Goal: Transaction & Acquisition: Purchase product/service

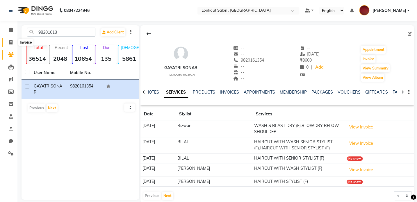
drag, startPoint x: 11, startPoint y: 48, endPoint x: 11, endPoint y: 44, distance: 4.1
click at [11, 44] on li "Invoice" at bounding box center [8, 42] width 17 height 13
click at [11, 44] on icon at bounding box center [10, 42] width 3 height 4
select select "service"
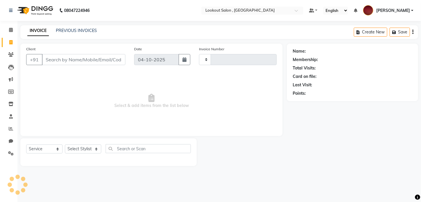
type input "7367"
select select "151"
click at [83, 151] on select "Select Stylist [PERSON_NAME] [PERSON_NAME] [PERSON_NAME] [PERSON_NAME] [PERSON_…" at bounding box center [83, 149] width 36 height 9
select select "90900"
click at [65, 145] on select "Select Stylist [PERSON_NAME] [PERSON_NAME] [PERSON_NAME] [PERSON_NAME] [PERSON_…" at bounding box center [83, 149] width 36 height 9
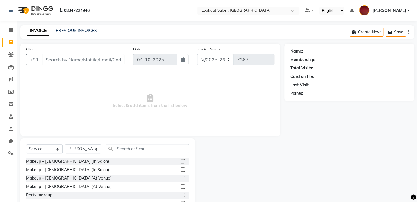
click at [118, 143] on div "Select Service Product Membership Package Voucher Prepaid Gift Card Select Styl…" at bounding box center [107, 181] width 175 height 86
click at [122, 149] on input "text" at bounding box center [148, 148] width 84 height 9
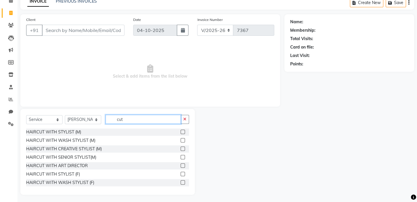
scroll to position [31, 0]
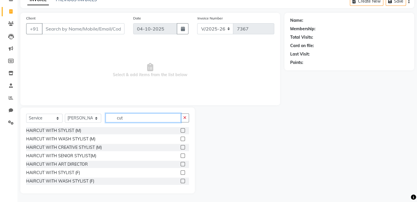
type input "cut"
click at [181, 130] on label at bounding box center [183, 130] width 4 height 4
click at [181, 130] on input "checkbox" at bounding box center [183, 131] width 4 height 4
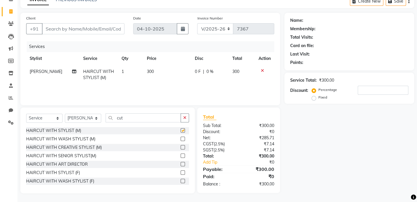
checkbox input "false"
drag, startPoint x: 129, startPoint y: 118, endPoint x: 96, endPoint y: 122, distance: 33.2
click at [96, 122] on div "Select Service Product Membership Package Voucher Prepaid Gift Card Select Styl…" at bounding box center [107, 120] width 163 height 14
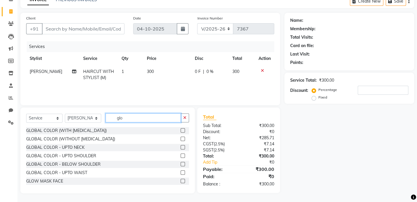
type input "glo"
click at [181, 138] on label at bounding box center [183, 139] width 4 height 4
click at [181, 138] on input "checkbox" at bounding box center [183, 139] width 4 height 4
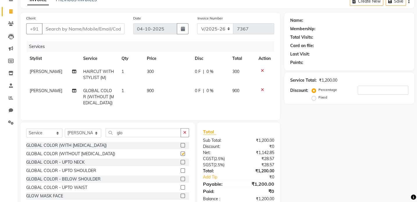
checkbox input "false"
click at [97, 84] on td "HAIRCUT WITH STYLIST (M)" at bounding box center [99, 74] width 38 height 19
select select "90900"
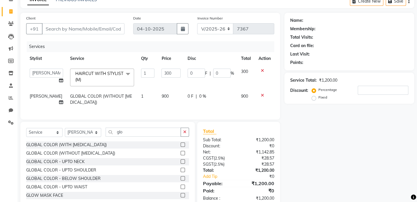
click at [99, 79] on span "HAIRCUT WITH STYLIST (M) x" at bounding box center [99, 77] width 51 height 13
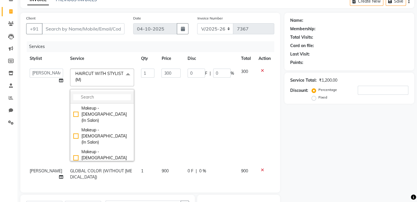
click at [95, 96] on input "multiselect-search" at bounding box center [102, 97] width 58 height 6
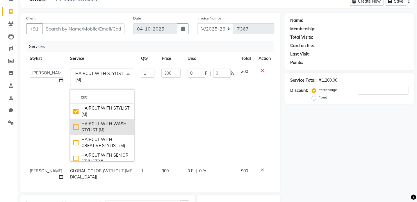
type input "cut"
click at [95, 125] on div "HAIRCUT WITH WASH STYLIST (M)" at bounding box center [102, 127] width 58 height 12
checkbox input "false"
checkbox input "true"
type input "400"
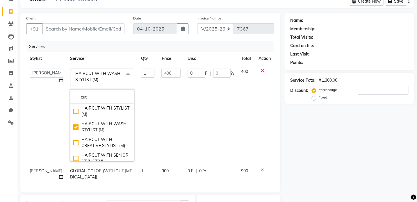
click at [122, 79] on span at bounding box center [128, 74] width 12 height 11
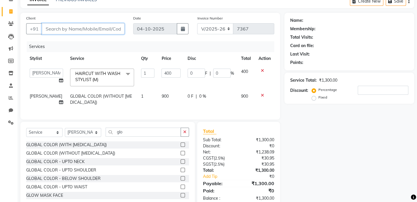
click at [82, 33] on input "Client" at bounding box center [83, 28] width 83 height 11
type input "9"
type input "0"
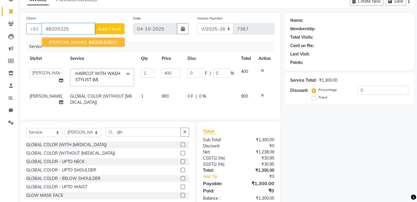
click at [86, 44] on span "[PERSON_NAME]" at bounding box center [68, 42] width 38 height 6
type input "9820532592"
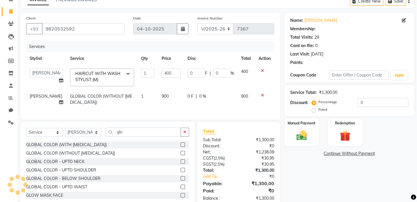
type input "80"
type input "20"
select select "1: Object"
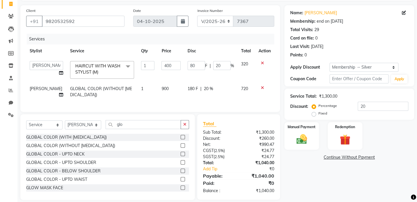
scroll to position [49, 0]
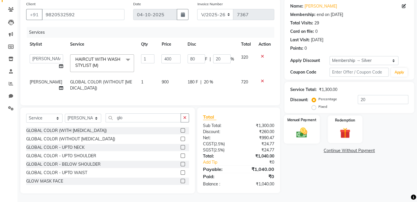
click at [306, 117] on label "Manual Payment" at bounding box center [301, 120] width 29 height 6
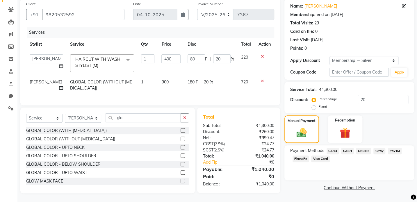
click at [330, 148] on span "CARD" at bounding box center [333, 151] width 13 height 7
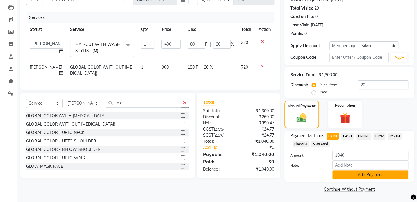
click at [357, 177] on button "Add Payment" at bounding box center [371, 174] width 76 height 9
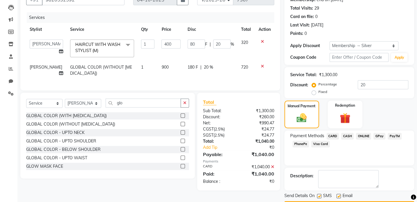
scroll to position [76, 0]
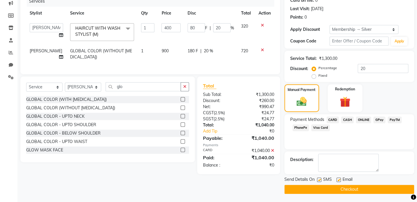
click at [352, 186] on button "Checkout" at bounding box center [350, 189] width 130 height 9
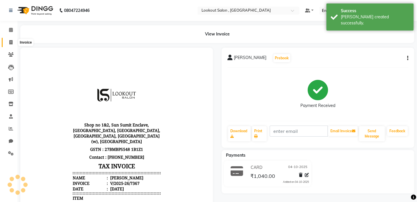
click at [10, 39] on span at bounding box center [11, 42] width 10 height 7
select select "151"
select select "service"
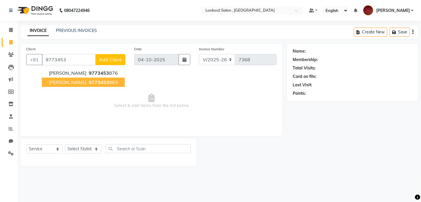
click at [65, 86] on button "[PERSON_NAME] 9773453 963" at bounding box center [83, 82] width 83 height 9
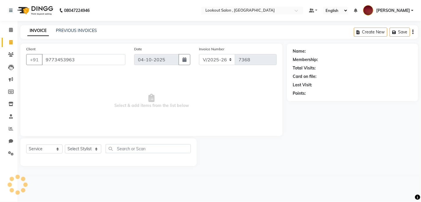
type input "9773453963"
select select "1: Object"
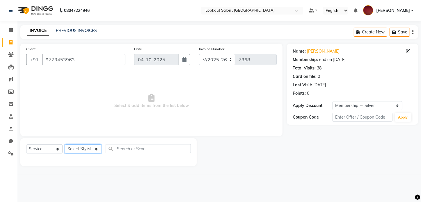
click at [82, 148] on select "Select Stylist [PERSON_NAME] [PERSON_NAME] [PERSON_NAME] [PERSON_NAME] [PERSON_…" at bounding box center [83, 149] width 36 height 9
select select "90900"
click at [65, 145] on select "Select Stylist [PERSON_NAME] [PERSON_NAME] [PERSON_NAME] [PERSON_NAME] [PERSON_…" at bounding box center [83, 149] width 36 height 9
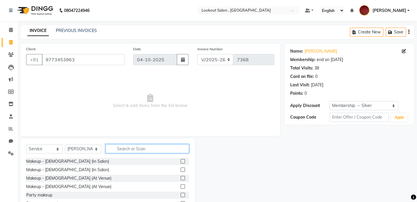
click at [121, 150] on input "text" at bounding box center [148, 148] width 84 height 9
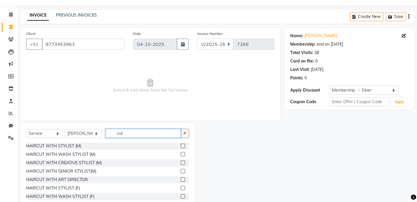
scroll to position [31, 0]
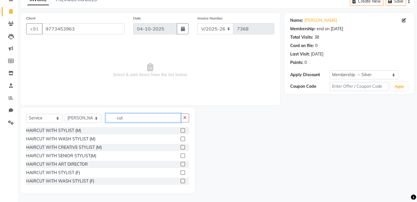
type input "cut"
click at [181, 155] on label at bounding box center [183, 156] width 4 height 4
click at [181, 155] on input "checkbox" at bounding box center [183, 156] width 4 height 4
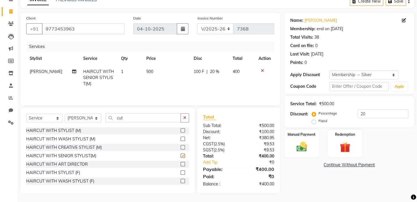
checkbox input "false"
drag, startPoint x: 128, startPoint y: 121, endPoint x: 86, endPoint y: 129, distance: 43.6
click at [86, 129] on div "Select Service Product Membership Package Voucher Prepaid Gift Card Select Styl…" at bounding box center [107, 151] width 175 height 86
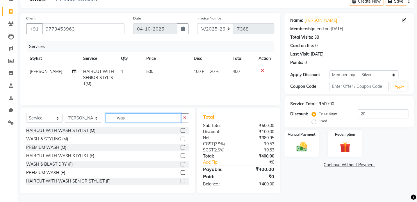
type input "was"
click at [175, 137] on div "WASH & STYLING (M)" at bounding box center [107, 139] width 163 height 7
click at [176, 138] on div "WASH & STYLING (M)" at bounding box center [107, 139] width 163 height 7
click at [181, 139] on label at bounding box center [183, 139] width 4 height 4
click at [181, 139] on input "checkbox" at bounding box center [183, 139] width 4 height 4
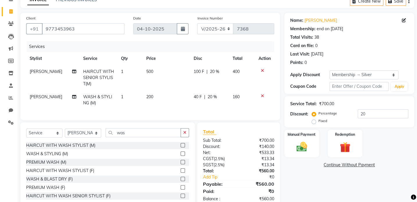
checkbox input "false"
click at [150, 102] on td "200" at bounding box center [166, 99] width 47 height 19
select select "90900"
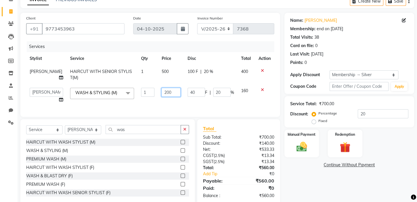
click at [161, 95] on input "200" at bounding box center [170, 92] width 19 height 9
type input "100"
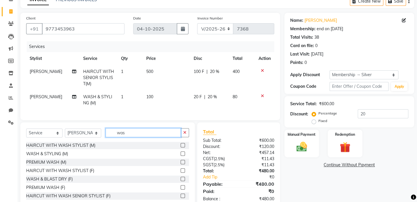
drag, startPoint x: 148, startPoint y: 134, endPoint x: 105, endPoint y: 138, distance: 43.5
click at [105, 138] on div "Select Service Product Membership Package Voucher Prepaid Gift Card Select Styl…" at bounding box center [107, 135] width 163 height 14
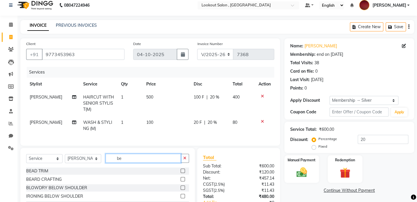
scroll to position [0, 0]
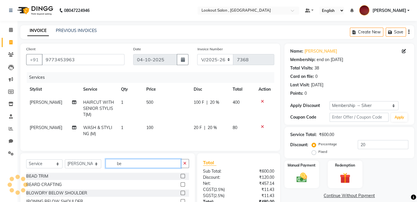
type input "be"
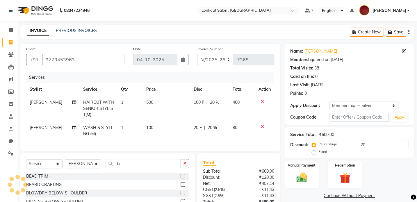
click at [181, 178] on label at bounding box center [183, 176] width 4 height 4
click at [181, 178] on input "checkbox" at bounding box center [183, 177] width 4 height 4
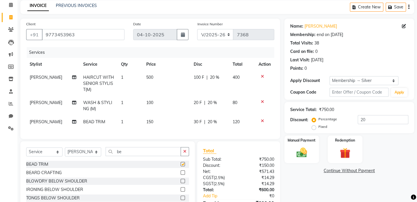
checkbox input "false"
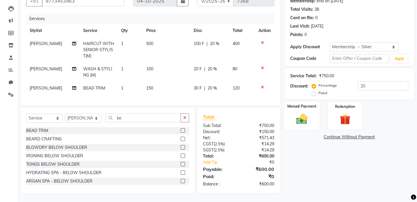
click at [299, 118] on img at bounding box center [302, 119] width 18 height 13
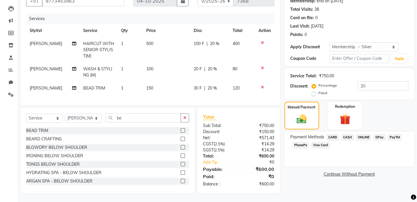
click at [376, 134] on span "GPay" at bounding box center [380, 137] width 12 height 7
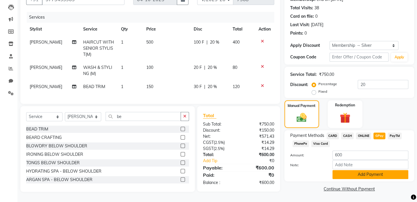
click at [369, 175] on button "Add Payment" at bounding box center [371, 174] width 76 height 9
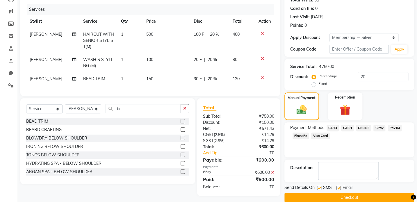
scroll to position [76, 0]
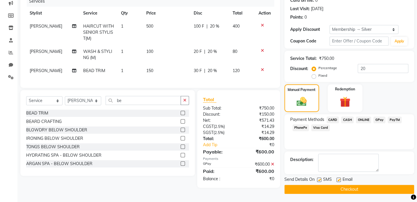
click at [370, 189] on button "Checkout" at bounding box center [350, 189] width 130 height 9
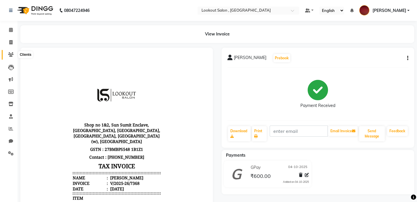
click at [13, 56] on icon at bounding box center [11, 54] width 6 height 4
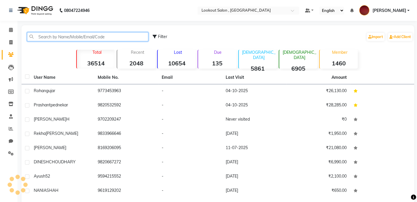
click at [52, 41] on input "text" at bounding box center [87, 36] width 121 height 9
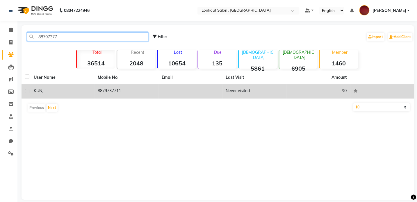
type input "88797377"
click at [117, 97] on td "8879737711" at bounding box center [126, 91] width 64 height 14
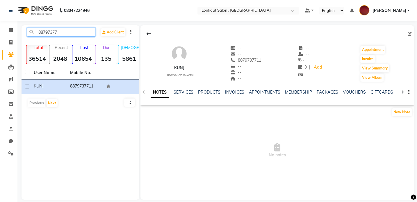
drag, startPoint x: 39, startPoint y: 33, endPoint x: 71, endPoint y: 40, distance: 32.6
click at [71, 40] on div "88797377 Add Client" at bounding box center [81, 35] width 116 height 14
click at [9, 30] on icon at bounding box center [11, 30] width 4 height 4
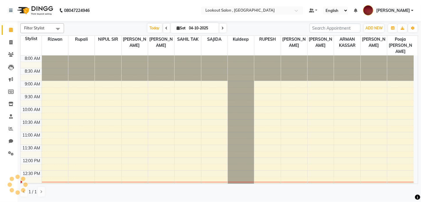
scroll to position [102, 0]
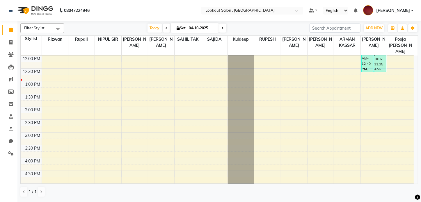
click at [220, 29] on span at bounding box center [222, 28] width 7 height 9
type input "05-10-2025"
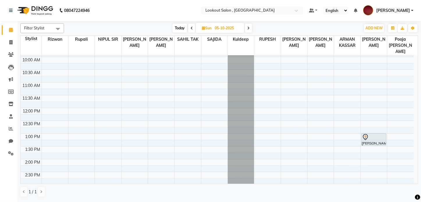
scroll to position [49, 0]
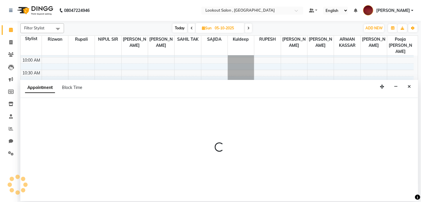
select select "6223"
select select "tentative"
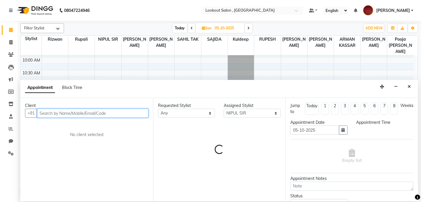
select select "720"
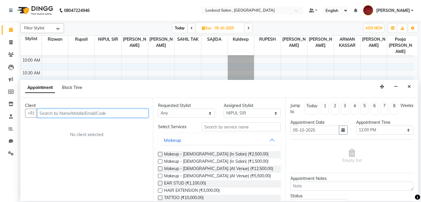
click at [69, 112] on input "text" at bounding box center [92, 113] width 111 height 9
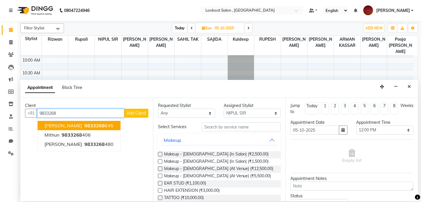
click at [97, 127] on span "9833268" at bounding box center [94, 126] width 20 height 6
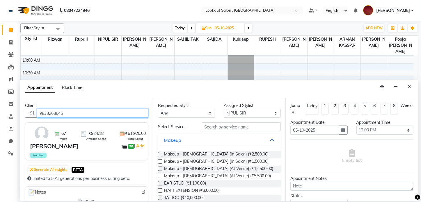
type input "9833268645"
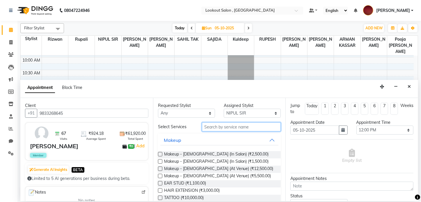
click at [232, 127] on input "text" at bounding box center [241, 126] width 79 height 9
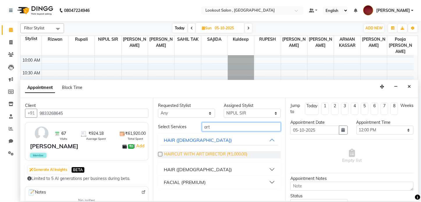
type input "art"
click at [228, 152] on span "HAIRCUT WITH ART DIRECTOR (₹1,000.00)" at bounding box center [206, 154] width 84 height 7
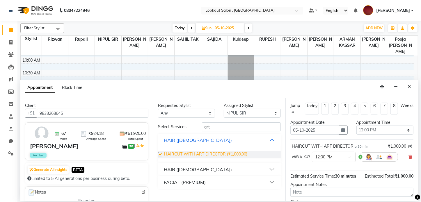
checkbox input "false"
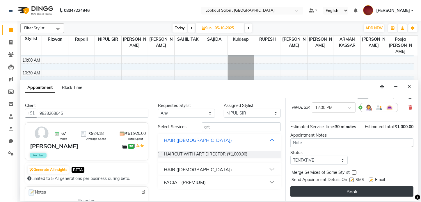
click at [363, 192] on button "Book" at bounding box center [351, 192] width 123 height 10
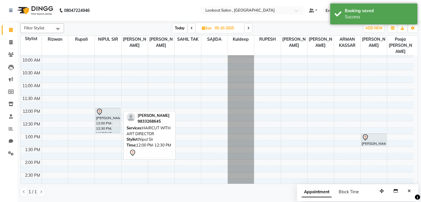
drag, startPoint x: 108, startPoint y: 113, endPoint x: 105, endPoint y: 122, distance: 8.9
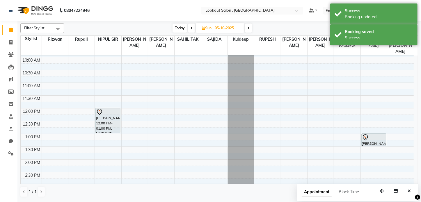
click at [177, 27] on span "Today" at bounding box center [180, 28] width 15 height 9
type input "04-10-2025"
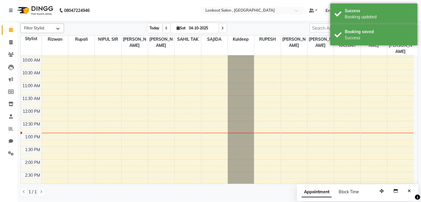
scroll to position [102, 0]
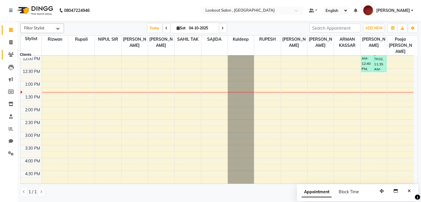
click at [12, 58] on span at bounding box center [11, 54] width 10 height 7
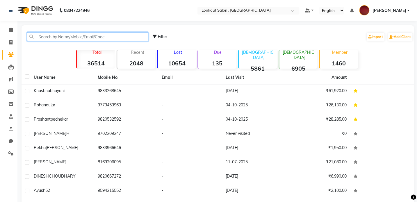
click at [76, 34] on input "text" at bounding box center [87, 36] width 121 height 9
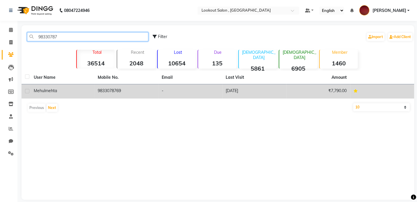
type input "98330787"
click at [127, 93] on td "9833078769" at bounding box center [126, 91] width 64 height 14
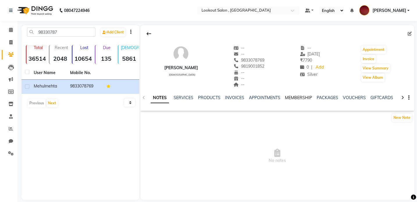
click at [293, 97] on link "MEMBERSHIP" at bounding box center [298, 97] width 27 height 5
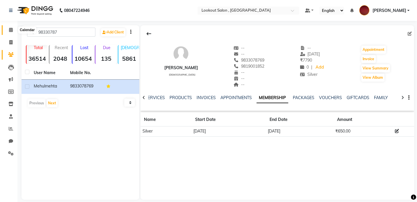
click at [11, 27] on span at bounding box center [11, 30] width 10 height 7
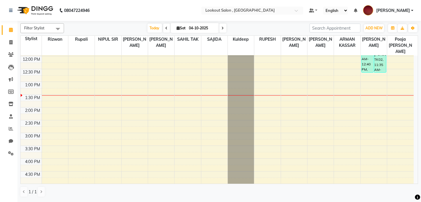
scroll to position [79, 0]
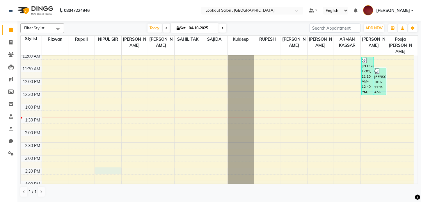
click at [105, 163] on div "8:00 AM 8:30 AM 9:00 AM 9:30 AM 10:00 AM 10:30 AM 11:00 AM 11:30 AM 12:00 PM 12…" at bounding box center [217, 180] width 393 height 409
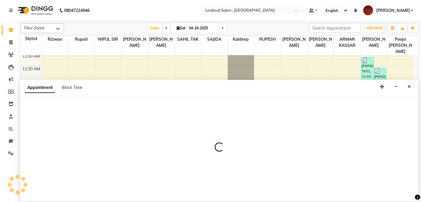
select select "6223"
select select "930"
select select "tentative"
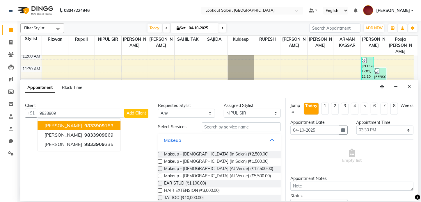
drag, startPoint x: 65, startPoint y: 113, endPoint x: 22, endPoint y: 112, distance: 42.2
click at [22, 112] on div "Client [PHONE_NUMBER] [PERSON_NAME] 9833909 183 [PERSON_NAME] 9833909 869 [PERS…" at bounding box center [86, 149] width 133 height 103
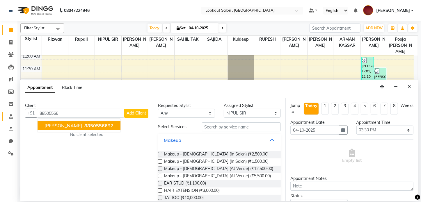
click at [16, 114] on body "08047224946 Select Location × Lookout Salon , Chickoowadi Default Panel My Pane…" at bounding box center [210, 101] width 421 height 202
type input "730342"
drag, startPoint x: 63, startPoint y: 108, endPoint x: 73, endPoint y: 106, distance: 10.3
click at [67, 103] on div "Client" at bounding box center [86, 106] width 123 height 6
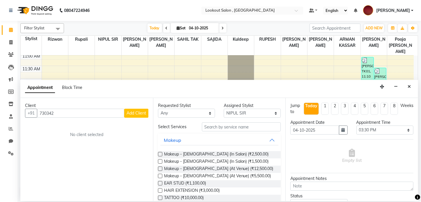
click at [131, 111] on span "Add Client" at bounding box center [136, 113] width 19 height 5
select select "22"
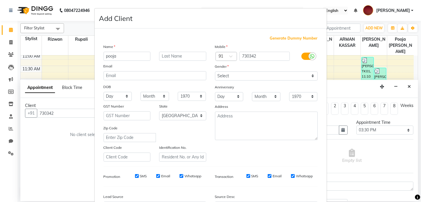
type input "pooja"
click at [173, 64] on div "Email" at bounding box center [154, 67] width 111 height 8
click at [170, 60] on input "text" at bounding box center [182, 56] width 47 height 9
type input "[DEMOGRAPHIC_DATA]"
click at [260, 56] on input "730342" at bounding box center [264, 56] width 50 height 9
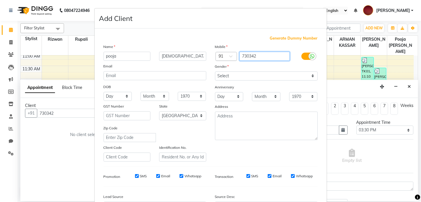
drag, startPoint x: 234, startPoint y: 57, endPoint x: 215, endPoint y: 58, distance: 18.9
click at [215, 58] on div "Country Code × 91 730342" at bounding box center [266, 56] width 111 height 9
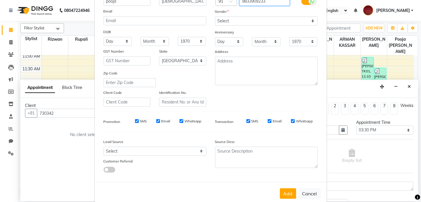
scroll to position [68, 0]
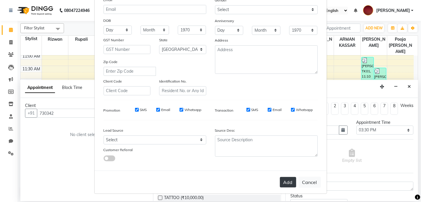
type input "9833909233"
click at [283, 181] on button "Add" at bounding box center [288, 182] width 16 height 10
click at [282, 178] on button "Add" at bounding box center [288, 182] width 16 height 10
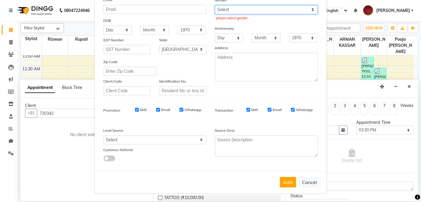
drag, startPoint x: 229, startPoint y: 9, endPoint x: 229, endPoint y: 12, distance: 3.5
click at [229, 9] on select "Select [DEMOGRAPHIC_DATA] [DEMOGRAPHIC_DATA] Other Prefer Not To Say" at bounding box center [266, 9] width 103 height 9
select select "[DEMOGRAPHIC_DATA]"
click at [215, 5] on select "Select [DEMOGRAPHIC_DATA] [DEMOGRAPHIC_DATA] Other Prefer Not To Say" at bounding box center [266, 9] width 103 height 9
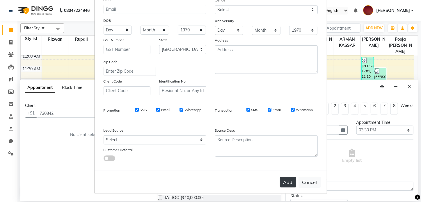
click at [289, 180] on button "Add" at bounding box center [288, 182] width 16 height 10
type input "9833909233"
select select
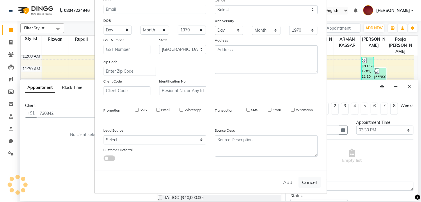
select select "null"
select select
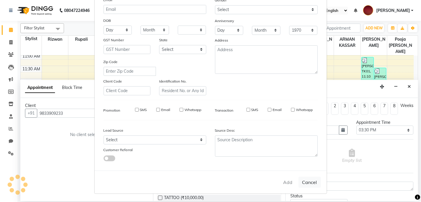
checkbox input "false"
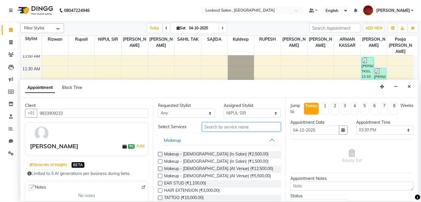
click at [248, 128] on input "text" at bounding box center [241, 126] width 79 height 9
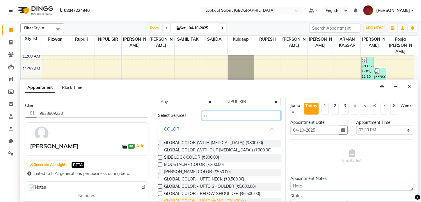
scroll to position [26, 0]
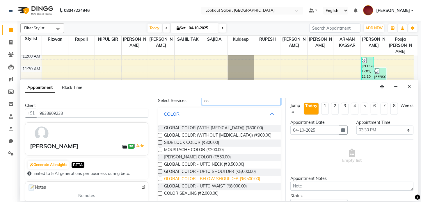
type input "co"
click at [229, 180] on span "GLOBAL COLOR - BELOW SHOULDER (₹6,500.00)" at bounding box center [212, 179] width 96 height 7
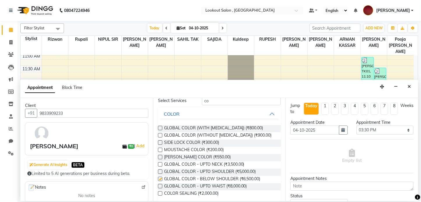
checkbox input "false"
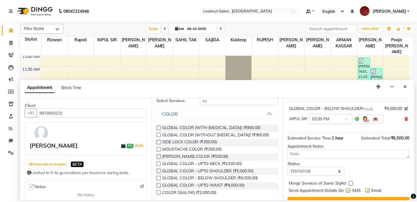
scroll to position [49, 0]
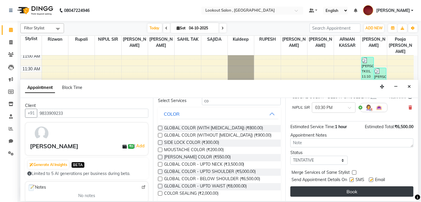
click at [361, 191] on button "Book" at bounding box center [351, 192] width 123 height 10
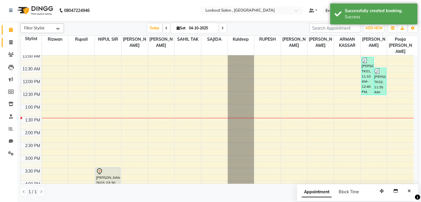
click at [11, 39] on link "Invoice" at bounding box center [9, 43] width 14 height 10
select select "service"
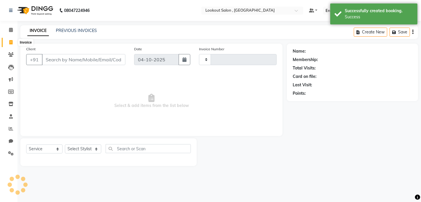
type input "7369"
select select "151"
click at [83, 150] on select "Select Stylist [PERSON_NAME] [PERSON_NAME] [PERSON_NAME] [PERSON_NAME] [PERSON_…" at bounding box center [83, 149] width 36 height 9
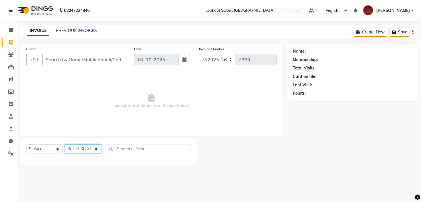
select select "90900"
click at [65, 145] on select "Select Stylist [PERSON_NAME] [PERSON_NAME] [PERSON_NAME] [PERSON_NAME] [PERSON_…" at bounding box center [83, 149] width 36 height 9
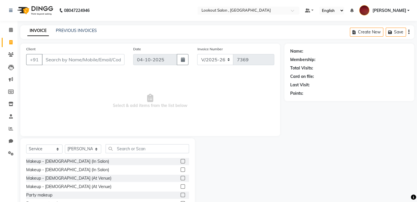
click at [102, 52] on div "Client +91" at bounding box center [75, 58] width 107 height 24
click at [97, 57] on input "Client" at bounding box center [83, 59] width 83 height 11
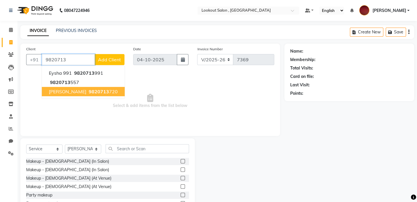
click at [89, 89] on span "9820713" at bounding box center [99, 92] width 20 height 6
type input "9820713720"
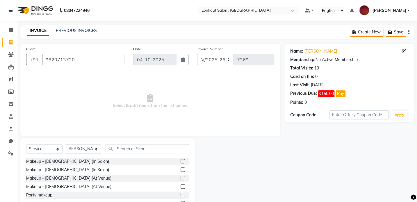
click at [132, 143] on div "Select Service Product Membership Package Voucher Prepaid Gift Card Select Styl…" at bounding box center [107, 181] width 175 height 86
click at [138, 150] on input "text" at bounding box center [148, 148] width 84 height 9
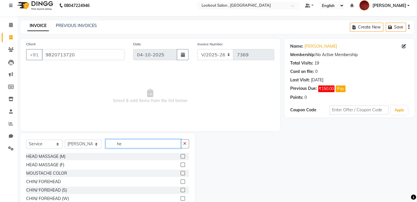
scroll to position [4, 0]
type input "he"
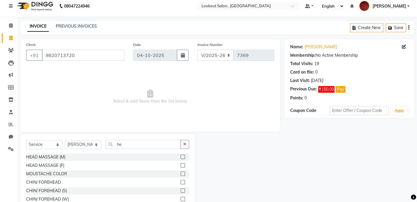
click at [175, 157] on div "HEAD MASSAGE (M)" at bounding box center [107, 157] width 163 height 7
click at [181, 157] on label at bounding box center [183, 157] width 4 height 4
click at [181, 157] on input "checkbox" at bounding box center [183, 157] width 4 height 4
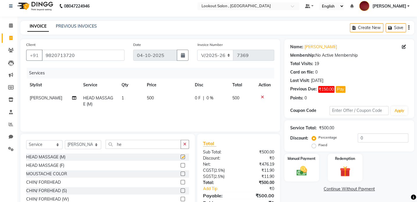
checkbox input "false"
drag, startPoint x: 143, startPoint y: 145, endPoint x: 80, endPoint y: 149, distance: 63.5
click at [80, 149] on div "Select Service Product Membership Package Voucher Prepaid Gift Card Select Styl…" at bounding box center [107, 147] width 163 height 14
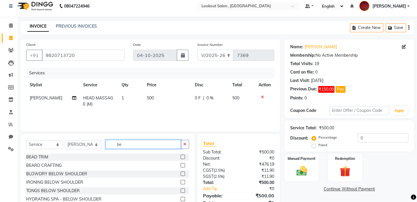
type input "be"
click at [181, 166] on label at bounding box center [183, 165] width 4 height 4
click at [181, 166] on input "checkbox" at bounding box center [183, 166] width 4 height 4
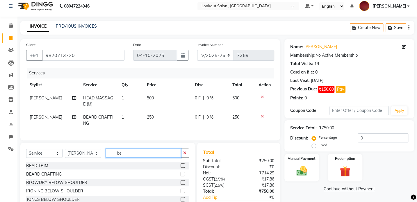
checkbox input "false"
drag, startPoint x: 133, startPoint y: 158, endPoint x: 87, endPoint y: 170, distance: 47.5
click at [87, 170] on div "Select Service Product Membership Package Voucher Prepaid Gift Card Select Styl…" at bounding box center [107, 186] width 175 height 86
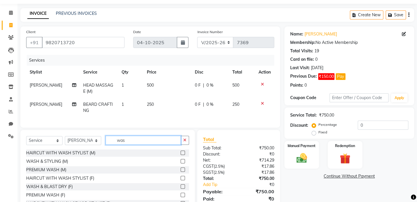
type input "was"
click at [181, 164] on label at bounding box center [183, 161] width 4 height 4
click at [181, 164] on input "checkbox" at bounding box center [183, 162] width 4 height 4
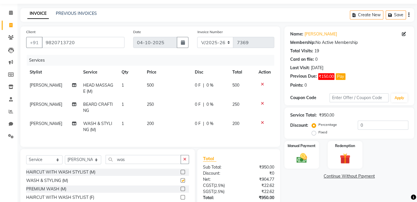
checkbox input "false"
click at [155, 132] on td "200" at bounding box center [167, 126] width 48 height 19
select select "90900"
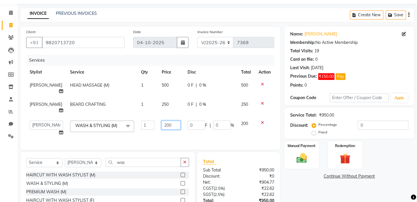
click at [161, 128] on input "200" at bounding box center [170, 125] width 19 height 9
type input "100"
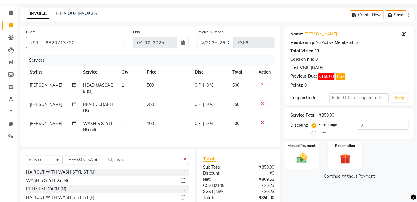
click at [156, 139] on div "Services Stylist Service Qty Price Disc Total Action [PERSON_NAME] HEAD MASSAGE…" at bounding box center [150, 98] width 248 height 86
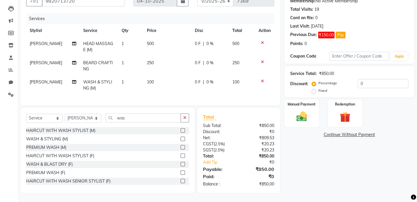
click at [279, 121] on div "Total Sub Total: ₹850.00 Discount: ₹0 Net: ₹809.53 CGST ( 2.5% ) ₹20.23 SGST ( …" at bounding box center [238, 151] width 83 height 86
click at [289, 118] on div "Manual Payment" at bounding box center [302, 113] width 36 height 29
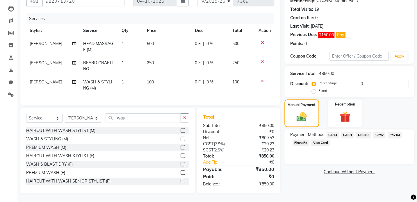
click at [381, 132] on span "GPay" at bounding box center [380, 135] width 12 height 7
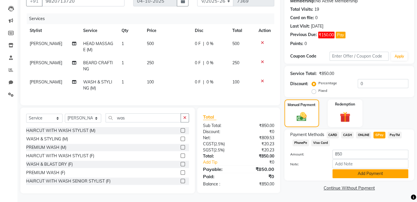
click at [367, 174] on button "Add Payment" at bounding box center [371, 173] width 76 height 9
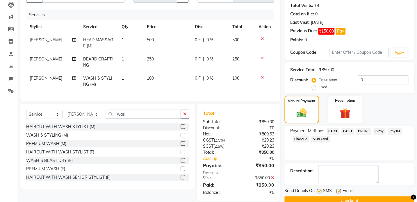
scroll to position [75, 0]
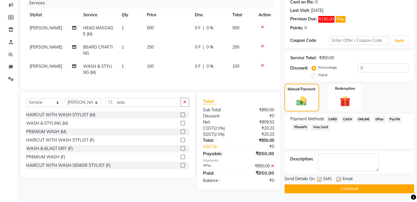
click at [376, 189] on button "Checkout" at bounding box center [350, 188] width 130 height 9
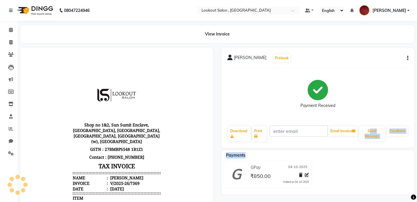
drag, startPoint x: 366, startPoint y: 157, endPoint x: 361, endPoint y: 119, distance: 37.8
click at [361, 123] on div "[PERSON_NAME] Prebook Payment Received Download Print Email Invoice Send Messag…" at bounding box center [317, 177] width 201 height 258
drag, startPoint x: 361, startPoint y: 119, endPoint x: 335, endPoint y: 83, distance: 44.5
click at [337, 84] on div "[PERSON_NAME] Prebook Payment Received Download Print Email Invoice Send Messag…" at bounding box center [318, 98] width 193 height 100
drag, startPoint x: 332, startPoint y: 81, endPoint x: 305, endPoint y: 67, distance: 30.4
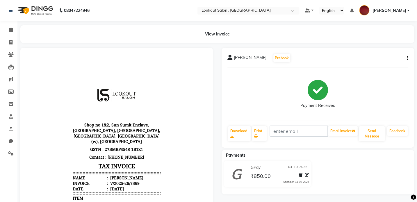
click at [332, 81] on div "Payment Received" at bounding box center [318, 94] width 35 height 29
drag, startPoint x: 296, startPoint y: 64, endPoint x: 299, endPoint y: 51, distance: 13.6
click at [298, 53] on div "[PERSON_NAME] Prebook Payment Received Download Print Email Invoice Send Messag…" at bounding box center [318, 98] width 193 height 100
click at [299, 50] on div "[PERSON_NAME] Prebook Payment Received Download Print Email Invoice Send Messag…" at bounding box center [318, 98] width 193 height 100
drag, startPoint x: 299, startPoint y: 48, endPoint x: 289, endPoint y: 40, distance: 12.0
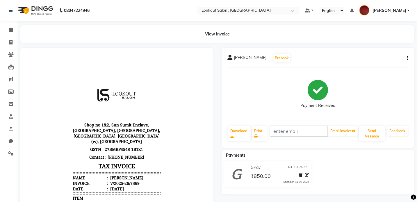
click at [290, 41] on main "View Invoice [PERSON_NAME] Prebook Payment Received Download Print Email Invoic…" at bounding box center [217, 169] width 400 height 289
click at [11, 57] on span at bounding box center [11, 54] width 10 height 7
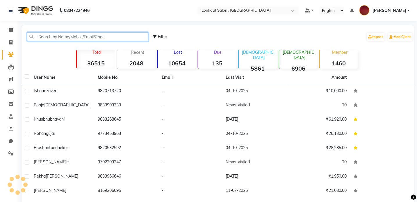
click at [85, 39] on input "text" at bounding box center [87, 36] width 121 height 9
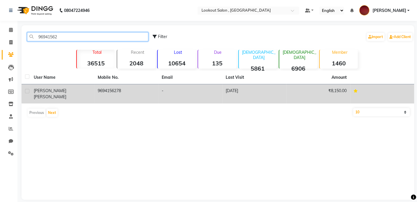
type input "96941562"
click at [114, 91] on td "9694156278" at bounding box center [126, 93] width 64 height 19
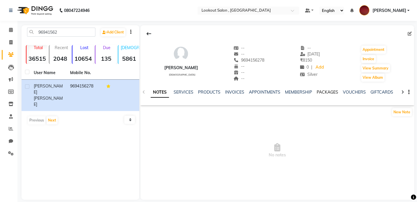
click at [328, 92] on link "PACKAGES" at bounding box center [328, 92] width 22 height 5
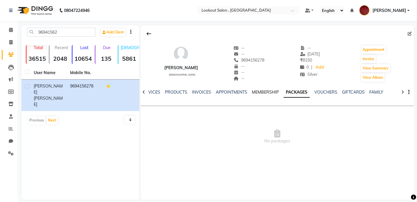
click at [260, 94] on link "MEMBERSHIP" at bounding box center [265, 92] width 27 height 5
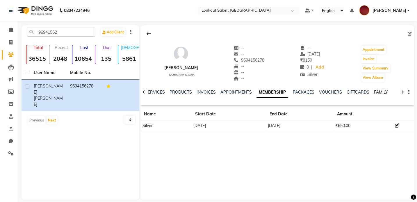
click at [375, 93] on link "FAMILY" at bounding box center [381, 92] width 14 height 5
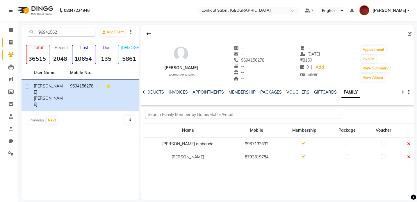
click at [6, 47] on link "Invoice" at bounding box center [9, 43] width 14 height 10
select select "service"
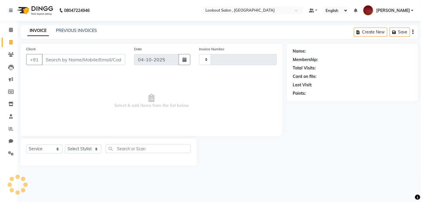
type input "7370"
select select "151"
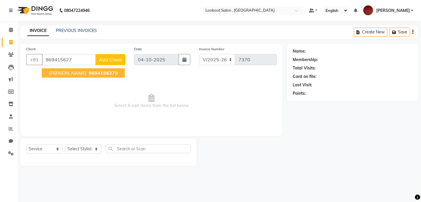
click at [69, 74] on span "[PERSON_NAME]" at bounding box center [68, 73] width 38 height 6
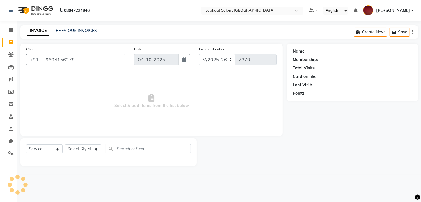
type input "9694156278"
select select "1: Object"
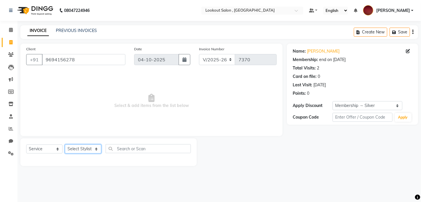
click at [88, 150] on select "Select Stylist [PERSON_NAME] [PERSON_NAME] [PERSON_NAME] [PERSON_NAME] [PERSON_…" at bounding box center [83, 149] width 36 height 9
select select "88368"
click at [65, 145] on select "Select Stylist [PERSON_NAME] [PERSON_NAME] [PERSON_NAME] [PERSON_NAME] [PERSON_…" at bounding box center [83, 149] width 36 height 9
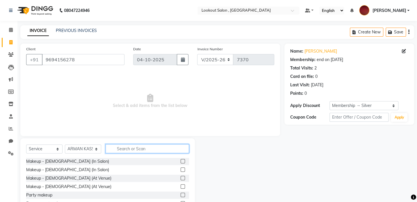
click at [123, 146] on input "text" at bounding box center [148, 148] width 84 height 9
type input "cut"
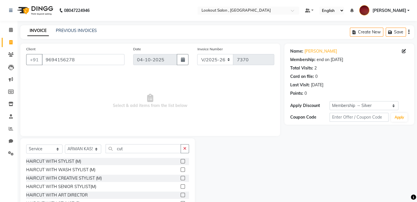
drag, startPoint x: 181, startPoint y: 159, endPoint x: 178, endPoint y: 161, distance: 3.8
click at [181, 160] on div at bounding box center [185, 161] width 8 height 7
click at [181, 161] on label at bounding box center [183, 161] width 4 height 4
click at [181, 161] on input "checkbox" at bounding box center [183, 162] width 4 height 4
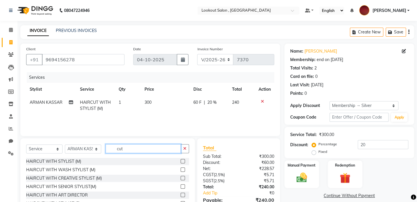
checkbox input "false"
drag, startPoint x: 133, startPoint y: 149, endPoint x: 93, endPoint y: 156, distance: 41.0
click at [93, 156] on div "Select Service Product Membership Package Voucher Prepaid Gift Card Select Styl…" at bounding box center [107, 151] width 163 height 14
type input "b"
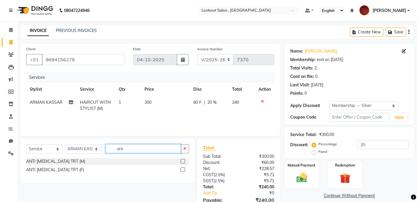
type input "ant"
click at [182, 160] on label at bounding box center [183, 161] width 4 height 4
click at [182, 160] on input "checkbox" at bounding box center [183, 162] width 4 height 4
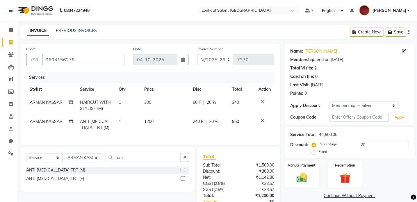
checkbox input "false"
click at [152, 121] on span "1200" at bounding box center [148, 121] width 9 height 5
select select "88368"
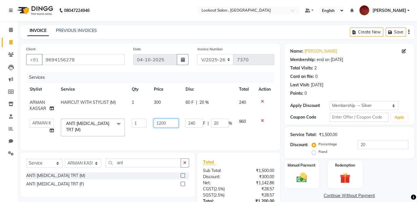
click at [159, 121] on input "1200" at bounding box center [166, 123] width 25 height 9
type input "1500"
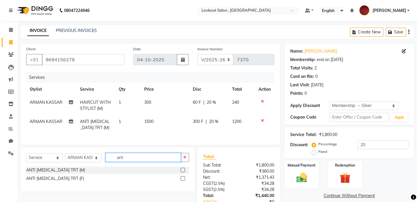
drag, startPoint x: 131, startPoint y: 164, endPoint x: 110, endPoint y: 171, distance: 21.8
click at [110, 171] on div "Select Service Product Membership Package Voucher Prepaid Gift Card Select Styl…" at bounding box center [107, 169] width 175 height 45
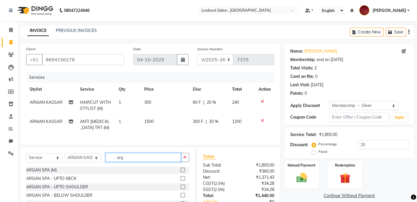
scroll to position [17, 0]
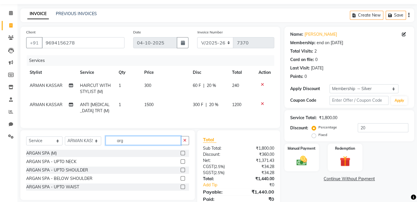
type input "arg"
click at [183, 155] on label at bounding box center [183, 153] width 4 height 4
click at [183, 155] on input "checkbox" at bounding box center [183, 154] width 4 height 4
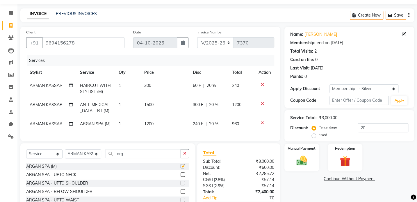
click at [147, 123] on span "1200" at bounding box center [148, 123] width 9 height 5
checkbox input "false"
select select "88368"
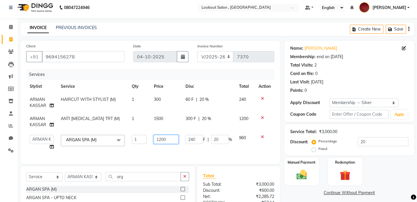
scroll to position [0, 0]
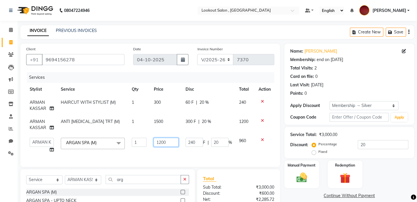
drag, startPoint x: 162, startPoint y: 122, endPoint x: 154, endPoint y: 125, distance: 7.9
click at [154, 125] on tbody "[PERSON_NAME] HAIRCUT WITH STYLIST (M) 1 300 60 F | 20 % 240 [PERSON_NAME] ANTI…" at bounding box center [150, 126] width 248 height 61
type input "2000"
click at [175, 158] on div "Client [PHONE_NUMBER] Date [DATE] Invoice Number V/2025 V/[PHONE_NUMBER] Servic…" at bounding box center [150, 105] width 260 height 123
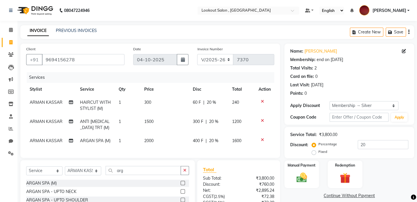
click at [218, 141] on div "400 F | 20 %" at bounding box center [209, 141] width 32 height 6
select select "88368"
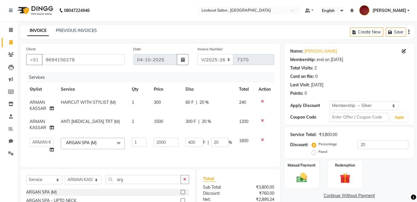
click at [156, 157] on div "Services Stylist Service Qty Price Disc Total Action [PERSON_NAME] HAIRCUT WITH…" at bounding box center [150, 116] width 248 height 89
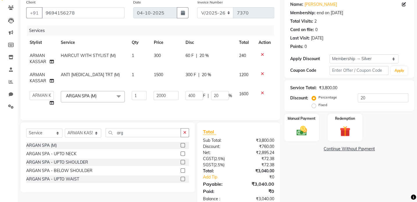
scroll to position [65, 0]
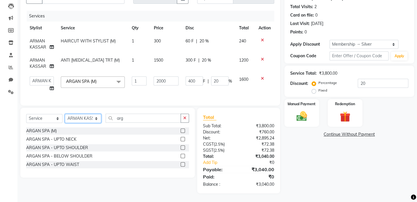
click at [81, 119] on select "Select Stylist [PERSON_NAME] [PERSON_NAME] [PERSON_NAME] [PERSON_NAME] [PERSON_…" at bounding box center [83, 118] width 36 height 9
select select "7174"
click at [65, 114] on select "Select Stylist [PERSON_NAME] [PERSON_NAME] [PERSON_NAME] [PERSON_NAME] [PERSON_…" at bounding box center [83, 118] width 36 height 9
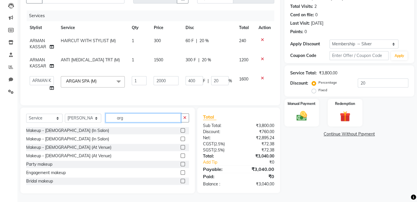
drag, startPoint x: 131, startPoint y: 113, endPoint x: 104, endPoint y: 122, distance: 28.3
click at [104, 122] on div "Select Service Product Membership Package Voucher Prepaid Gift Card Select Styl…" at bounding box center [107, 120] width 163 height 14
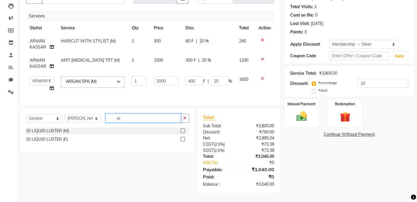
type input "oi"
click at [182, 137] on label at bounding box center [183, 139] width 4 height 4
click at [182, 138] on input "checkbox" at bounding box center [183, 140] width 4 height 4
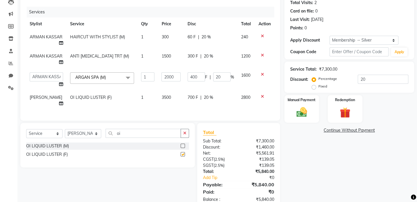
checkbox input "false"
drag, startPoint x: 130, startPoint y: 136, endPoint x: 100, endPoint y: 145, distance: 32.1
click at [100, 143] on div "Select Service Product Membership Package Voucher Prepaid Gift Card Select Styl…" at bounding box center [107, 136] width 163 height 14
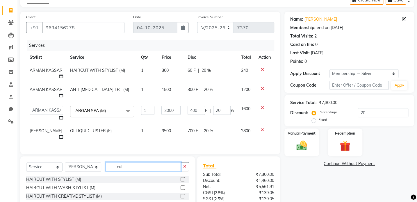
scroll to position [85, 0]
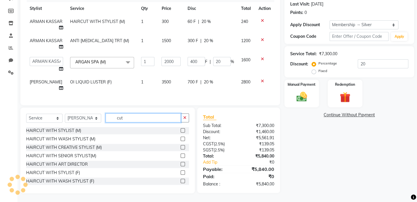
type input "cut"
click at [181, 174] on label at bounding box center [183, 172] width 4 height 4
click at [181, 174] on input "checkbox" at bounding box center [183, 173] width 4 height 4
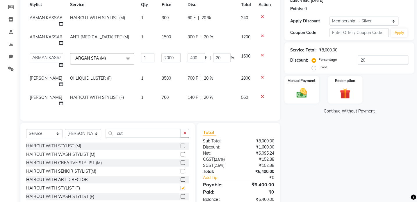
checkbox input "false"
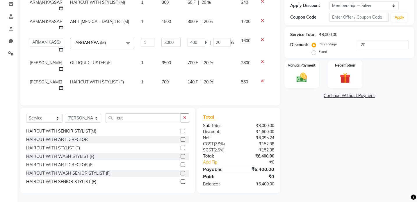
scroll to position [104, 0]
click at [181, 181] on label at bounding box center [183, 182] width 4 height 4
click at [181, 181] on input "checkbox" at bounding box center [183, 182] width 4 height 4
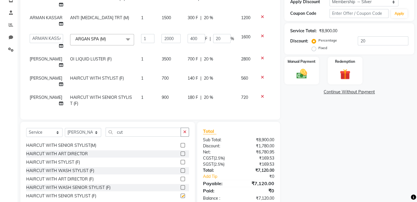
checkbox input "false"
click at [261, 77] on icon at bounding box center [262, 77] width 3 height 4
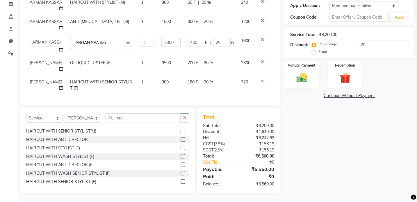
click at [208, 63] on td "700 F | 20 %" at bounding box center [211, 65] width 54 height 19
select select "7174"
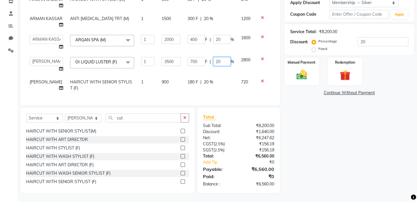
drag, startPoint x: 216, startPoint y: 62, endPoint x: 213, endPoint y: 62, distance: 3.5
click at [213, 62] on input "20" at bounding box center [221, 61] width 17 height 9
type input "40"
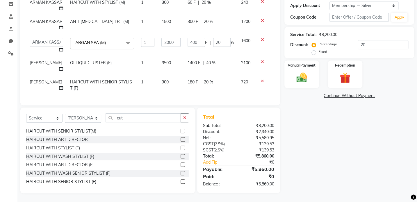
click at [215, 85] on td "180 F | 20 %" at bounding box center [211, 85] width 54 height 19
select select "7174"
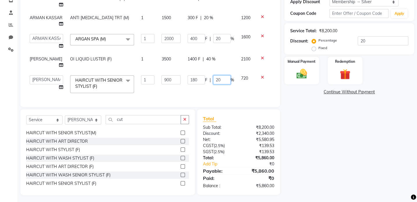
drag, startPoint x: 221, startPoint y: 81, endPoint x: 212, endPoint y: 83, distance: 9.8
click at [213, 83] on input "20" at bounding box center [221, 79] width 17 height 9
type input "40"
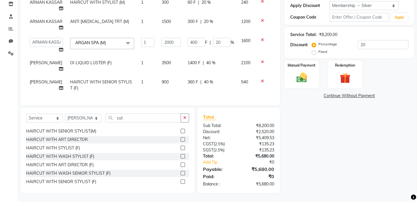
click at [220, 96] on div "Services Stylist Service Qty Price Disc Total Action [PERSON_NAME] HAIRCUT WITH…" at bounding box center [150, 35] width 248 height 127
click at [293, 76] on img at bounding box center [302, 77] width 18 height 13
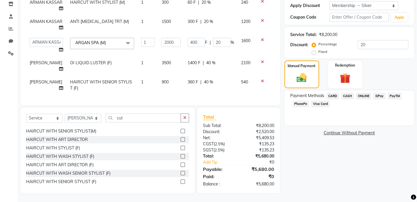
click at [381, 94] on span "GPay" at bounding box center [380, 96] width 12 height 7
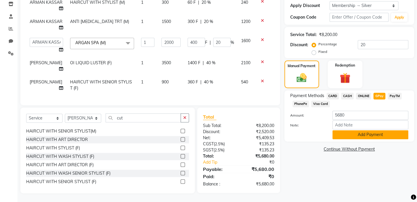
click at [364, 133] on button "Add Payment" at bounding box center [371, 134] width 76 height 9
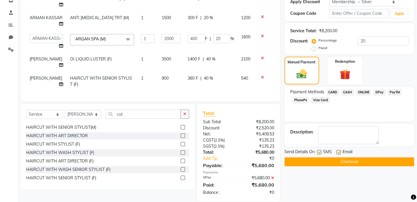
drag, startPoint x: 358, startPoint y: 161, endPoint x: 354, endPoint y: 161, distance: 3.6
click at [355, 161] on button "Checkout" at bounding box center [350, 161] width 130 height 9
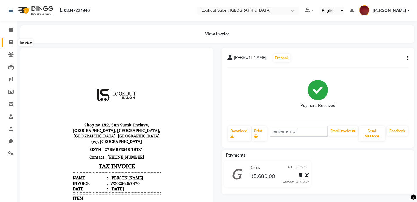
click at [8, 41] on span at bounding box center [11, 42] width 10 height 7
select select "service"
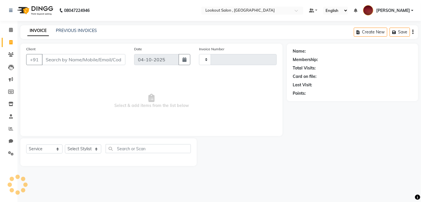
type input "7371"
select select "151"
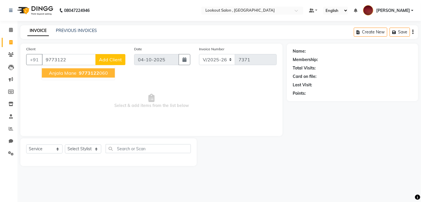
click at [81, 75] on span "9773122" at bounding box center [89, 73] width 20 height 6
type input "9773122060"
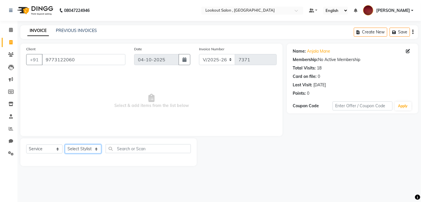
click at [87, 148] on select "Select Stylist [PERSON_NAME] [PERSON_NAME] [PERSON_NAME] [PERSON_NAME] [PERSON_…" at bounding box center [83, 149] width 36 height 9
click at [159, 112] on span "Select & add items from the list below" at bounding box center [151, 101] width 251 height 58
click at [79, 151] on select "Select Stylist [PERSON_NAME] [PERSON_NAME] [PERSON_NAME] [PERSON_NAME] [PERSON_…" at bounding box center [83, 149] width 36 height 9
click at [89, 152] on select "Select Stylist [PERSON_NAME] [PERSON_NAME] [PERSON_NAME] [PERSON_NAME] [PERSON_…" at bounding box center [83, 149] width 36 height 9
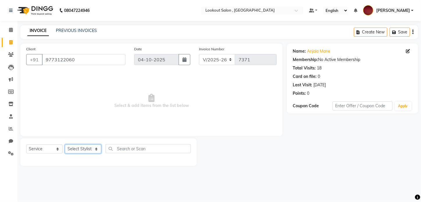
select select "48095"
click at [65, 145] on select "Select Stylist [PERSON_NAME] [PERSON_NAME] [PERSON_NAME] [PERSON_NAME] [PERSON_…" at bounding box center [83, 149] width 36 height 9
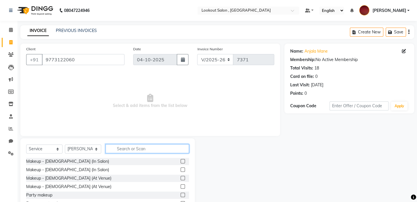
click at [128, 152] on input "text" at bounding box center [148, 148] width 84 height 9
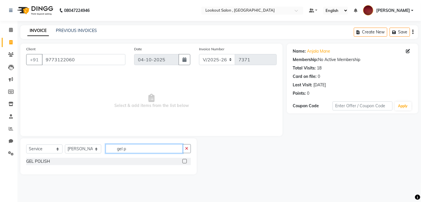
drag, startPoint x: 128, startPoint y: 151, endPoint x: 107, endPoint y: 157, distance: 22.3
click at [107, 157] on div "Select Service Product Membership Package Voucher Prepaid Gift Card Select Styl…" at bounding box center [108, 151] width 165 height 14
type input "remo"
click at [184, 163] on label at bounding box center [184, 161] width 4 height 4
click at [184, 163] on input "checkbox" at bounding box center [184, 162] width 4 height 4
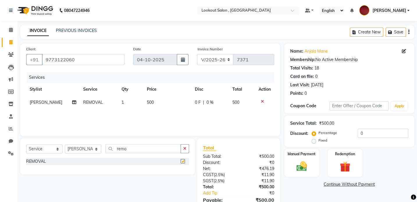
checkbox input "false"
click at [77, 151] on select "Select Stylist [PERSON_NAME] [PERSON_NAME] [PERSON_NAME] [PERSON_NAME] [PERSON_…" at bounding box center [83, 149] width 36 height 9
select select "4387"
click at [65, 145] on select "Select Stylist [PERSON_NAME] [PERSON_NAME] [PERSON_NAME] [PERSON_NAME] [PERSON_…" at bounding box center [83, 149] width 36 height 9
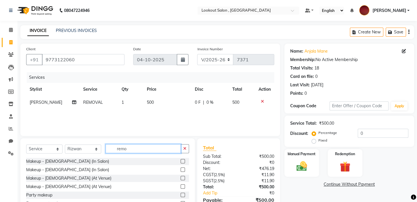
drag, startPoint x: 137, startPoint y: 151, endPoint x: 106, endPoint y: 154, distance: 30.4
click at [107, 154] on div "Select Service Product Membership Package Voucher Prepaid Gift Card Select Styl…" at bounding box center [107, 151] width 163 height 14
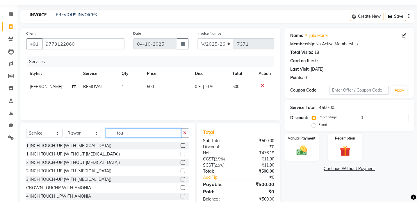
scroll to position [31, 0]
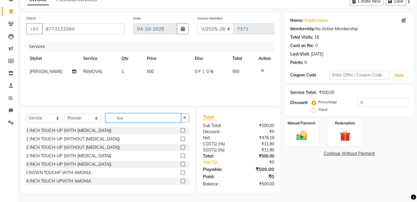
type input "tou"
click at [181, 148] on label at bounding box center [183, 147] width 4 height 4
click at [181, 148] on input "checkbox" at bounding box center [183, 148] width 4 height 4
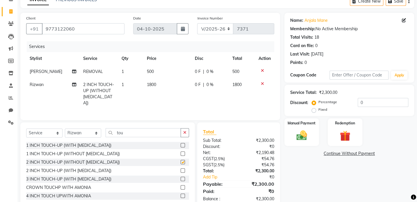
checkbox input "false"
drag, startPoint x: 114, startPoint y: 136, endPoint x: 104, endPoint y: 140, distance: 10.7
click at [104, 140] on div "Select Service Product Membership Package Voucher Prepaid Gift Card Select Styl…" at bounding box center [107, 165] width 175 height 86
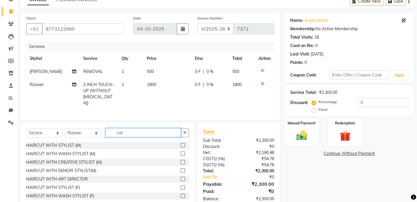
scroll to position [44, 0]
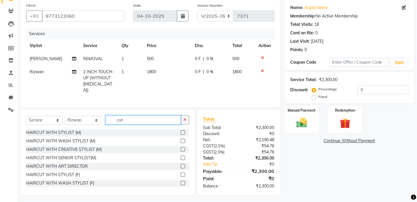
drag, startPoint x: 126, startPoint y: 120, endPoint x: 102, endPoint y: 120, distance: 24.4
click at [102, 120] on div "Select Service Product Membership Package Voucher Prepaid Gift Card Select Styl…" at bounding box center [107, 123] width 163 height 14
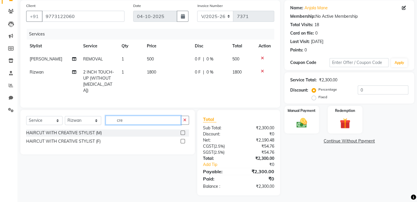
type input "cre"
click at [184, 139] on label at bounding box center [183, 141] width 4 height 4
click at [184, 140] on input "checkbox" at bounding box center [183, 142] width 4 height 4
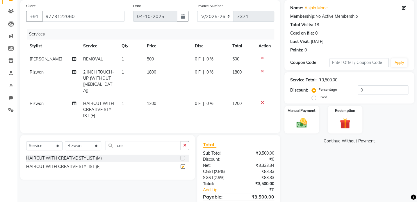
checkbox input "false"
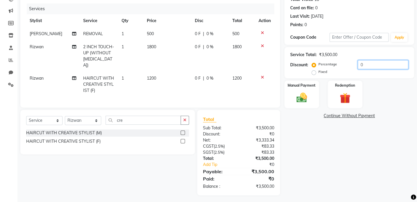
click at [358, 67] on input "0" at bounding box center [383, 64] width 51 height 9
click at [312, 95] on div "Manual Payment" at bounding box center [302, 94] width 36 height 29
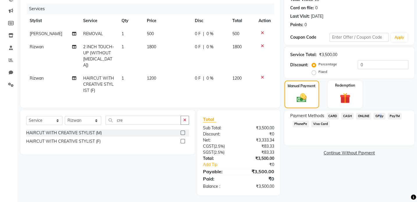
click at [379, 117] on span "GPay" at bounding box center [380, 116] width 12 height 7
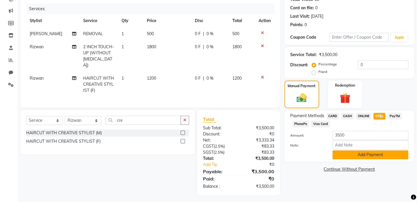
click at [366, 153] on button "Add Payment" at bounding box center [371, 154] width 76 height 9
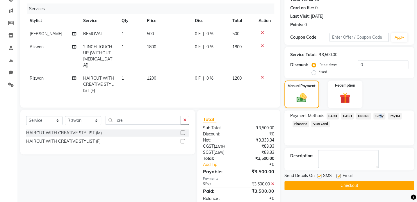
scroll to position [81, 0]
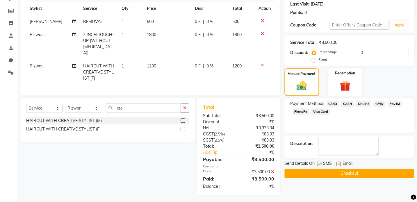
click at [356, 172] on button "Checkout" at bounding box center [350, 173] width 130 height 9
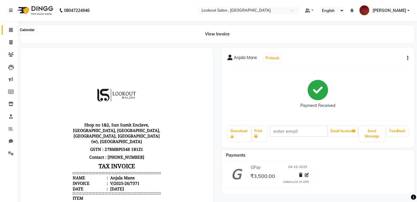
click at [7, 27] on span at bounding box center [11, 30] width 10 height 7
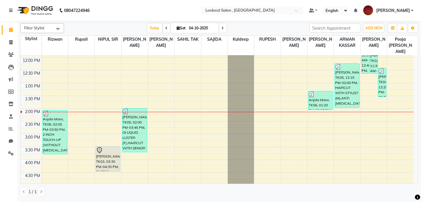
scroll to position [132, 0]
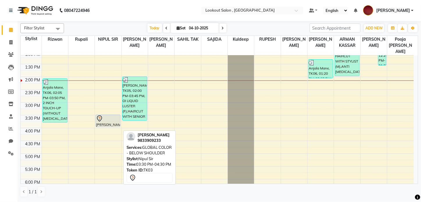
drag, startPoint x: 103, startPoint y: 133, endPoint x: 103, endPoint y: 119, distance: 13.7
click at [103, 119] on div "[PERSON_NAME], TK03, 03:30 PM-04:30 PM, GLOBAL COLOR - BELOW SHOULDER [PERSON_N…" at bounding box center [108, 127] width 26 height 409
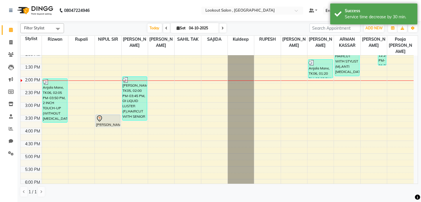
click at [104, 125] on div "8:00 AM 8:30 AM 9:00 AM 9:30 AM 10:00 AM 10:30 AM 11:00 AM 11:30 AM 12:00 PM 12…" at bounding box center [217, 127] width 393 height 409
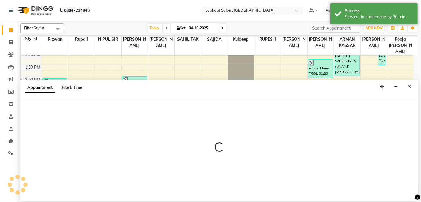
select select "6223"
select select "tentative"
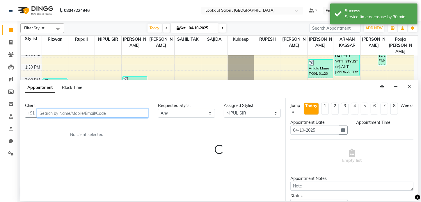
select select "960"
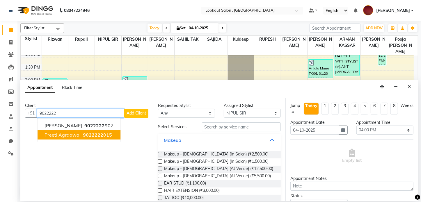
click at [63, 137] on span "Preeti Agraawal" at bounding box center [63, 135] width 36 height 6
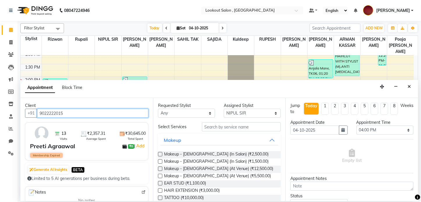
type input "9022222015"
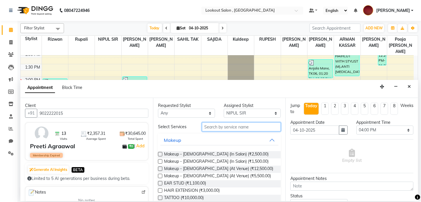
click at [204, 127] on input "text" at bounding box center [241, 126] width 79 height 9
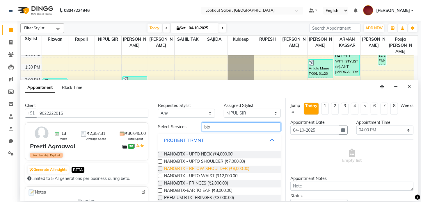
type input "btx"
click at [182, 169] on span "NANO/BTX - BELOW SHOULDER (₹8,000.00)" at bounding box center [207, 169] width 86 height 7
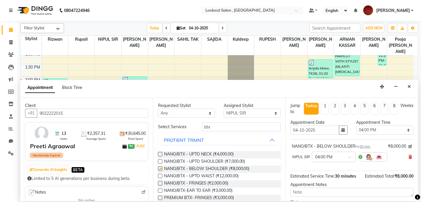
checkbox input "false"
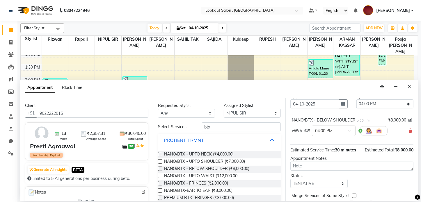
scroll to position [49, 0]
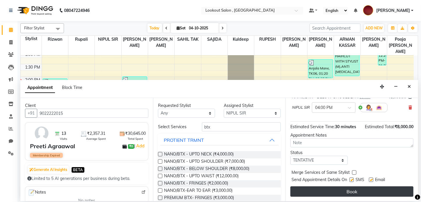
click at [337, 194] on button "Book" at bounding box center [351, 192] width 123 height 10
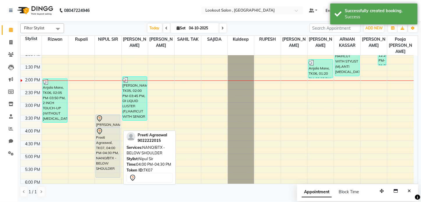
drag, startPoint x: 105, startPoint y: 132, endPoint x: 105, endPoint y: 170, distance: 38.4
click at [105, 170] on div "[PERSON_NAME], TK03, 03:30 PM-04:00 PM, GLOBAL COLOR - BELOW SHOULDER Preeti Ag…" at bounding box center [108, 127] width 26 height 409
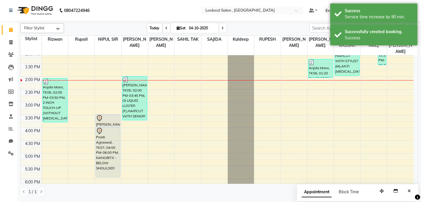
click at [151, 26] on span "Today" at bounding box center [155, 28] width 15 height 9
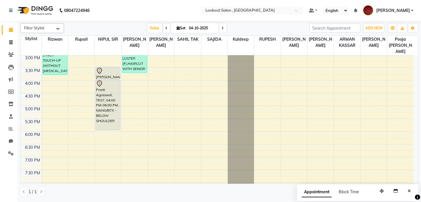
scroll to position [100, 0]
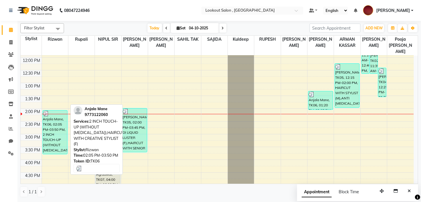
click at [54, 136] on div "Anjala Mane, TK06, 02:05 PM-03:50 PM, 2 INCH TOUCH-UP (WITHOUT [MEDICAL_DATA]),…" at bounding box center [55, 133] width 24 height 44
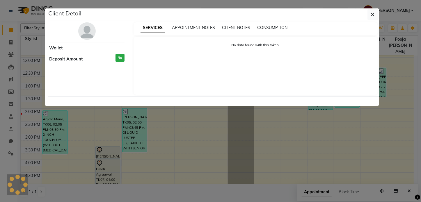
select select "3"
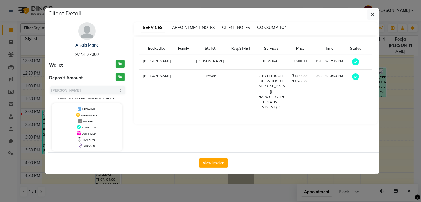
click at [375, 16] on button "button" at bounding box center [372, 14] width 11 height 11
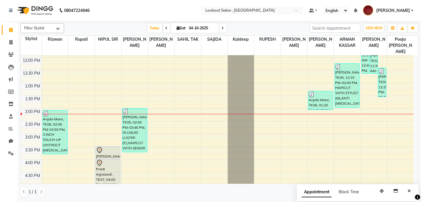
click at [191, 28] on input "04-10-2025" at bounding box center [201, 28] width 29 height 9
select select "10"
select select "2025"
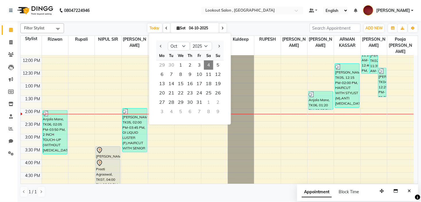
click at [158, 45] on div at bounding box center [162, 46] width 12 height 9
click at [159, 45] on button "Previous month" at bounding box center [161, 46] width 5 height 9
select select "8"
click at [204, 44] on select "2015 2016 2017 2018 2019 2020 2021 2022 2023 2024 2025 2026 2027 2028 2029 2030…" at bounding box center [201, 46] width 22 height 9
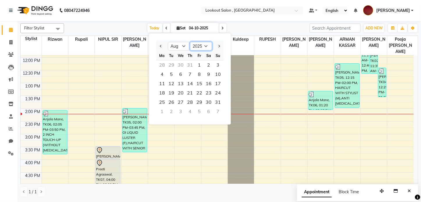
select select "2024"
click at [190, 42] on select "2015 2016 2017 2018 2019 2020 2021 2022 2023 2024 2025 2026 2027 2028 2029 2030…" at bounding box center [201, 46] width 22 height 9
click at [178, 49] on select "Jan Feb Mar Apr May Jun [DATE] Aug Sep Oct Nov Dec" at bounding box center [179, 46] width 22 height 9
select select "10"
click at [168, 42] on select "Jan Feb Mar Apr May Jun [DATE] Aug Sep Oct Nov Dec" at bounding box center [179, 46] width 22 height 9
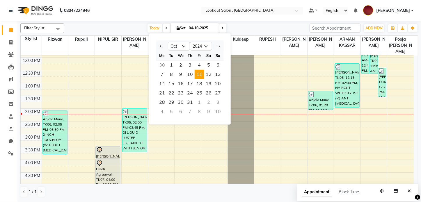
click at [200, 72] on span "11" at bounding box center [199, 74] width 9 height 9
type input "[DATE]"
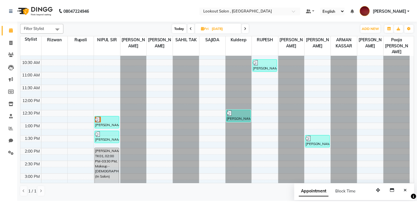
scroll to position [47, 0]
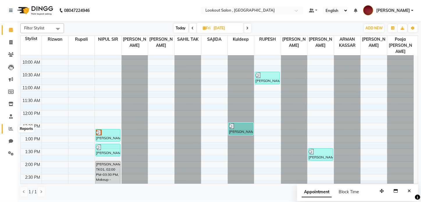
click at [7, 129] on span at bounding box center [11, 129] width 10 height 7
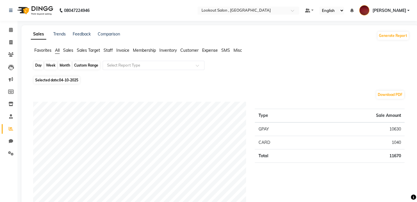
click at [37, 67] on div "Day" at bounding box center [39, 65] width 10 height 8
select select "10"
select select "2025"
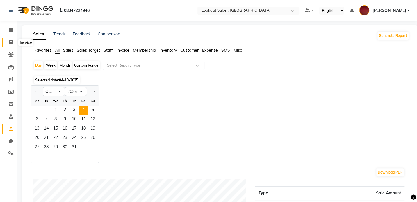
click at [10, 44] on icon at bounding box center [10, 42] width 3 height 4
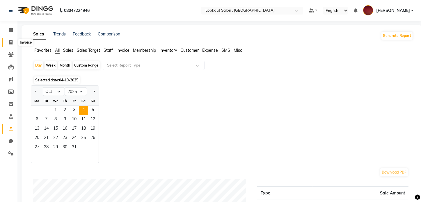
select select "service"
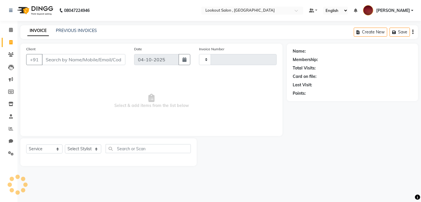
type input "7372"
select select "151"
click at [63, 31] on link "PREVIOUS INVOICES" at bounding box center [76, 30] width 41 height 5
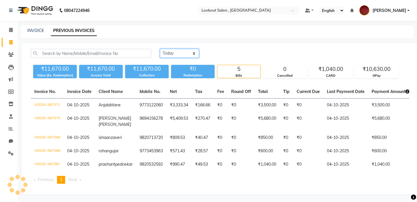
click at [166, 56] on select "[DATE] [DATE] Custom Range" at bounding box center [179, 53] width 39 height 9
select select "range"
click at [160, 49] on select "[DATE] [DATE] Custom Range" at bounding box center [179, 53] width 39 height 9
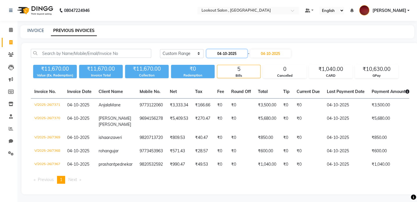
click at [233, 51] on input "04-10-2025" at bounding box center [227, 53] width 41 height 8
select select "10"
select select "2025"
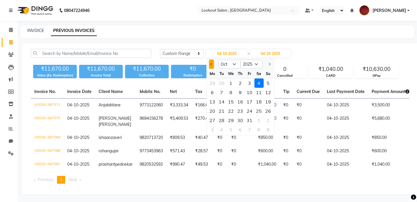
click at [210, 68] on button "Previous month" at bounding box center [211, 64] width 5 height 9
click at [240, 65] on select "2015 2016 2017 2018 2019 2020 2021 2022 2023 2024 2025 2026 2027 2028 2029 2030…" at bounding box center [251, 64] width 22 height 9
click at [230, 66] on select "Jan Feb Mar Apr May Jun [DATE] Aug Sep Oct Nov Dec" at bounding box center [229, 64] width 22 height 9
select select "10"
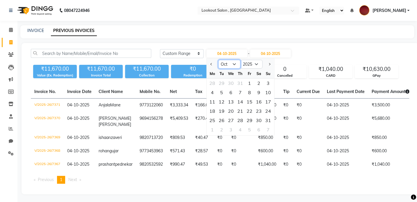
click at [218, 60] on select "Jan Feb Mar Apr May Jun [DATE] Aug Sep Oct Nov Dec" at bounding box center [229, 64] width 22 height 9
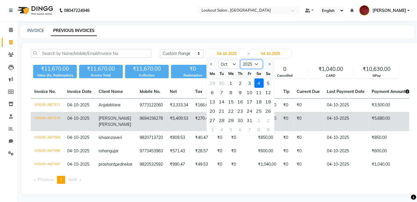
drag, startPoint x: 243, startPoint y: 66, endPoint x: 239, endPoint y: 136, distance: 70.3
click at [231, 115] on ngb-datepicker "Jan Feb Mar Apr May Jun [DATE] Aug Sep Oct Nov [DATE] 2016 2017 2018 2019 2020 …" at bounding box center [240, 97] width 68 height 78
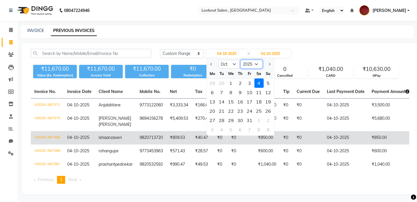
select select "2024"
click at [240, 60] on select "2015 2016 2017 2018 2019 2020 2021 2022 2023 2024 2025 2026 2027 2028 2029 2030…" at bounding box center [251, 64] width 22 height 9
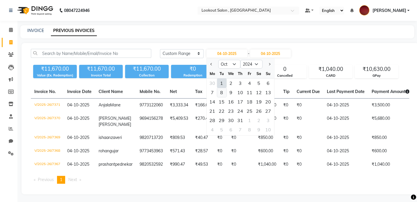
click at [220, 96] on div "8" at bounding box center [221, 92] width 9 height 9
type input "[DATE]"
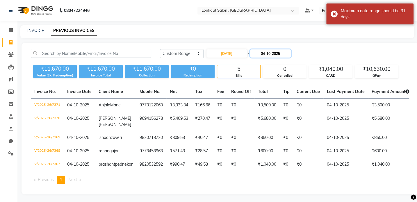
click at [265, 54] on input "04-10-2025" at bounding box center [270, 53] width 41 height 8
select select "10"
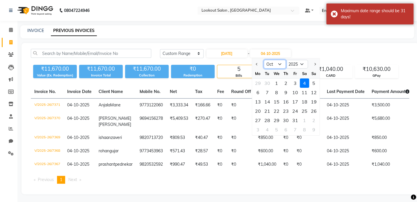
click at [269, 66] on select "Jan Feb Mar Apr May Jun [DATE] Aug Sep Oct Nov Dec" at bounding box center [275, 64] width 22 height 9
click at [302, 62] on select "2024 2025 2026 2027 2028 2029 2030 2031 2032 2033 2034 2035" at bounding box center [297, 64] width 22 height 9
select select "2024"
click at [286, 60] on select "2024 2025 2026 2027 2028 2029 2030 2031 2032 2033 2034 2035" at bounding box center [297, 64] width 22 height 9
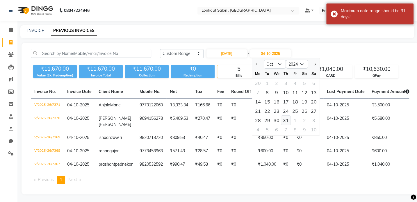
click at [283, 117] on div "31" at bounding box center [285, 120] width 9 height 9
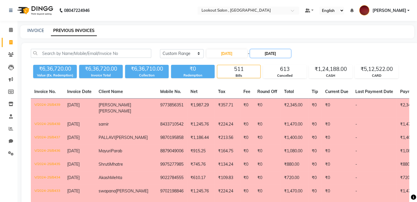
click at [265, 55] on input "[DATE]" at bounding box center [270, 53] width 41 height 8
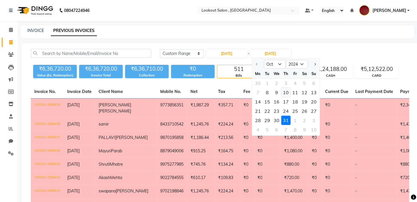
click at [284, 95] on div "10" at bounding box center [285, 92] width 9 height 9
type input "[DATE]"
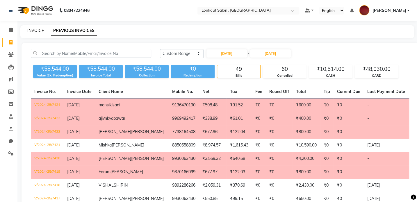
click at [38, 31] on link "INVOICE" at bounding box center [35, 30] width 17 height 5
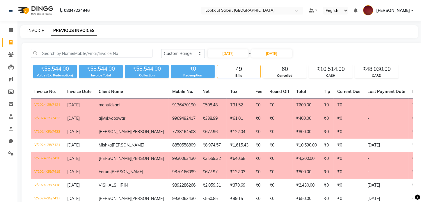
select select "151"
select select "service"
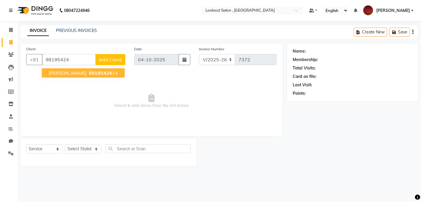
click at [77, 82] on span "Select & add items from the list below" at bounding box center [151, 101] width 251 height 58
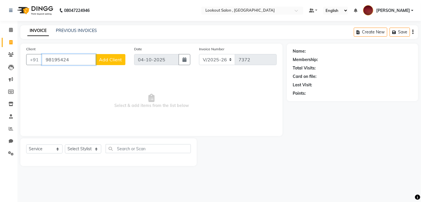
click at [79, 58] on input "98195424" at bounding box center [69, 59] width 54 height 11
type input "9819542414"
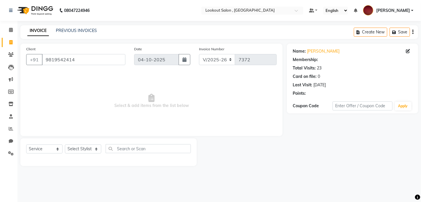
select select "1: Object"
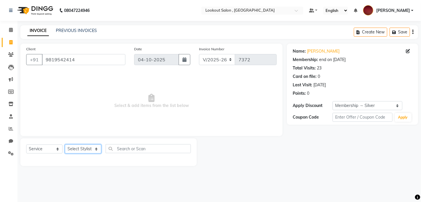
click at [81, 152] on select "Select Stylist [PERSON_NAME] [PERSON_NAME] [PERSON_NAME] [PERSON_NAME] [PERSON_…" at bounding box center [83, 149] width 36 height 9
select select "4387"
click at [65, 145] on select "Select Stylist [PERSON_NAME] [PERSON_NAME] [PERSON_NAME] [PERSON_NAME] [PERSON_…" at bounding box center [83, 149] width 36 height 9
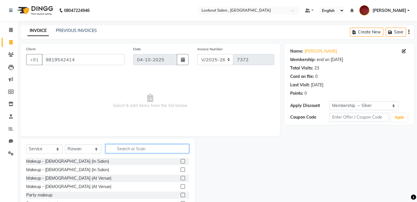
click at [130, 150] on input "text" at bounding box center [148, 148] width 84 height 9
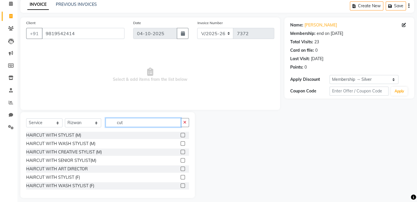
type input "cut"
click at [181, 151] on label at bounding box center [183, 152] width 4 height 4
click at [181, 151] on input "checkbox" at bounding box center [183, 152] width 4 height 4
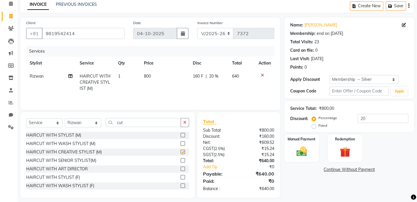
checkbox input "false"
click at [89, 119] on select "Select Stylist [PERSON_NAME] [PERSON_NAME] [PERSON_NAME] [PERSON_NAME] [PERSON_…" at bounding box center [83, 122] width 36 height 9
select select "88368"
click at [65, 118] on select "Select Stylist [PERSON_NAME] [PERSON_NAME] [PERSON_NAME] [PERSON_NAME] [PERSON_…" at bounding box center [83, 122] width 36 height 9
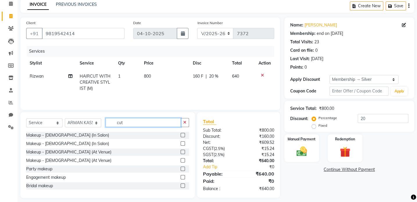
drag, startPoint x: 126, startPoint y: 125, endPoint x: 109, endPoint y: 125, distance: 16.9
click at [109, 125] on input "cut" at bounding box center [143, 122] width 75 height 9
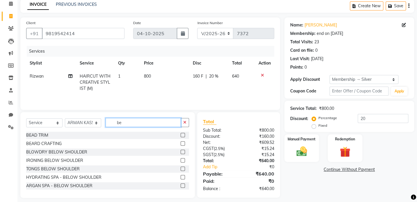
type input "be"
click at [181, 142] on label at bounding box center [183, 143] width 4 height 4
click at [181, 142] on input "checkbox" at bounding box center [183, 144] width 4 height 4
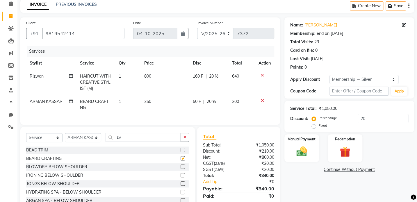
checkbox input "false"
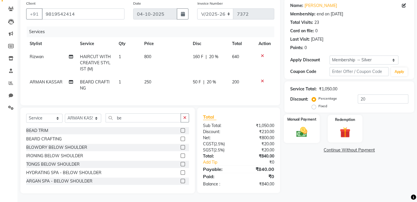
click at [311, 134] on div "Manual Payment" at bounding box center [302, 128] width 36 height 29
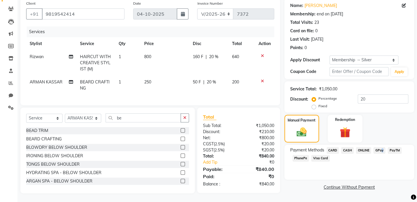
click at [381, 147] on span "GPay" at bounding box center [380, 150] width 12 height 7
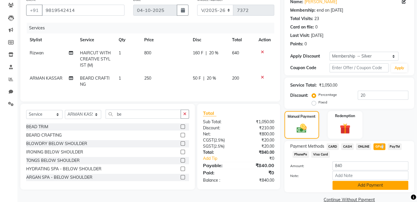
click at [370, 183] on button "Add Payment" at bounding box center [371, 185] width 76 height 9
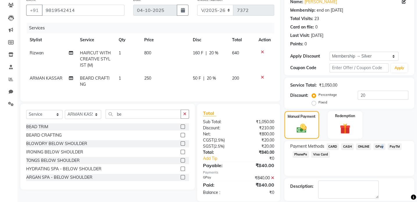
scroll to position [76, 0]
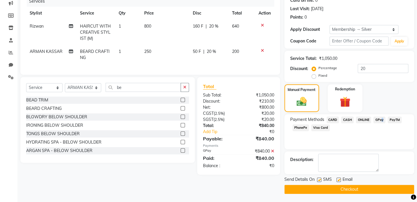
click at [364, 188] on button "Checkout" at bounding box center [350, 189] width 130 height 9
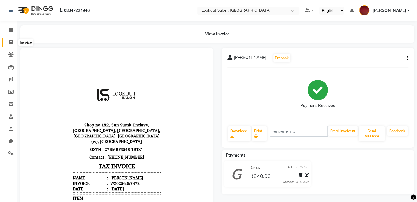
click at [10, 41] on icon at bounding box center [10, 42] width 3 height 4
select select "service"
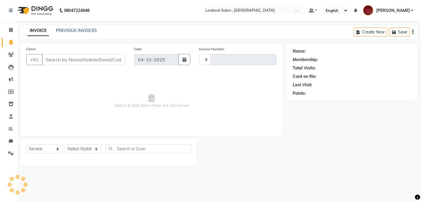
type input "7373"
select select "151"
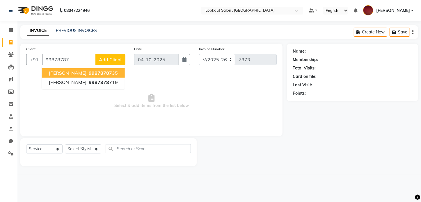
click at [65, 73] on span "[PERSON_NAME]" at bounding box center [68, 73] width 38 height 6
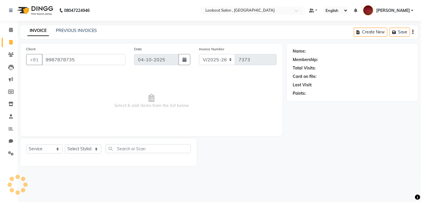
type input "9987878735"
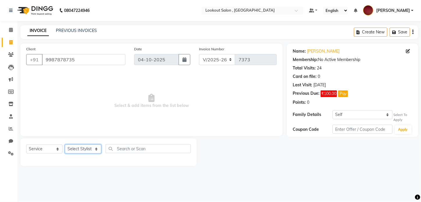
click at [86, 151] on select "Select Stylist [PERSON_NAME] [PERSON_NAME] [PERSON_NAME] [PERSON_NAME] [PERSON_…" at bounding box center [83, 149] width 36 height 9
select select "11497"
click at [65, 145] on select "Select Stylist [PERSON_NAME] [PERSON_NAME] [PERSON_NAME] [PERSON_NAME] [PERSON_…" at bounding box center [83, 149] width 36 height 9
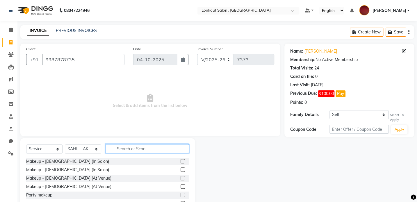
click at [127, 148] on input "text" at bounding box center [148, 148] width 84 height 9
type input "cut"
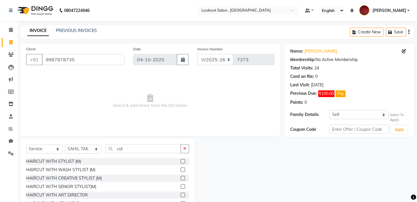
click at [181, 161] on label at bounding box center [183, 161] width 4 height 4
click at [181, 161] on input "checkbox" at bounding box center [183, 162] width 4 height 4
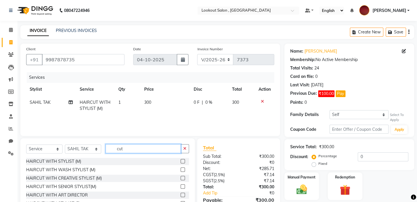
checkbox input "false"
drag, startPoint x: 138, startPoint y: 152, endPoint x: 114, endPoint y: 156, distance: 24.2
click at [114, 156] on div "Select Service Product Membership Package Voucher Prepaid Gift Card Select Styl…" at bounding box center [107, 151] width 163 height 14
type input "glob"
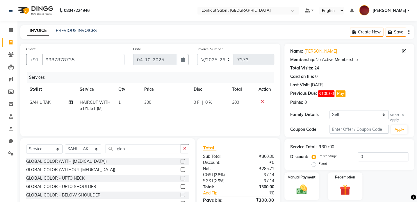
click at [181, 172] on div at bounding box center [183, 171] width 4 height 6
click at [184, 168] on label at bounding box center [183, 170] width 4 height 4
click at [184, 168] on input "checkbox" at bounding box center [183, 170] width 4 height 4
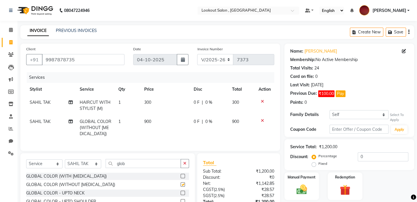
checkbox input "false"
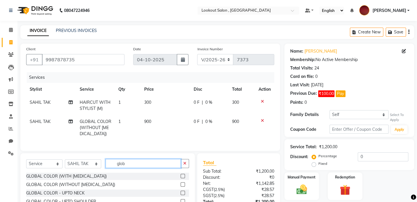
drag, startPoint x: 134, startPoint y: 166, endPoint x: 113, endPoint y: 168, distance: 20.2
click at [113, 168] on input "glob" at bounding box center [143, 163] width 75 height 9
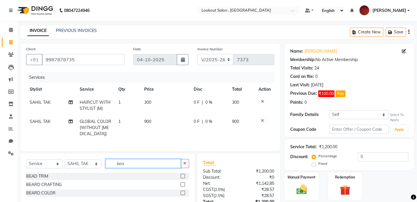
type input "bea"
click at [183, 187] on label at bounding box center [183, 184] width 4 height 4
click at [183, 187] on input "checkbox" at bounding box center [183, 185] width 4 height 4
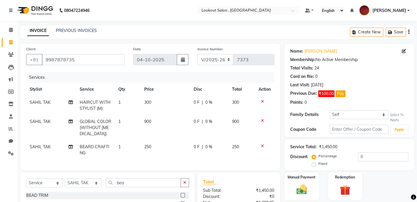
checkbox input "false"
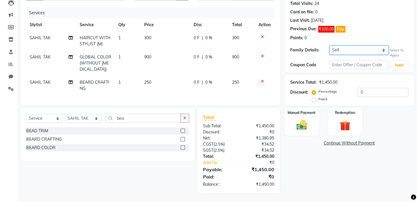
click at [349, 48] on select "Self tapsaya RAIKA" at bounding box center [359, 50] width 59 height 9
click at [358, 88] on input "0" at bounding box center [383, 92] width 51 height 9
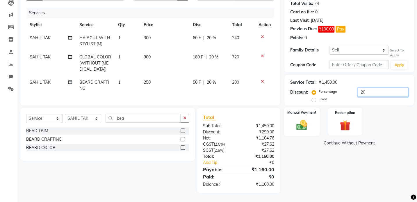
type input "20"
click at [304, 119] on img at bounding box center [302, 125] width 18 height 13
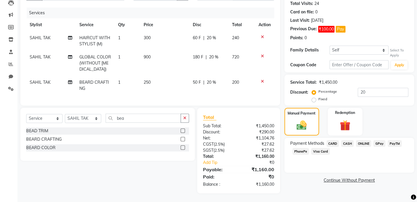
click at [376, 140] on span "GPay" at bounding box center [380, 143] width 12 height 7
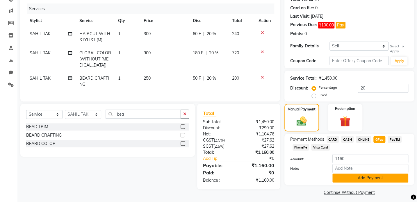
click at [357, 178] on button "Add Payment" at bounding box center [371, 178] width 76 height 9
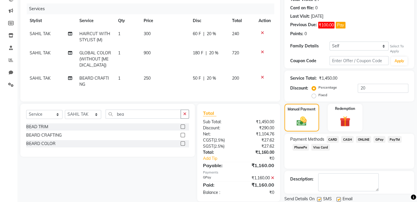
scroll to position [88, 0]
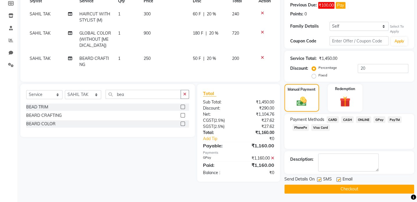
click at [351, 189] on button "Checkout" at bounding box center [350, 189] width 130 height 9
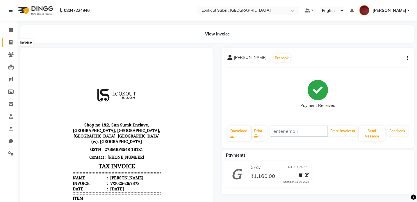
click at [8, 45] on span at bounding box center [11, 42] width 10 height 7
select select "service"
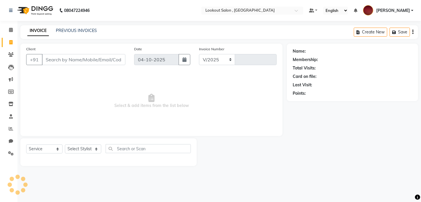
select select "151"
type input "7374"
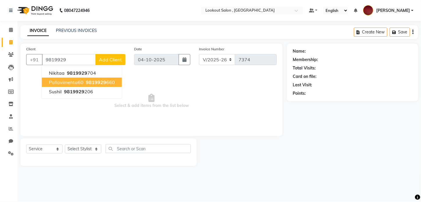
click at [107, 84] on ngb-highlight "9819929 660" at bounding box center [100, 82] width 30 height 6
type input "9819929660"
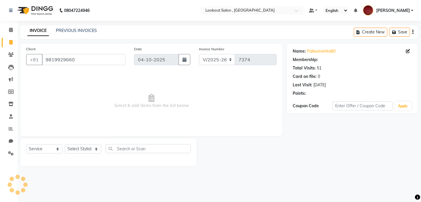
select select "1: Object"
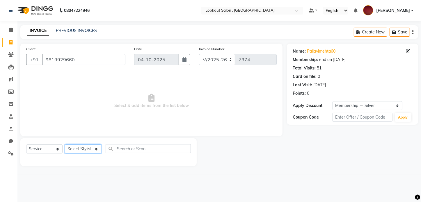
click at [72, 152] on select "Select Stylist [PERSON_NAME] [PERSON_NAME] [PERSON_NAME] [PERSON_NAME] [PERSON_…" at bounding box center [83, 149] width 36 height 9
click at [150, 102] on icon at bounding box center [151, 98] width 6 height 8
drag, startPoint x: 96, startPoint y: 59, endPoint x: 31, endPoint y: 67, distance: 65.9
click at [31, 67] on div "Client [PHONE_NUMBER]" at bounding box center [76, 58] width 108 height 24
click at [4, 53] on link "Clients" at bounding box center [9, 55] width 14 height 10
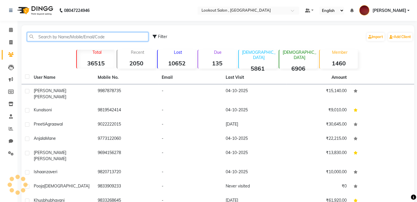
click at [137, 37] on input "text" at bounding box center [87, 36] width 121 height 9
paste input "9819929660"
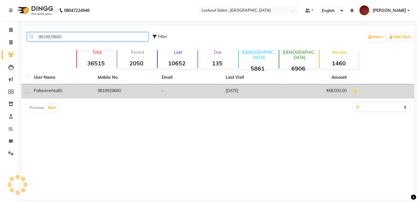
type input "9819929660"
click at [147, 93] on td "9819929660" at bounding box center [126, 91] width 64 height 14
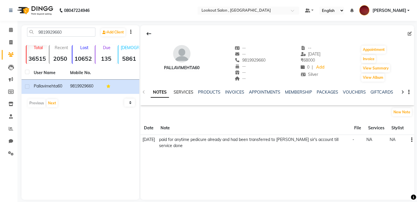
click at [191, 92] on link "SERVICES" at bounding box center [184, 92] width 20 height 5
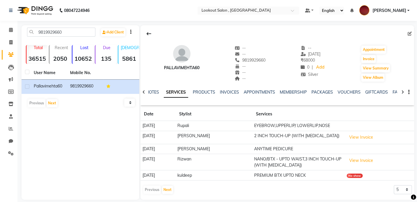
click at [151, 95] on div "NOTES SERVICES PRODUCTS INVOICES APPOINTMENTS MEMBERSHIP PACKAGES VOUCHERS GIFT…" at bounding box center [270, 94] width 239 height 11
click at [154, 95] on link "NOTES" at bounding box center [152, 92] width 13 height 5
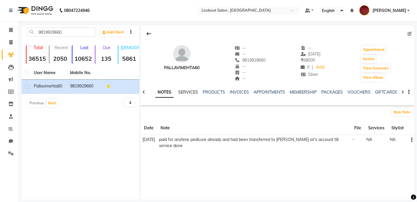
click at [193, 93] on link "SERVICES" at bounding box center [188, 92] width 20 height 5
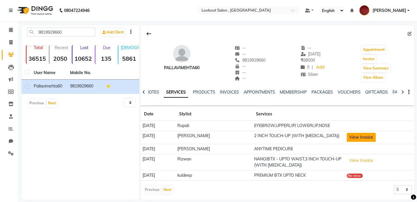
click at [363, 140] on button "View Invoice" at bounding box center [361, 137] width 29 height 9
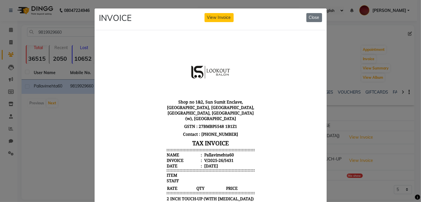
click at [302, 19] on div "INVOICE View Invoice Close" at bounding box center [211, 19] width 232 height 22
click at [312, 17] on button "Close" at bounding box center [314, 17] width 16 height 9
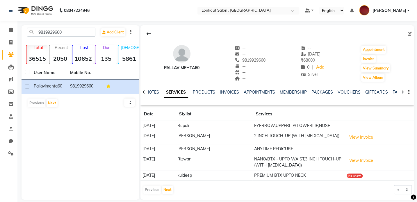
click at [9, 37] on li "Invoice" at bounding box center [8, 42] width 17 height 13
drag, startPoint x: 43, startPoint y: 29, endPoint x: 25, endPoint y: 34, distance: 18.8
click at [25, 34] on div "9819929660" at bounding box center [61, 32] width 77 height 9
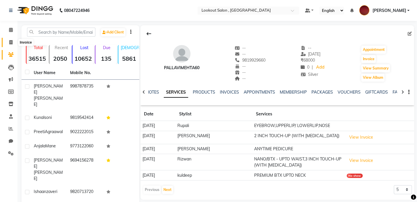
click at [10, 42] on icon at bounding box center [10, 42] width 3 height 4
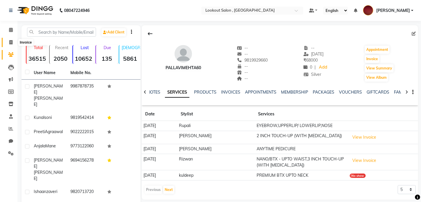
select select "service"
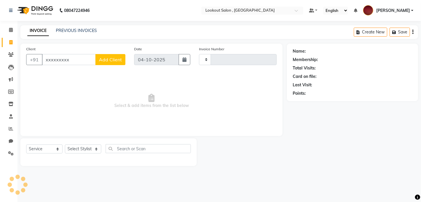
drag, startPoint x: 87, startPoint y: 58, endPoint x: 1, endPoint y: 79, distance: 88.6
click at [1, 79] on app-home "08047224946 Select Location × Lookout Salon , Chickoowadi Default Panel My Pane…" at bounding box center [210, 87] width 421 height 175
type input "7374"
select select "151"
type input "9819929660"
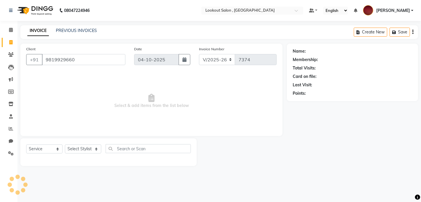
select select "1: Object"
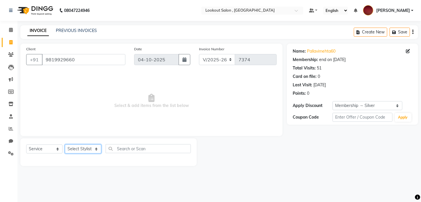
click at [73, 148] on select "Select Stylist [PERSON_NAME] [PERSON_NAME] [PERSON_NAME] [PERSON_NAME] [PERSON_…" at bounding box center [83, 149] width 36 height 9
select select "7174"
click at [65, 145] on select "Select Stylist [PERSON_NAME] [PERSON_NAME] [PERSON_NAME] [PERSON_NAME] [PERSON_…" at bounding box center [83, 149] width 36 height 9
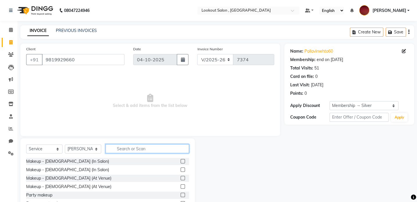
click at [126, 148] on input "text" at bounding box center [148, 148] width 84 height 9
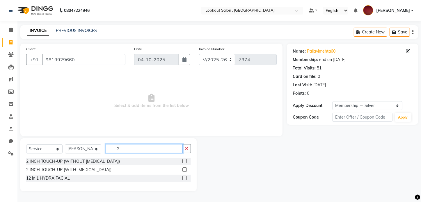
type input "2 i"
click at [184, 171] on label at bounding box center [184, 170] width 4 height 4
click at [184, 171] on input "checkbox" at bounding box center [184, 170] width 4 height 4
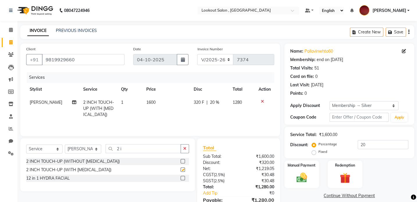
checkbox input "false"
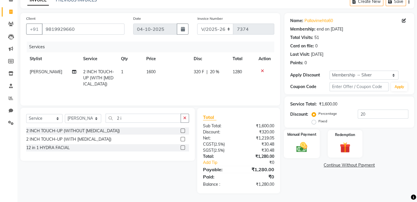
click at [299, 149] on img at bounding box center [302, 147] width 18 height 13
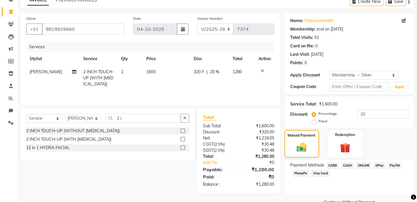
scroll to position [44, 0]
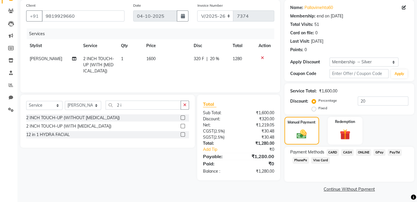
click at [352, 154] on span "CASH" at bounding box center [347, 152] width 13 height 7
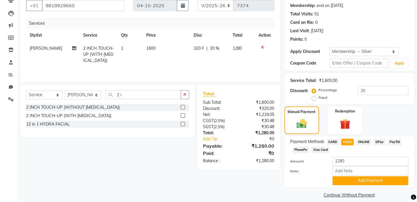
scroll to position [60, 0]
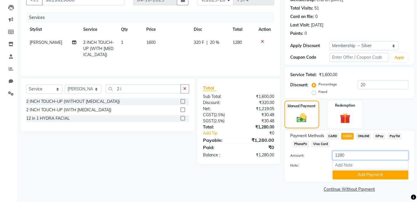
click at [342, 156] on input "1280" at bounding box center [371, 155] width 76 height 9
type input "1200"
click at [343, 173] on button "Add Payment" at bounding box center [371, 174] width 76 height 9
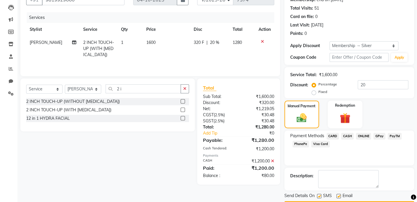
click at [373, 141] on div "Payment Methods CARD CASH ONLINE GPay PayTM PhonePe Visa Card" at bounding box center [349, 141] width 118 height 16
click at [374, 139] on div "GPay" at bounding box center [378, 137] width 14 height 8
click at [377, 137] on span "GPay" at bounding box center [380, 136] width 12 height 7
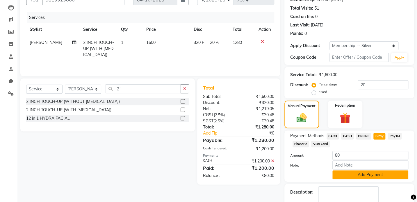
click at [342, 175] on button "Add Payment" at bounding box center [371, 174] width 76 height 9
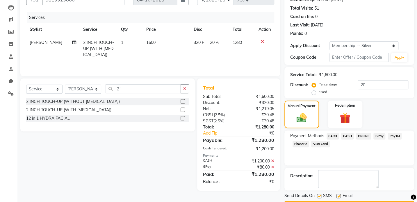
scroll to position [76, 0]
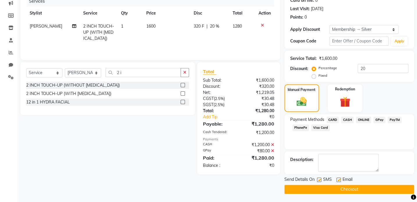
click at [337, 189] on button "Checkout" at bounding box center [350, 189] width 130 height 9
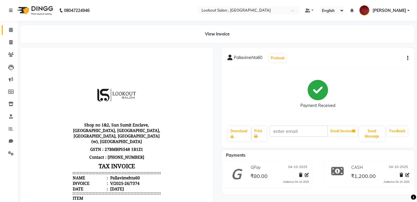
click at [5, 27] on link "Calendar" at bounding box center [9, 30] width 14 height 10
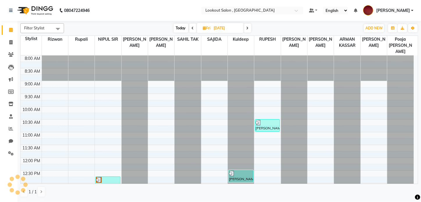
scroll to position [179, 0]
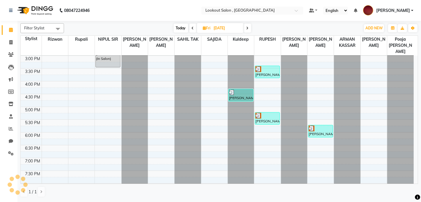
click at [181, 32] on span "Today" at bounding box center [181, 28] width 15 height 9
type input "04-10-2025"
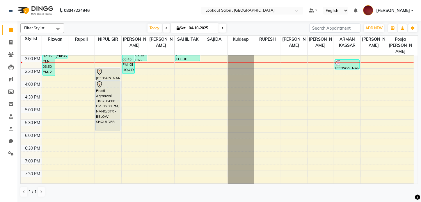
click at [190, 104] on div "8:00 AM 8:30 AM 9:00 AM 9:30 AM 10:00 AM 10:30 AM 11:00 AM 11:30 AM 12:00 PM 12…" at bounding box center [217, 81] width 393 height 409
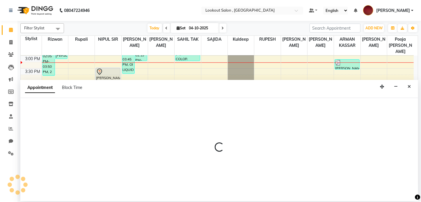
select select "11497"
select select "1020"
select select "tentative"
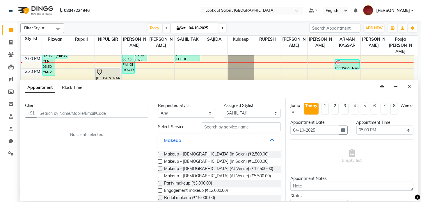
click at [49, 111] on input "text" at bounding box center [92, 113] width 111 height 9
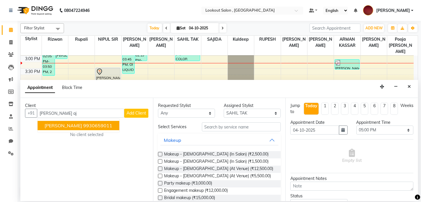
click at [64, 128] on span "[PERSON_NAME]" at bounding box center [64, 126] width 38 height 6
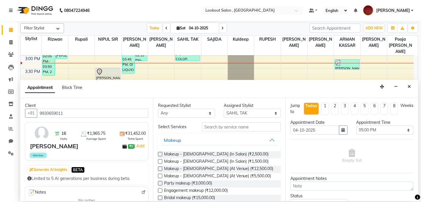
type input "9930659011"
click at [208, 130] on input "text" at bounding box center [241, 126] width 79 height 9
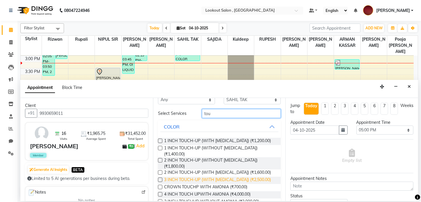
scroll to position [32, 0]
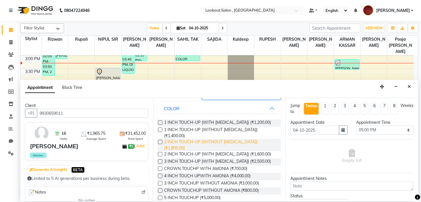
type input "tou"
click at [240, 139] on span "2 INCH TOUCH-UP (WITHOUT [MEDICAL_DATA]) (₹1,800.00)" at bounding box center [220, 145] width 112 height 12
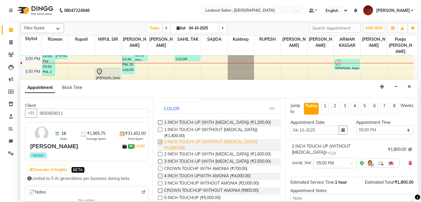
checkbox input "false"
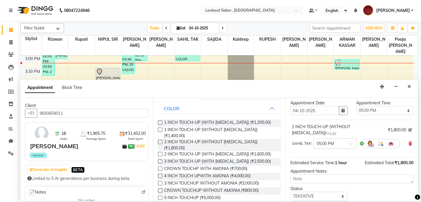
scroll to position [53, 0]
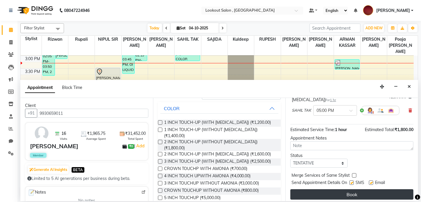
click at [354, 192] on button "Book" at bounding box center [351, 194] width 123 height 10
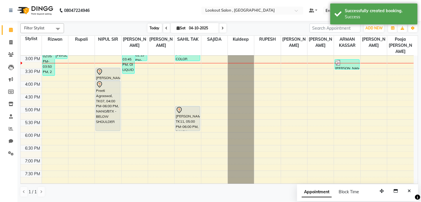
click at [152, 25] on span "Today" at bounding box center [155, 28] width 15 height 9
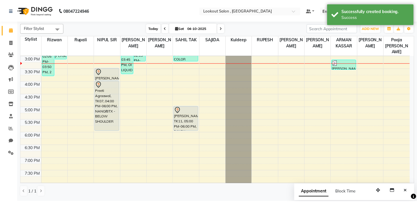
scroll to position [179, 0]
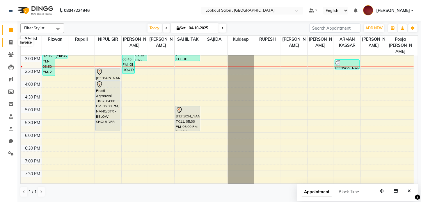
click at [6, 43] on span at bounding box center [11, 42] width 10 height 7
select select "service"
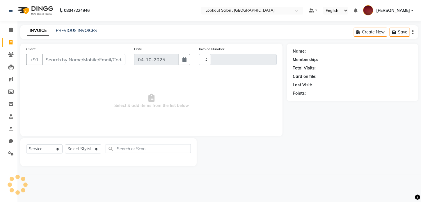
type input "7375"
select select "151"
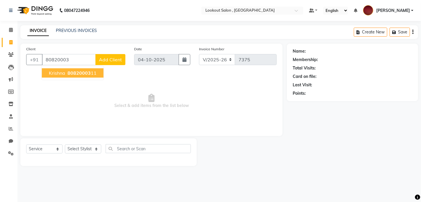
click at [63, 71] on span "krishna" at bounding box center [57, 73] width 16 height 6
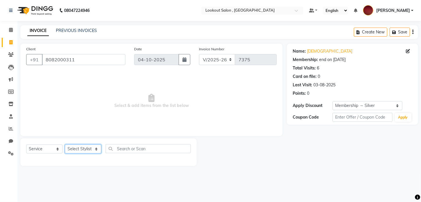
click at [72, 150] on select "Select Stylist [PERSON_NAME] [PERSON_NAME] [PERSON_NAME] [PERSON_NAME] [PERSON_…" at bounding box center [83, 149] width 36 height 9
click at [65, 145] on select "Select Stylist [PERSON_NAME] [PERSON_NAME] [PERSON_NAME] [PERSON_NAME] [PERSON_…" at bounding box center [83, 149] width 36 height 9
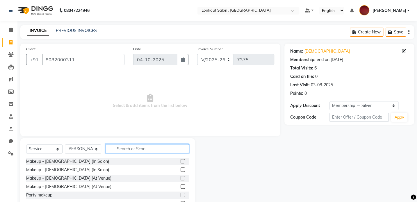
click at [122, 145] on input "text" at bounding box center [148, 148] width 84 height 9
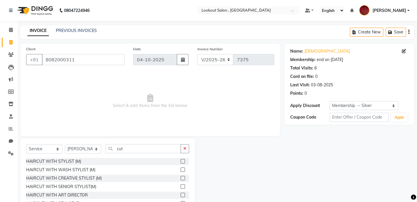
click at [181, 168] on label at bounding box center [183, 170] width 4 height 4
click at [181, 168] on input "checkbox" at bounding box center [183, 170] width 4 height 4
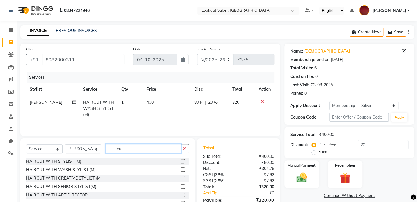
drag, startPoint x: 140, startPoint y: 148, endPoint x: 106, endPoint y: 151, distance: 33.7
click at [106, 151] on input "cut" at bounding box center [143, 148] width 75 height 9
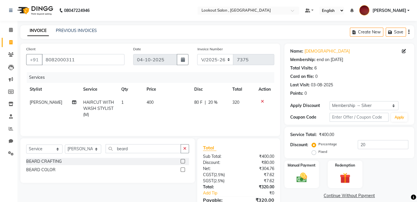
click at [184, 160] on label at bounding box center [183, 161] width 4 height 4
click at [184, 160] on input "checkbox" at bounding box center [183, 162] width 4 height 4
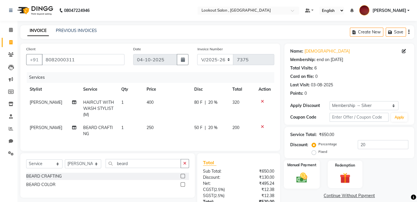
scroll to position [49, 0]
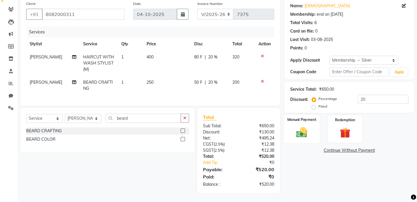
click at [303, 128] on img at bounding box center [302, 132] width 18 height 13
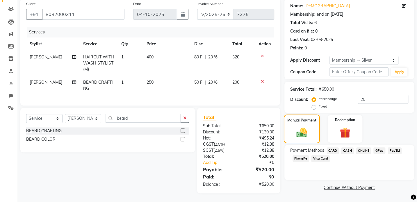
scroll to position [23, 0]
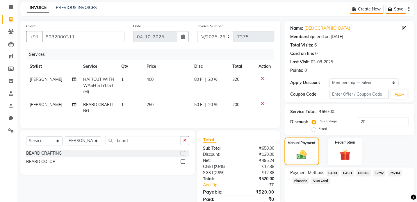
click at [334, 174] on span "CARD" at bounding box center [333, 173] width 13 height 7
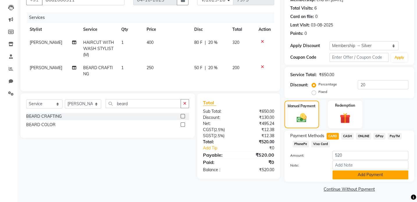
click at [386, 172] on button "Add Payment" at bounding box center [371, 174] width 76 height 9
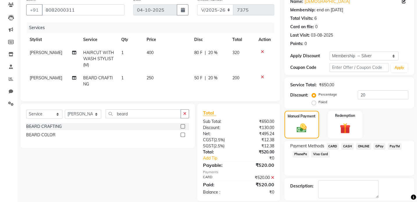
scroll to position [76, 0]
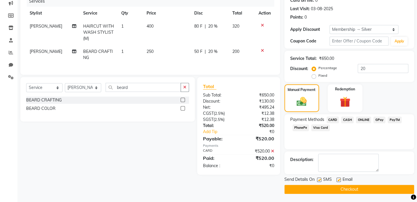
click at [377, 189] on button "Checkout" at bounding box center [350, 189] width 130 height 9
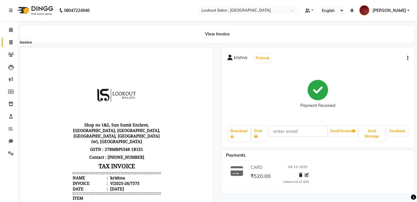
click at [10, 41] on icon at bounding box center [10, 42] width 3 height 4
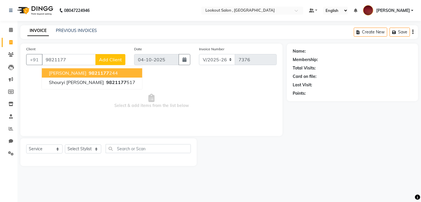
click at [75, 74] on span "[PERSON_NAME]" at bounding box center [68, 73] width 38 height 6
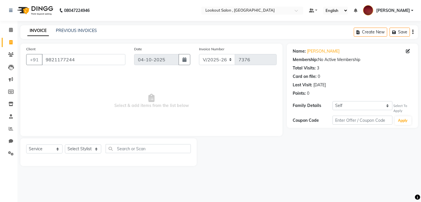
click at [349, 101] on div "Name: [PERSON_NAME] Membership: No Active Membership Total Visits: 3 Card on fi…" at bounding box center [352, 86] width 131 height 84
click at [348, 108] on select "Self [PERSON_NAME]" at bounding box center [363, 105] width 60 height 9
click at [333, 101] on select "Self [PERSON_NAME]" at bounding box center [363, 105] width 60 height 9
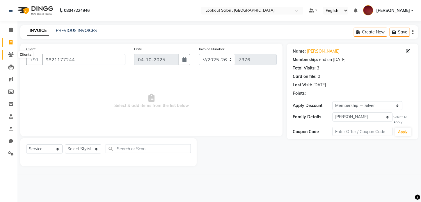
click at [13, 51] on span at bounding box center [11, 54] width 10 height 7
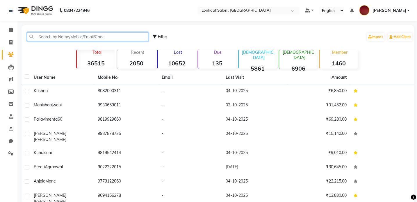
click at [42, 35] on input "text" at bounding box center [87, 36] width 121 height 9
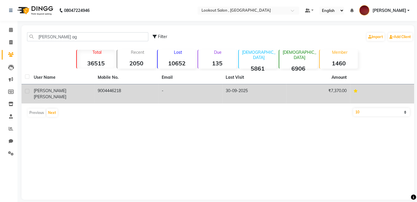
click at [63, 94] on span "[PERSON_NAME]" at bounding box center [50, 96] width 33 height 5
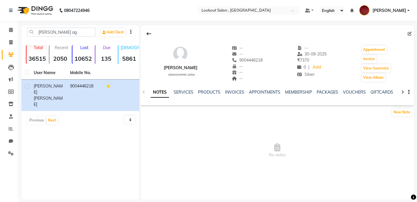
click at [399, 93] on div at bounding box center [402, 91] width 7 height 11
click at [394, 91] on link "FAMILY" at bounding box center [400, 92] width 14 height 5
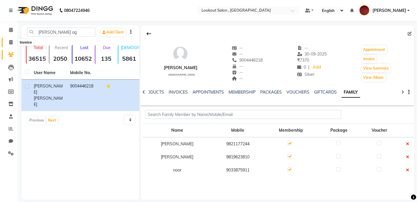
click at [10, 42] on icon at bounding box center [10, 42] width 3 height 4
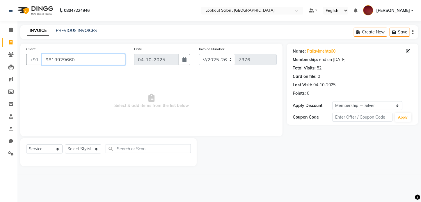
drag, startPoint x: 94, startPoint y: 56, endPoint x: 30, endPoint y: 70, distance: 65.7
click at [30, 70] on div "Client [PHONE_NUMBER] Date [DATE] Invoice Number V/2025 V/[PHONE_NUMBER] Select…" at bounding box center [151, 90] width 262 height 93
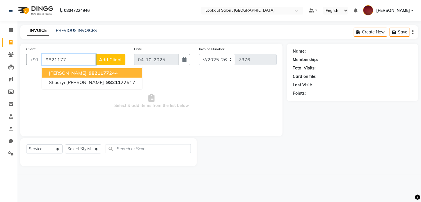
click at [58, 76] on span "[PERSON_NAME]" at bounding box center [68, 73] width 38 height 6
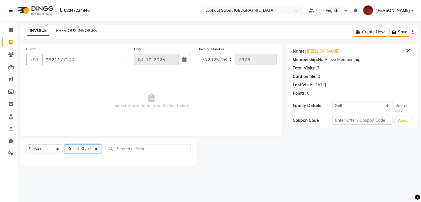
click at [74, 146] on select "Select Stylist [PERSON_NAME] [PERSON_NAME] [PERSON_NAME] [PERSON_NAME] [PERSON_…" at bounding box center [83, 149] width 36 height 9
click at [65, 145] on select "Select Stylist [PERSON_NAME] [PERSON_NAME] [PERSON_NAME] [PERSON_NAME] [PERSON_…" at bounding box center [83, 149] width 36 height 9
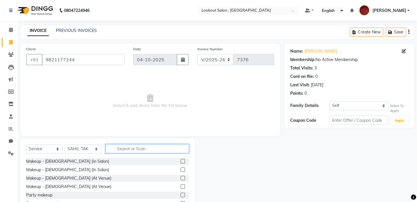
click at [131, 146] on input "text" at bounding box center [148, 148] width 84 height 9
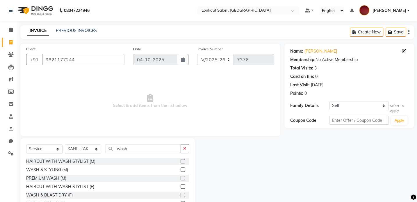
click at [181, 193] on label at bounding box center [183, 195] width 4 height 4
click at [181, 193] on input "checkbox" at bounding box center [183, 195] width 4 height 4
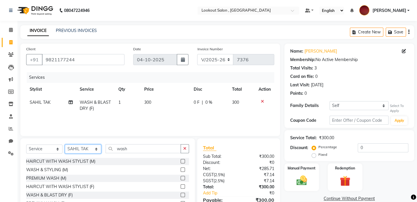
click at [93, 153] on select "Select Stylist [PERSON_NAME] [PERSON_NAME] [PERSON_NAME] [PERSON_NAME] [PERSON_…" at bounding box center [83, 149] width 36 height 9
click at [65, 145] on select "Select Stylist [PERSON_NAME] [PERSON_NAME] [PERSON_NAME] [PERSON_NAME] [PERSON_…" at bounding box center [83, 149] width 36 height 9
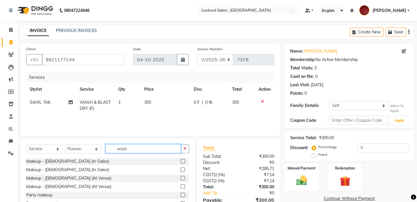
drag, startPoint x: 128, startPoint y: 152, endPoint x: 109, endPoint y: 152, distance: 19.2
click at [109, 152] on input "wash" at bounding box center [143, 148] width 75 height 9
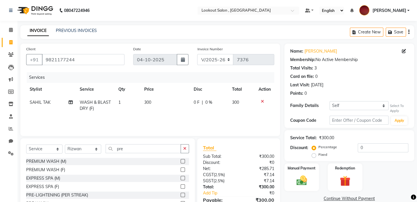
click at [181, 170] on label at bounding box center [183, 170] width 4 height 4
click at [181, 170] on input "checkbox" at bounding box center [183, 170] width 4 height 4
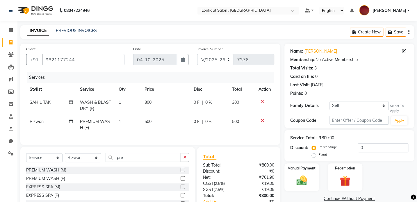
click at [207, 129] on td "0 F | 0 %" at bounding box center [209, 124] width 38 height 19
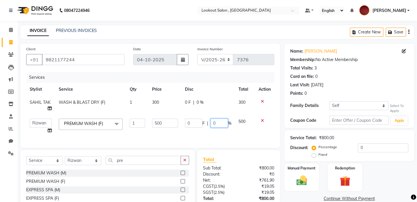
click at [212, 126] on input "0" at bounding box center [219, 123] width 17 height 9
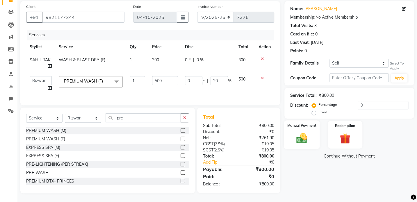
click at [300, 143] on div "Manual Payment" at bounding box center [302, 134] width 36 height 29
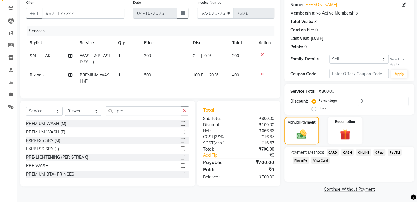
click at [387, 149] on div "Payment Methods CARD CASH ONLINE GPay PayTM PhonePe Visa Card" at bounding box center [350, 164] width 130 height 35
click at [380, 150] on span "GPay" at bounding box center [380, 152] width 12 height 7
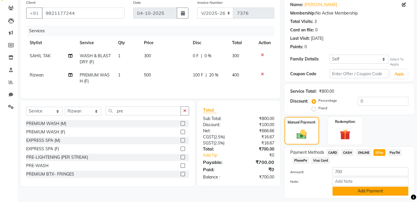
click at [359, 187] on button "Add Payment" at bounding box center [371, 191] width 76 height 9
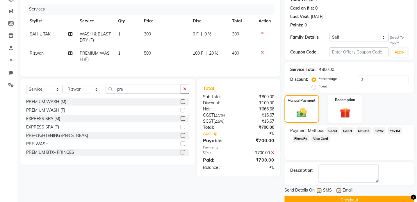
scroll to position [79, 0]
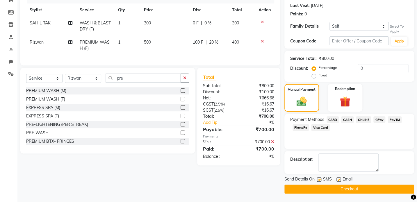
click at [353, 188] on button "Checkout" at bounding box center [350, 189] width 130 height 9
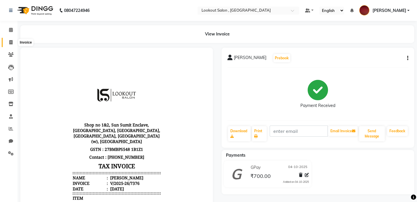
click at [13, 42] on span at bounding box center [11, 42] width 10 height 7
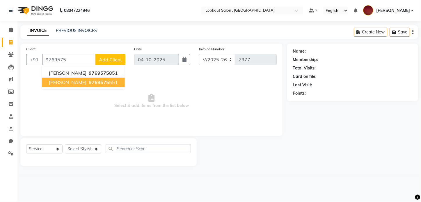
click at [89, 81] on span "9769575" at bounding box center [99, 82] width 20 height 6
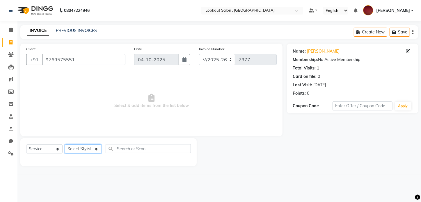
click at [93, 147] on select "Select Stylist [PERSON_NAME] [PERSON_NAME] [PERSON_NAME] [PERSON_NAME] [PERSON_…" at bounding box center [83, 149] width 36 height 9
click at [65, 145] on select "Select Stylist [PERSON_NAME] [PERSON_NAME] [PERSON_NAME] [PERSON_NAME] [PERSON_…" at bounding box center [83, 149] width 36 height 9
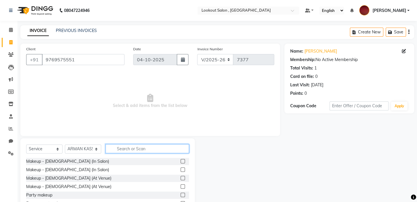
click at [131, 150] on input "text" at bounding box center [148, 148] width 84 height 9
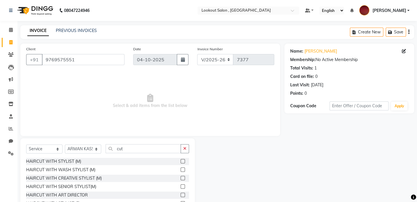
click at [181, 170] on div at bounding box center [185, 169] width 8 height 7
click at [181, 171] on label at bounding box center [183, 170] width 4 height 4
click at [181, 171] on input "checkbox" at bounding box center [183, 170] width 4 height 4
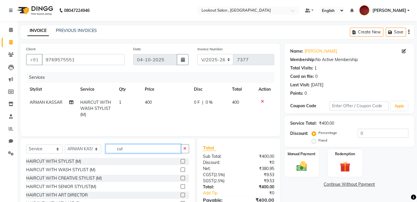
drag, startPoint x: 128, startPoint y: 152, endPoint x: 108, endPoint y: 154, distance: 19.8
click at [108, 154] on div "Select Service Product Membership Package Voucher Prepaid Gift Card Select Styl…" at bounding box center [107, 151] width 163 height 14
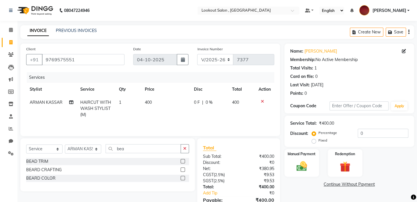
click at [183, 169] on label at bounding box center [183, 170] width 4 height 4
click at [183, 169] on input "checkbox" at bounding box center [183, 170] width 4 height 4
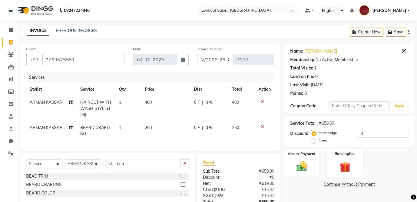
scroll to position [49, 0]
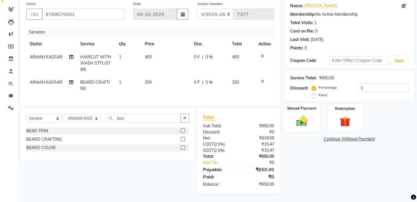
click at [309, 115] on img at bounding box center [302, 121] width 18 height 13
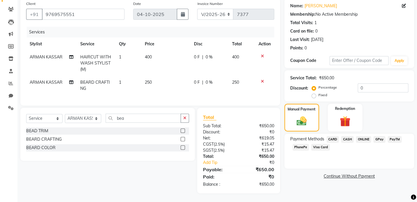
click at [384, 136] on span "GPay" at bounding box center [380, 139] width 12 height 7
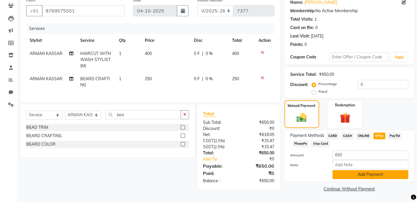
click at [371, 175] on button "Add Payment" at bounding box center [371, 174] width 76 height 9
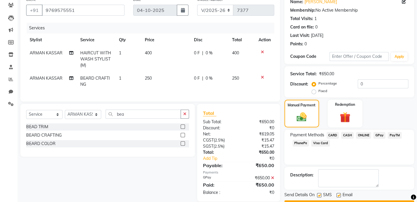
scroll to position [65, 0]
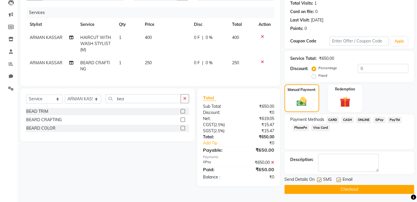
click at [364, 187] on button "Checkout" at bounding box center [350, 189] width 130 height 9
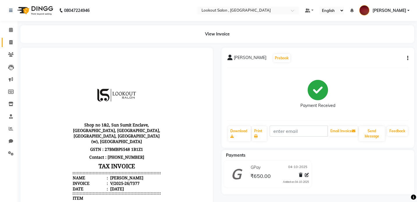
click at [11, 38] on link "Invoice" at bounding box center [9, 43] width 14 height 10
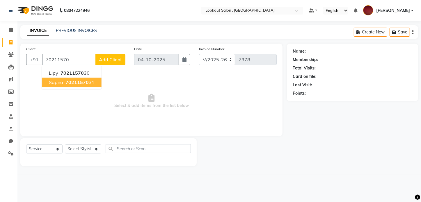
click at [57, 85] on span "Sapna" at bounding box center [56, 82] width 14 height 6
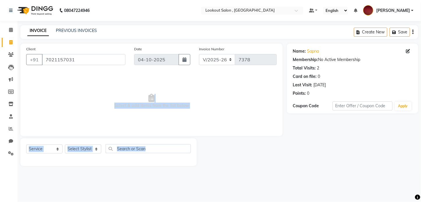
drag, startPoint x: 90, startPoint y: 102, endPoint x: 47, endPoint y: 201, distance: 108.2
click at [62, 192] on div "08047224946 Select Location × Lookout Salon , Chickoowadi Default Panel My Pane…" at bounding box center [210, 101] width 421 height 202
click at [193, 124] on span "Select & add items from the list below" at bounding box center [151, 101] width 251 height 58
click at [90, 150] on select "Select Stylist [PERSON_NAME] [PERSON_NAME] [PERSON_NAME] [PERSON_NAME] [PERSON_…" at bounding box center [83, 149] width 36 height 9
click at [65, 145] on select "Select Stylist [PERSON_NAME] [PERSON_NAME] [PERSON_NAME] [PERSON_NAME] [PERSON_…" at bounding box center [83, 149] width 36 height 9
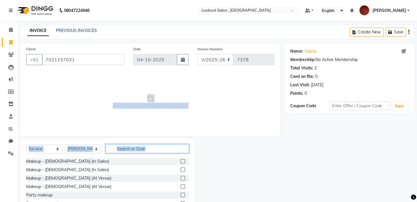
click at [164, 151] on input "text" at bounding box center [148, 148] width 84 height 9
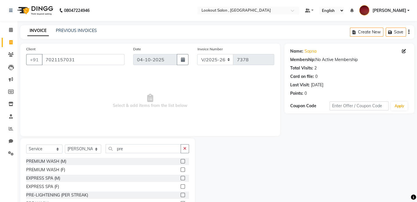
click at [181, 171] on label at bounding box center [183, 170] width 4 height 4
click at [181, 171] on input "checkbox" at bounding box center [183, 170] width 4 height 4
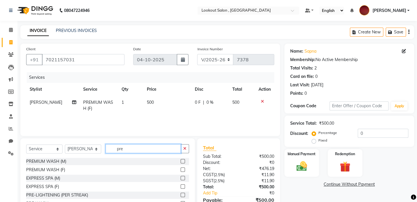
drag, startPoint x: 125, startPoint y: 148, endPoint x: 105, endPoint y: 151, distance: 20.2
click at [105, 151] on div "Select Service Product Membership Package Voucher Prepaid Gift Card Select Styl…" at bounding box center [107, 151] width 163 height 14
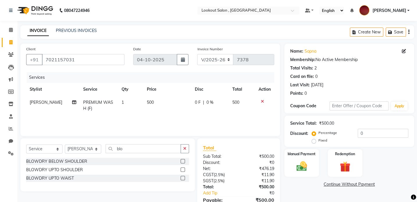
click at [180, 169] on div "BLOWDRY UPTO SHOULDER" at bounding box center [107, 169] width 163 height 7
click at [181, 160] on label at bounding box center [183, 161] width 4 height 4
click at [181, 160] on input "checkbox" at bounding box center [183, 162] width 4 height 4
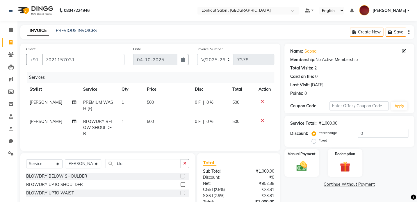
scroll to position [43, 0]
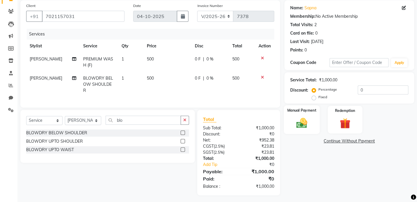
click at [286, 109] on div "Manual Payment" at bounding box center [302, 119] width 36 height 29
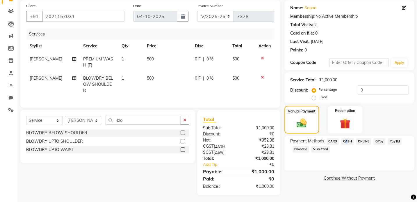
click at [345, 139] on span "CASH" at bounding box center [347, 141] width 13 height 7
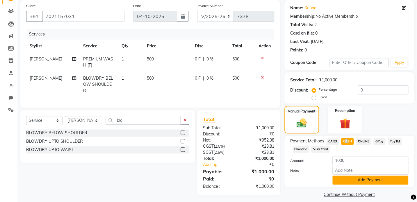
click at [361, 176] on button "Add Payment" at bounding box center [371, 180] width 76 height 9
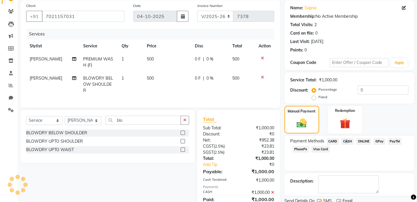
scroll to position [65, 0]
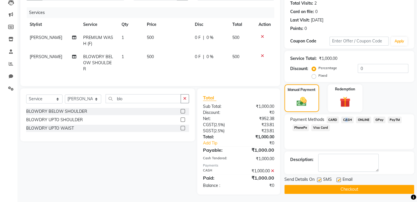
click at [367, 188] on button "Checkout" at bounding box center [350, 189] width 130 height 9
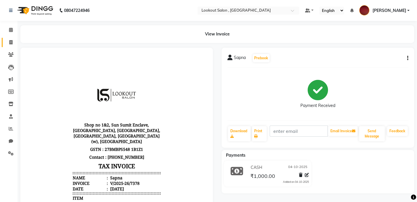
click at [10, 38] on link "Invoice" at bounding box center [9, 43] width 14 height 10
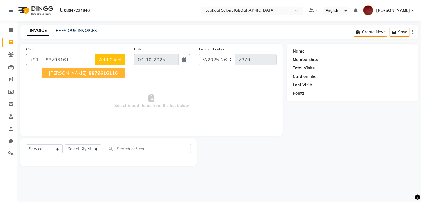
click at [90, 72] on span "88796161" at bounding box center [100, 73] width 23 height 6
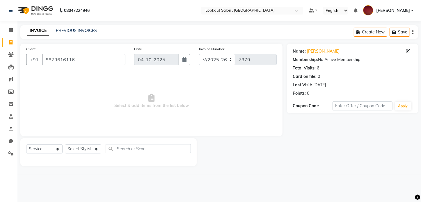
click at [80, 144] on div "Select Service Product Membership Package Voucher Prepaid Gift Card Select Styl…" at bounding box center [108, 152] width 176 height 28
click at [86, 149] on select "Select Stylist [PERSON_NAME] [PERSON_NAME] [PERSON_NAME] [PERSON_NAME] [PERSON_…" at bounding box center [83, 149] width 36 height 9
click at [65, 145] on select "Select Stylist [PERSON_NAME] [PERSON_NAME] [PERSON_NAME] [PERSON_NAME] [PERSON_…" at bounding box center [83, 149] width 36 height 9
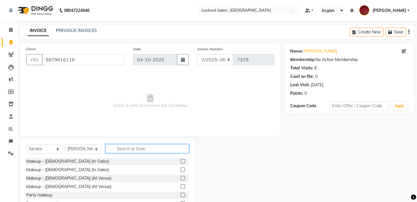
click at [140, 151] on input "text" at bounding box center [148, 148] width 84 height 9
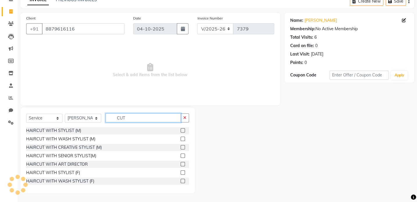
drag, startPoint x: 119, startPoint y: 119, endPoint x: 95, endPoint y: 120, distance: 24.8
click at [95, 120] on div "Select Service Product Membership Package Voucher Prepaid Gift Card Select Styl…" at bounding box center [107, 120] width 163 height 14
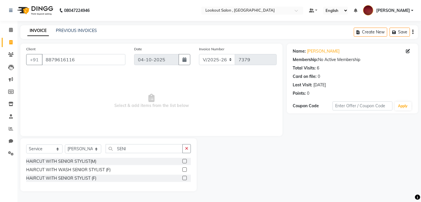
click at [185, 159] on label at bounding box center [184, 161] width 4 height 4
click at [185, 160] on input "checkbox" at bounding box center [184, 162] width 4 height 4
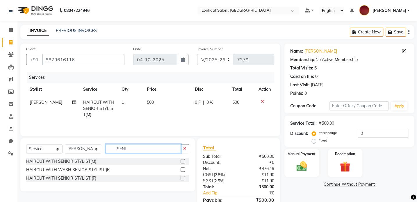
drag, startPoint x: 131, startPoint y: 148, endPoint x: 99, endPoint y: 148, distance: 32.0
click at [99, 148] on div "Select Service Product Membership Package Voucher Prepaid Gift Card Select Styl…" at bounding box center [107, 151] width 163 height 14
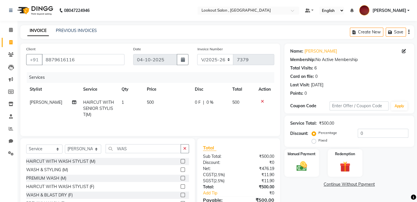
click at [176, 171] on div "WASH & STYLING (M)" at bounding box center [107, 169] width 163 height 7
click at [181, 170] on label at bounding box center [183, 170] width 4 height 4
click at [181, 170] on input "checkbox" at bounding box center [183, 170] width 4 height 4
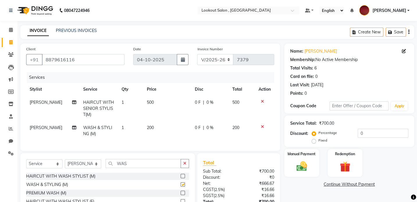
drag, startPoint x: 127, startPoint y: 120, endPoint x: 137, endPoint y: 129, distance: 13.9
click at [132, 123] on tbody "[PERSON_NAME] HAIRCUT WITH SENIOR STYLIST(M) 1 500 0 F | 0 % 500 [PERSON_NAME] …" at bounding box center [150, 118] width 248 height 45
click at [139, 130] on td "1" at bounding box center [130, 130] width 25 height 19
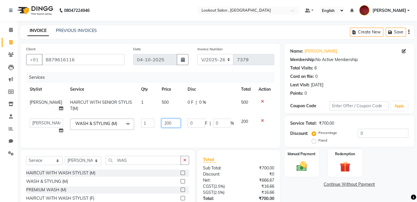
click at [158, 125] on td "200" at bounding box center [171, 126] width 26 height 22
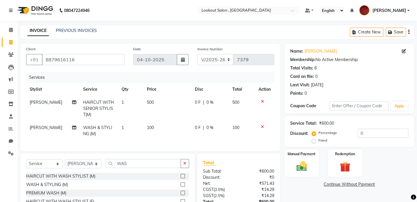
click at [158, 136] on td "100" at bounding box center [167, 130] width 48 height 19
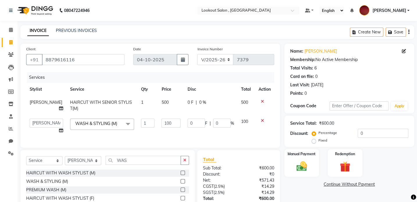
click at [303, 180] on div "Name: [PERSON_NAME] Membership: No Active Membership Total Visits: 6 Card on fi…" at bounding box center [352, 140] width 134 height 192
click at [311, 162] on div "Manual Payment" at bounding box center [302, 163] width 36 height 29
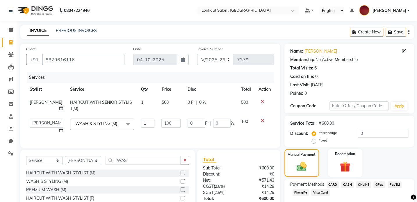
scroll to position [47, 0]
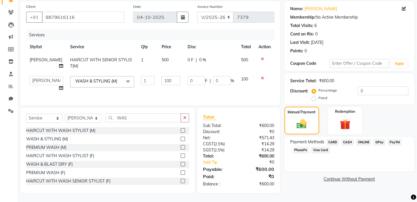
click at [378, 141] on span "GPay" at bounding box center [380, 142] width 12 height 7
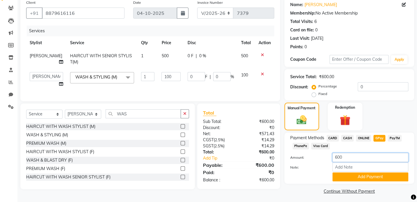
drag, startPoint x: 359, startPoint y: 156, endPoint x: 320, endPoint y: 159, distance: 38.8
click at [320, 159] on div "Amount: 600" at bounding box center [349, 158] width 127 height 10
click at [358, 177] on button "Add Payment" at bounding box center [371, 177] width 76 height 9
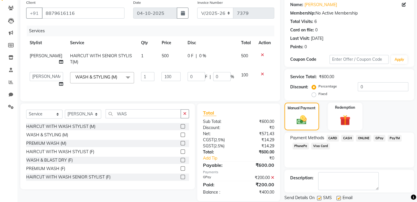
click at [342, 140] on span "CASH" at bounding box center [347, 138] width 13 height 7
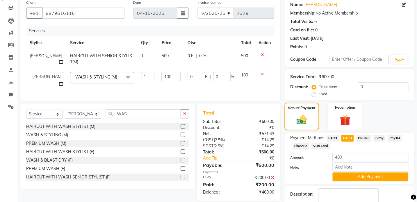
click at [342, 178] on button "Add Payment" at bounding box center [371, 177] width 76 height 9
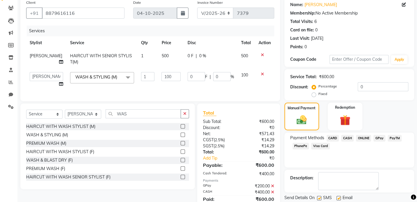
scroll to position [73, 0]
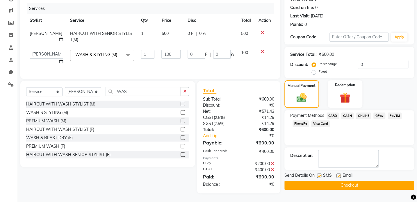
click at [333, 183] on button "Checkout" at bounding box center [350, 185] width 130 height 9
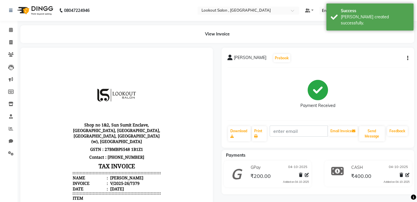
click at [13, 36] on li "Invoice" at bounding box center [8, 42] width 17 height 13
click at [12, 42] on icon at bounding box center [10, 42] width 3 height 4
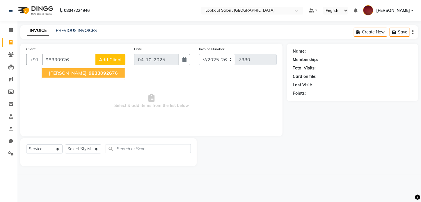
click at [56, 69] on button "[PERSON_NAME] 98330926 76" at bounding box center [83, 72] width 83 height 9
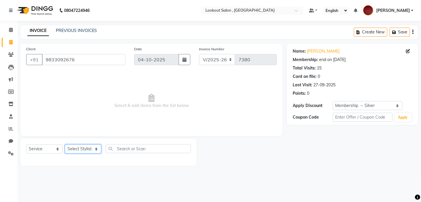
click at [78, 146] on select "Select Stylist [PERSON_NAME] [PERSON_NAME] [PERSON_NAME] [PERSON_NAME] [PERSON_…" at bounding box center [83, 149] width 36 height 9
click at [65, 145] on select "Select Stylist [PERSON_NAME] [PERSON_NAME] [PERSON_NAME] [PERSON_NAME] [PERSON_…" at bounding box center [83, 149] width 36 height 9
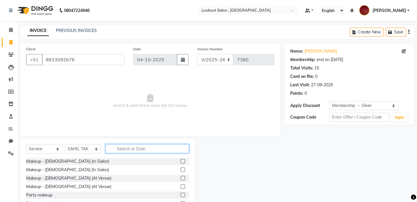
click at [122, 148] on input "text" at bounding box center [148, 148] width 84 height 9
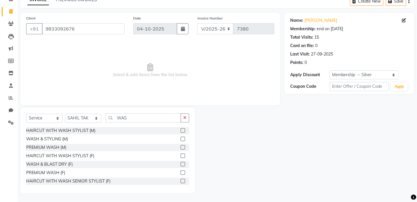
click at [177, 172] on div "PREMIUM WASH (F)" at bounding box center [107, 172] width 163 height 7
click at [181, 172] on label at bounding box center [183, 172] width 4 height 4
click at [181, 172] on input "checkbox" at bounding box center [183, 173] width 4 height 4
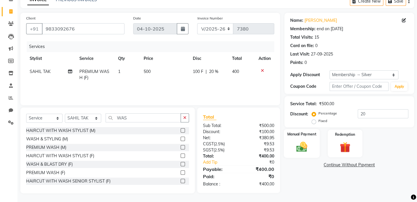
click at [293, 151] on img at bounding box center [302, 147] width 18 height 13
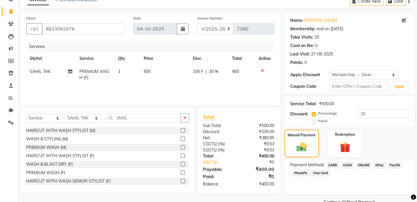
click at [346, 169] on div "CASH" at bounding box center [346, 166] width 15 height 8
click at [347, 168] on span "CASH" at bounding box center [347, 165] width 13 height 7
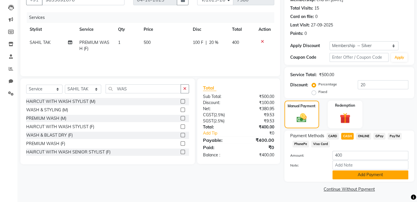
click at [364, 176] on button "Add Payment" at bounding box center [371, 174] width 76 height 9
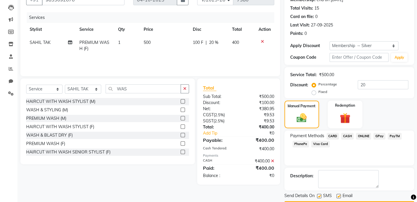
scroll to position [76, 0]
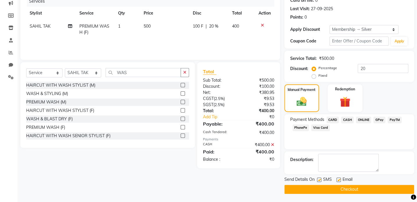
click at [369, 192] on button "Checkout" at bounding box center [350, 189] width 130 height 9
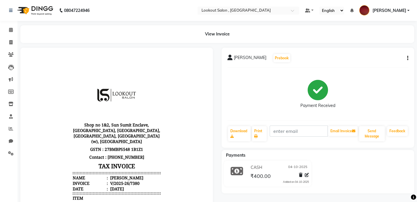
click at [12, 47] on li "Invoice" at bounding box center [8, 42] width 17 height 13
click at [4, 44] on link "Invoice" at bounding box center [9, 43] width 14 height 10
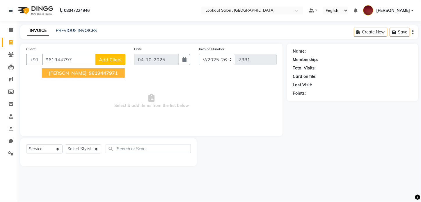
click at [90, 69] on button "[PERSON_NAME] 961944797 1" at bounding box center [83, 72] width 83 height 9
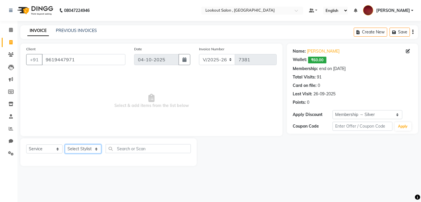
click at [84, 152] on select "Select Stylist [PERSON_NAME] [PERSON_NAME] [PERSON_NAME] [PERSON_NAME] [PERSON_…" at bounding box center [83, 149] width 36 height 9
click at [65, 145] on select "Select Stylist [PERSON_NAME] [PERSON_NAME] [PERSON_NAME] [PERSON_NAME] [PERSON_…" at bounding box center [83, 149] width 36 height 9
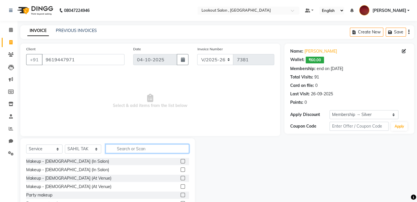
click at [134, 152] on input "text" at bounding box center [148, 148] width 84 height 9
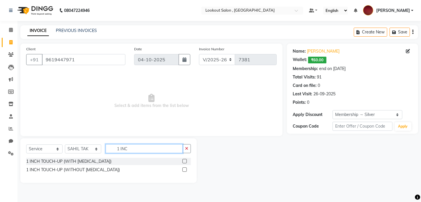
click at [118, 151] on input "1 INC" at bounding box center [144, 148] width 77 height 9
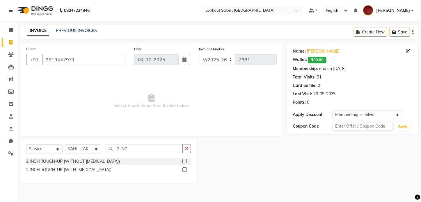
click at [183, 163] on label at bounding box center [184, 161] width 4 height 4
click at [183, 163] on input "checkbox" at bounding box center [184, 162] width 4 height 4
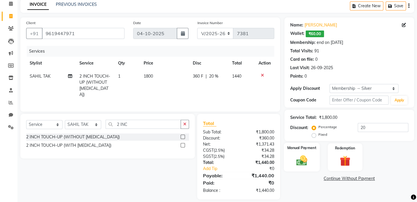
scroll to position [31, 0]
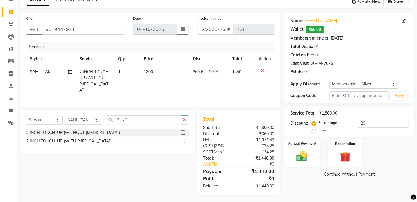
click at [303, 150] on img at bounding box center [302, 156] width 18 height 13
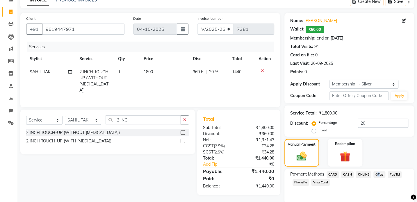
click at [377, 176] on span "GPay" at bounding box center [380, 174] width 12 height 7
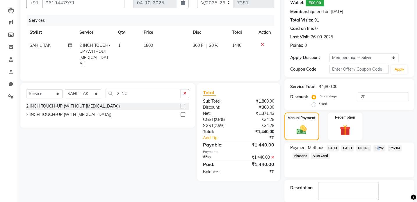
scroll to position [85, 0]
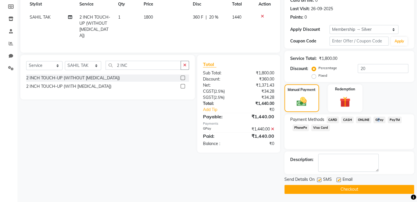
click at [375, 186] on button "Checkout" at bounding box center [350, 189] width 130 height 9
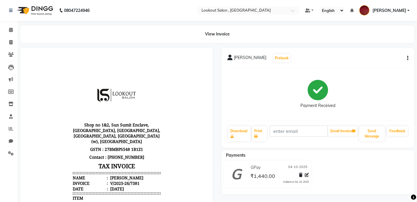
click at [5, 49] on li "Clients" at bounding box center [8, 55] width 17 height 13
click at [8, 41] on span at bounding box center [11, 42] width 10 height 7
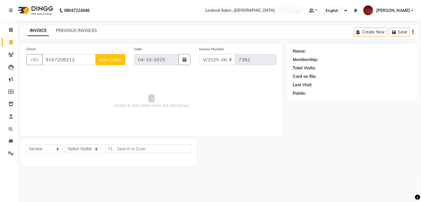
click at [111, 58] on span "Add Client" at bounding box center [110, 60] width 23 height 6
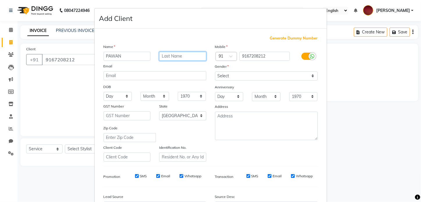
click at [164, 55] on input "text" at bounding box center [182, 56] width 47 height 9
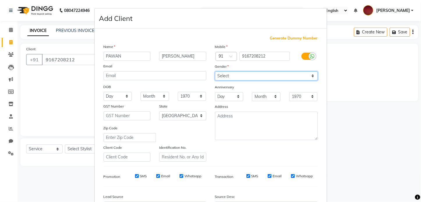
click at [229, 79] on select "Select [DEMOGRAPHIC_DATA] [DEMOGRAPHIC_DATA] Other Prefer Not To Say" at bounding box center [266, 76] width 103 height 9
click at [215, 72] on select "Select [DEMOGRAPHIC_DATA] [DEMOGRAPHIC_DATA] Other Prefer Not To Say" at bounding box center [266, 76] width 103 height 9
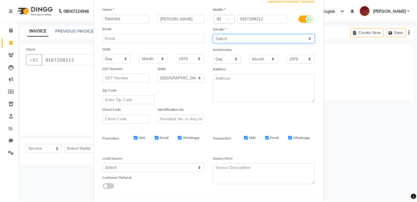
scroll to position [68, 0]
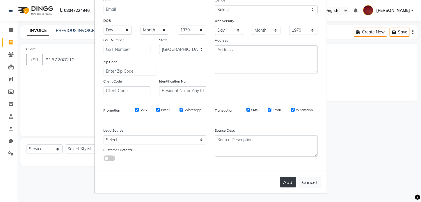
click at [288, 182] on button "Add" at bounding box center [288, 182] width 16 height 10
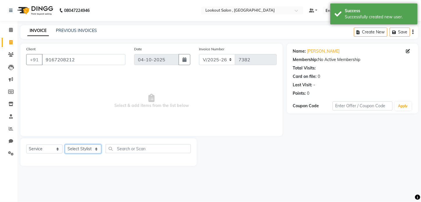
click at [85, 151] on select "Select Stylist [PERSON_NAME] [PERSON_NAME] [PERSON_NAME] [PERSON_NAME] [PERSON_…" at bounding box center [83, 149] width 36 height 9
click at [65, 145] on select "Select Stylist [PERSON_NAME] [PERSON_NAME] [PERSON_NAME] [PERSON_NAME] [PERSON_…" at bounding box center [83, 149] width 36 height 9
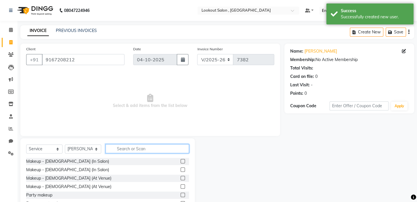
click at [122, 145] on input "text" at bounding box center [148, 148] width 84 height 9
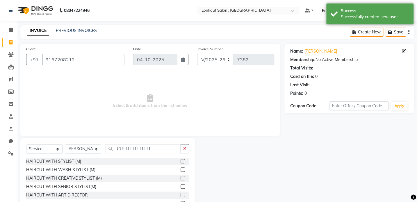
click at [181, 168] on label at bounding box center [183, 170] width 4 height 4
click at [181, 168] on input "checkbox" at bounding box center [183, 170] width 4 height 4
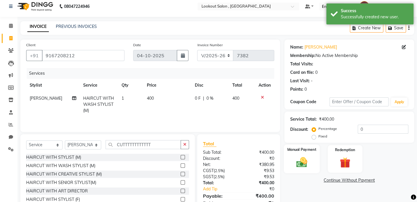
scroll to position [26, 0]
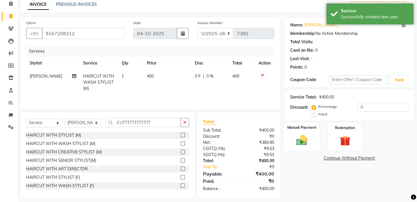
click at [305, 136] on img at bounding box center [302, 140] width 18 height 13
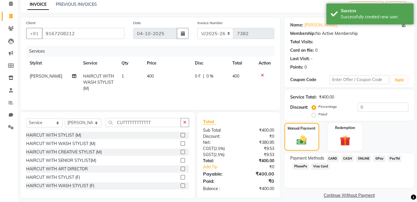
scroll to position [32, 0]
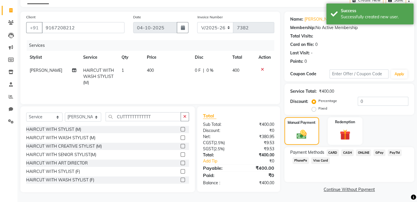
drag, startPoint x: 385, startPoint y: 152, endPoint x: 391, endPoint y: 150, distance: 6.5
click at [386, 151] on div "PayTM" at bounding box center [394, 154] width 16 height 8
click at [381, 153] on span "GPay" at bounding box center [380, 153] width 12 height 7
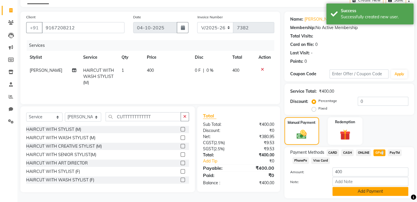
click at [355, 195] on button "Add Payment" at bounding box center [371, 191] width 76 height 9
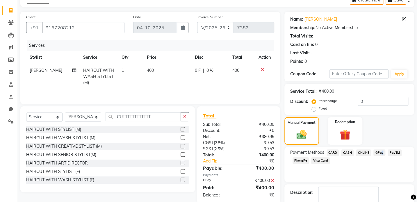
scroll to position [65, 0]
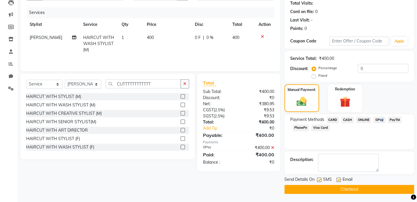
click at [342, 187] on button "Checkout" at bounding box center [350, 189] width 130 height 9
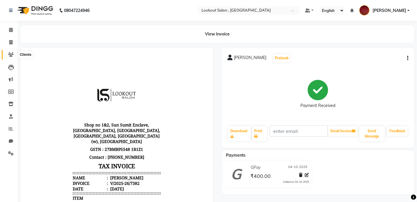
click at [15, 55] on span at bounding box center [11, 54] width 10 height 7
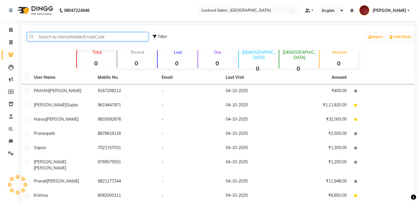
click at [64, 37] on input "text" at bounding box center [87, 36] width 121 height 9
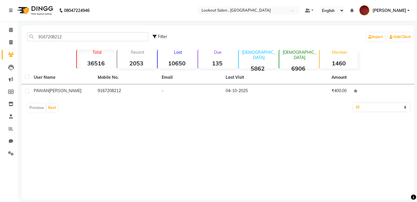
click at [74, 99] on div "User Name Mobile No. Email Last Visit Amount [PERSON_NAME] 9167208212 - [DATE] …" at bounding box center [218, 93] width 393 height 44
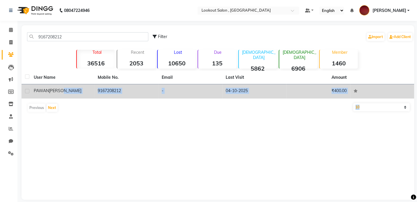
click at [75, 98] on div "User Name Mobile No. Email Last Visit Amount [PERSON_NAME] 9167208212 - [DATE] …" at bounding box center [218, 93] width 393 height 44
click at [110, 93] on td "9167208212" at bounding box center [126, 91] width 64 height 14
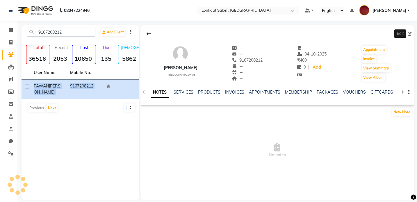
click at [410, 32] on icon at bounding box center [410, 34] width 4 height 4
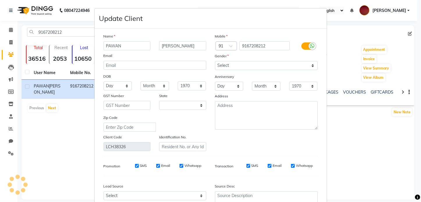
click at [141, 166] on label "SMS" at bounding box center [143, 165] width 7 height 5
click at [139, 166] on input "SMS" at bounding box center [137, 166] width 4 height 4
click at [158, 161] on div "Name [PERSON_NAME] Email DOB Day 01 02 03 04 05 06 07 08 09 10 11 12 13 14 15 1…" at bounding box center [210, 127] width 223 height 189
click at [159, 163] on div "Promotion SMS Email Whatsapp" at bounding box center [154, 166] width 111 height 10
click at [161, 165] on label "Email" at bounding box center [165, 165] width 9 height 5
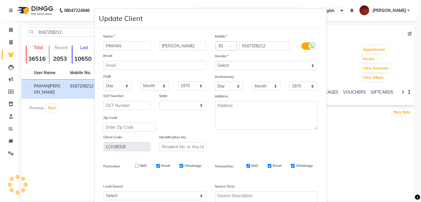
click at [160, 165] on input "Email" at bounding box center [158, 166] width 4 height 4
click at [185, 164] on div "Promotion SMS Email Whatsapp" at bounding box center [154, 166] width 111 height 10
click at [186, 168] on label "Whatsapp" at bounding box center [192, 165] width 17 height 5
click at [183, 168] on input "Whatsapp" at bounding box center [182, 166] width 4 height 4
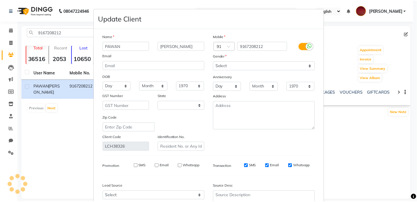
scroll to position [58, 0]
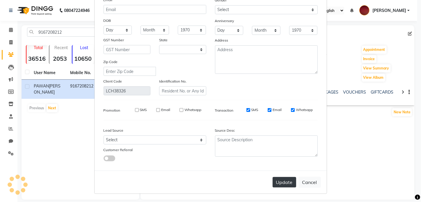
click at [273, 186] on div "Update Cancel" at bounding box center [211, 182] width 232 height 23
click at [287, 182] on button "Update" at bounding box center [285, 182] width 24 height 10
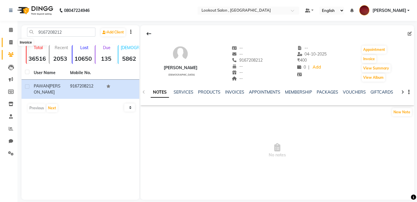
click at [8, 44] on span at bounding box center [11, 42] width 10 height 7
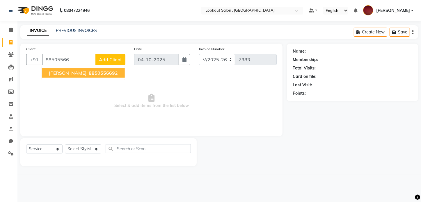
click at [58, 72] on span "[PERSON_NAME]" at bounding box center [68, 73] width 38 height 6
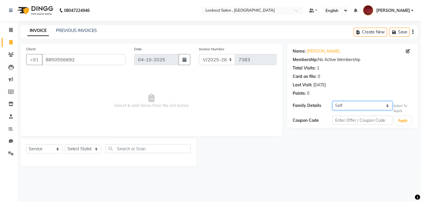
click at [346, 109] on select "Self [PERSON_NAME]" at bounding box center [363, 105] width 60 height 9
click at [333, 101] on select "Self [PERSON_NAME]" at bounding box center [363, 105] width 60 height 9
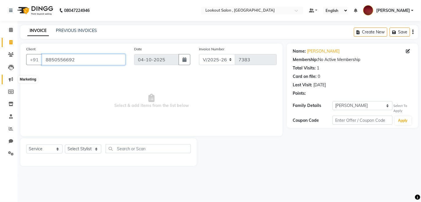
drag, startPoint x: 81, startPoint y: 58, endPoint x: 8, endPoint y: 80, distance: 76.4
click at [8, 80] on app-home "08047224946 Select Location × Lookout Salon , Chickoowadi Default Panel My Pane…" at bounding box center [210, 87] width 421 height 175
click at [10, 56] on icon at bounding box center [11, 54] width 6 height 4
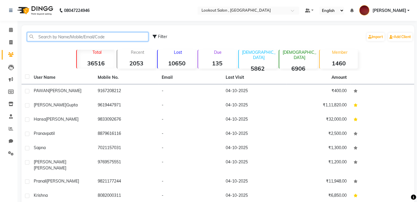
click at [140, 34] on input "text" at bounding box center [87, 36] width 121 height 9
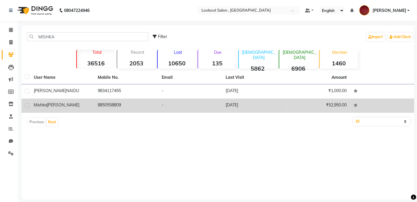
click at [173, 108] on td "-" at bounding box center [190, 106] width 64 height 14
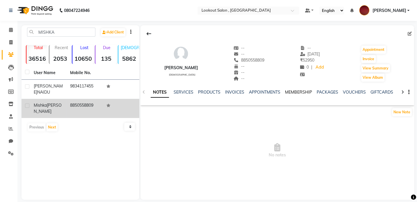
click at [296, 93] on link "MEMBERSHIP" at bounding box center [298, 92] width 27 height 5
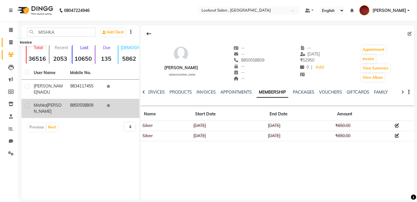
click at [7, 39] on span at bounding box center [11, 42] width 10 height 7
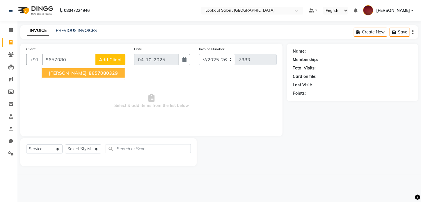
click at [55, 75] on span "[PERSON_NAME]" at bounding box center [68, 73] width 38 height 6
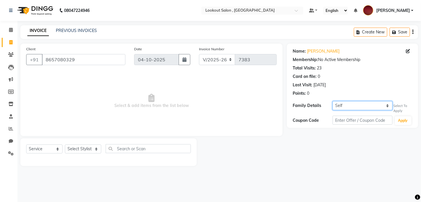
drag, startPoint x: 346, startPoint y: 104, endPoint x: 344, endPoint y: 109, distance: 5.5
click at [346, 104] on select "Self veer kavra" at bounding box center [363, 105] width 60 height 9
click at [333, 101] on select "Self veer kavra" at bounding box center [363, 105] width 60 height 9
click at [9, 56] on icon at bounding box center [11, 54] width 6 height 4
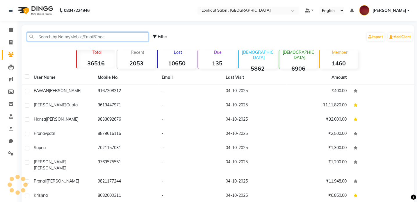
click at [100, 40] on input "text" at bounding box center [87, 36] width 121 height 9
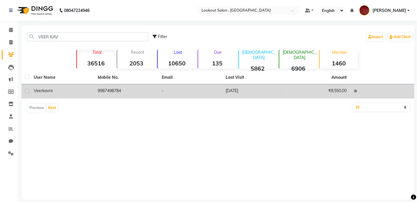
click at [113, 91] on td "9987498784" at bounding box center [126, 91] width 64 height 14
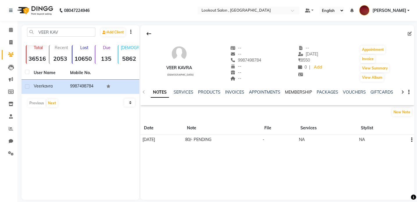
click at [291, 94] on link "MEMBERSHIP" at bounding box center [298, 92] width 27 height 5
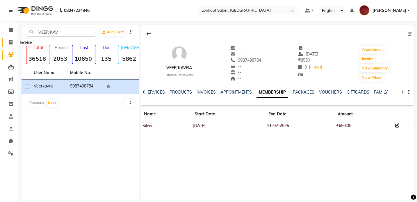
click at [6, 43] on span at bounding box center [11, 42] width 10 height 7
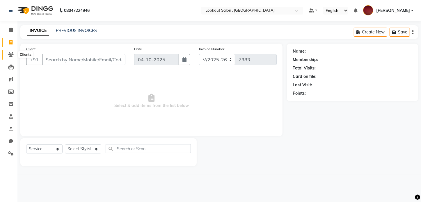
click at [10, 57] on span at bounding box center [11, 54] width 10 height 7
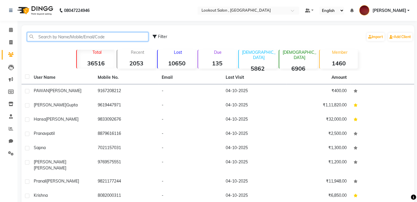
click at [58, 39] on input "text" at bounding box center [87, 36] width 121 height 9
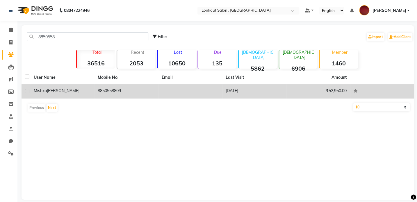
click at [102, 91] on td "8850558809" at bounding box center [126, 91] width 64 height 14
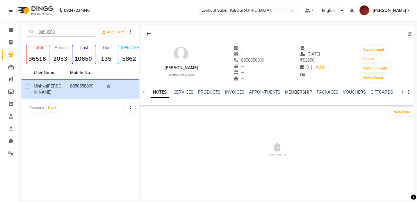
click at [296, 93] on link "MEMBERSHIP" at bounding box center [298, 92] width 27 height 5
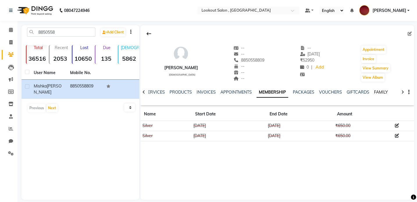
click at [377, 91] on link "FAMILY" at bounding box center [381, 92] width 14 height 5
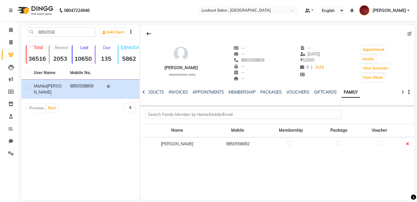
drag, startPoint x: 243, startPoint y: 63, endPoint x: 276, endPoint y: 60, distance: 33.5
click at [276, 60] on div "[PERSON_NAME] [DEMOGRAPHIC_DATA] -- -- 8850558809 -- -- -- -- [DATE] ₹ 52950 0 …" at bounding box center [278, 60] width 274 height 43
copy span "8850558809"
click at [9, 42] on icon at bounding box center [10, 42] width 3 height 4
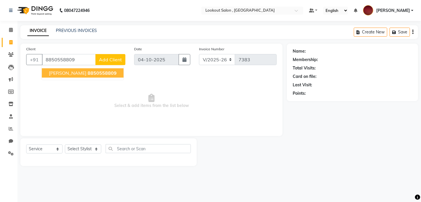
click at [89, 74] on span "8850558809" at bounding box center [102, 73] width 29 height 6
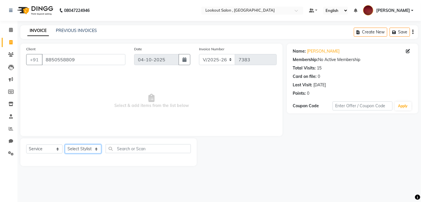
click at [79, 150] on select "Select Stylist [PERSON_NAME] [PERSON_NAME] [PERSON_NAME] [PERSON_NAME] [PERSON_…" at bounding box center [83, 149] width 36 height 9
click at [65, 145] on select "Select Stylist [PERSON_NAME] [PERSON_NAME] [PERSON_NAME] [PERSON_NAME] [PERSON_…" at bounding box center [83, 149] width 36 height 9
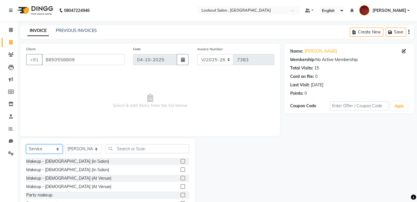
drag, startPoint x: 37, startPoint y: 151, endPoint x: 43, endPoint y: 105, distance: 46.7
click at [43, 105] on div "Client [PHONE_NUMBER] Date [DATE] Invoice Number V/2025 V/[PHONE_NUMBER] Select…" at bounding box center [150, 134] width 269 height 181
click at [26, 145] on select "Select Service Product Membership Package Voucher Prepaid Gift Card" at bounding box center [44, 149] width 36 height 9
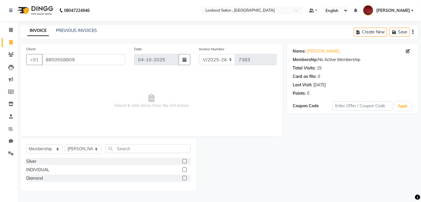
click at [183, 163] on div "Silver" at bounding box center [108, 161] width 165 height 7
click at [184, 163] on label at bounding box center [184, 161] width 4 height 4
click at [184, 163] on input "checkbox" at bounding box center [184, 162] width 4 height 4
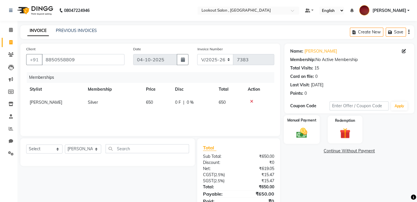
click at [308, 138] on img at bounding box center [302, 133] width 18 height 13
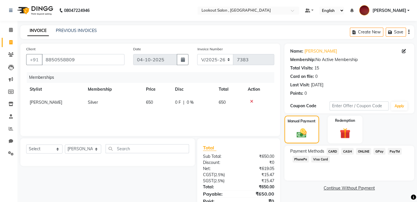
scroll to position [24, 0]
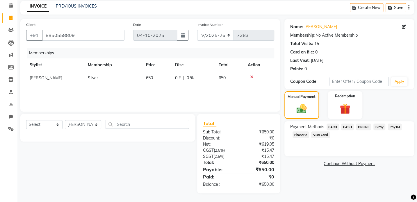
click at [349, 126] on span "CASH" at bounding box center [347, 127] width 13 height 7
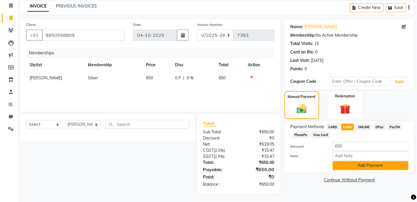
click at [351, 168] on button "Add Payment" at bounding box center [371, 165] width 76 height 9
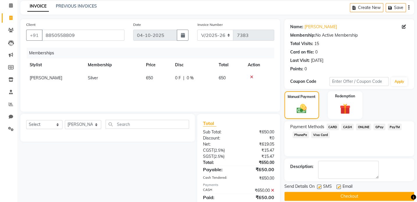
click at [344, 198] on button "Checkout" at bounding box center [350, 196] width 130 height 9
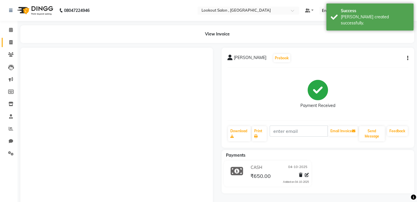
click at [5, 41] on link "Invoice" at bounding box center [9, 43] width 14 height 10
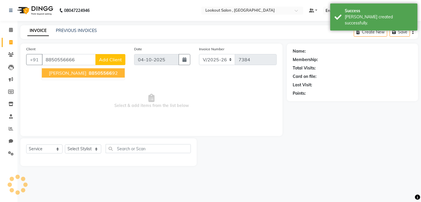
click at [59, 75] on span "[PERSON_NAME]" at bounding box center [68, 73] width 38 height 6
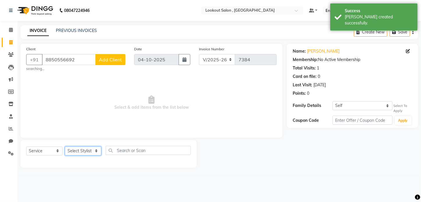
click at [80, 153] on select "Select Stylist [PERSON_NAME] [PERSON_NAME] [PERSON_NAME] [PERSON_NAME] [PERSON_…" at bounding box center [83, 151] width 36 height 9
click at [65, 147] on select "Select Stylist [PERSON_NAME] [PERSON_NAME] [PERSON_NAME] [PERSON_NAME] [PERSON_…" at bounding box center [83, 151] width 36 height 9
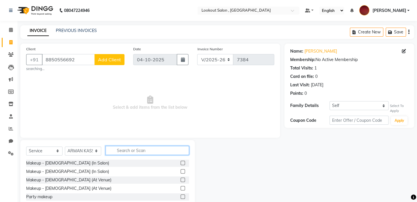
click at [157, 154] on input "text" at bounding box center [148, 150] width 84 height 9
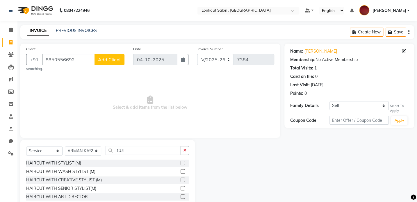
click at [181, 164] on label at bounding box center [183, 163] width 4 height 4
click at [181, 164] on input "checkbox" at bounding box center [183, 163] width 4 height 4
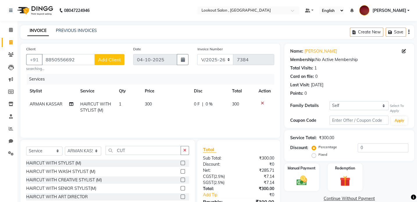
click at [180, 168] on div "HAIRCUT WITH STYLIST (M) HAIRCUT WITH WASH STYLIST (M) HAIRCUT WITH CREATIVE ST…" at bounding box center [107, 189] width 163 height 58
click at [175, 171] on div "HAIRCUT WITH WASH STYLIST (M)" at bounding box center [107, 171] width 163 height 7
click at [176, 171] on div "HAIRCUT WITH WASH STYLIST (M)" at bounding box center [107, 171] width 163 height 7
click at [181, 171] on label at bounding box center [183, 171] width 4 height 4
click at [181, 171] on input "checkbox" at bounding box center [183, 172] width 4 height 4
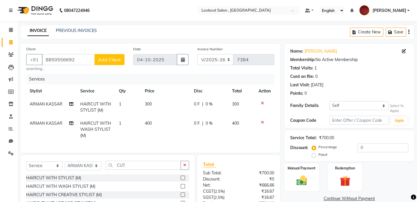
click at [262, 104] on icon at bounding box center [262, 103] width 3 height 4
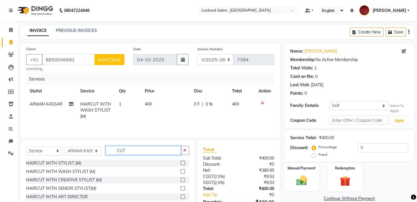
drag, startPoint x: 127, startPoint y: 150, endPoint x: 105, endPoint y: 155, distance: 22.3
click at [106, 155] on input "CUT" at bounding box center [143, 150] width 75 height 9
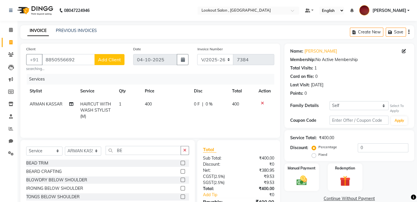
click at [181, 170] on label at bounding box center [183, 171] width 4 height 4
click at [181, 170] on input "checkbox" at bounding box center [183, 172] width 4 height 4
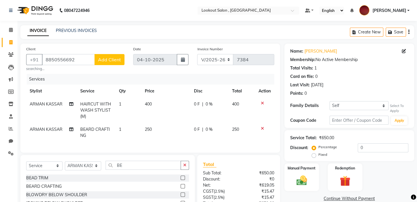
scroll to position [26, 0]
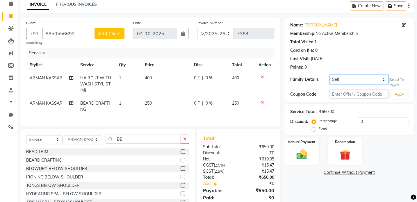
click at [355, 84] on select "Self [PERSON_NAME]" at bounding box center [359, 79] width 59 height 9
click at [330, 75] on select "Self [PERSON_NAME]" at bounding box center [359, 79] width 59 height 9
click at [360, 124] on input "0" at bounding box center [383, 121] width 51 height 9
click at [303, 150] on img at bounding box center [302, 154] width 18 height 13
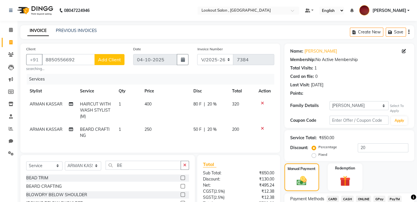
scroll to position [51, 0]
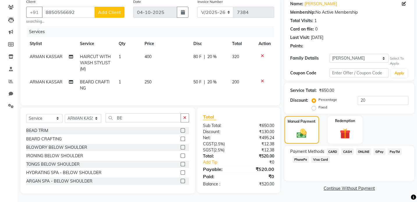
click at [345, 146] on div "Payment Methods CARD CASH ONLINE GPay PayTM PhonePe Visa Card" at bounding box center [350, 163] width 130 height 35
click at [349, 148] on span "CASH" at bounding box center [347, 151] width 13 height 7
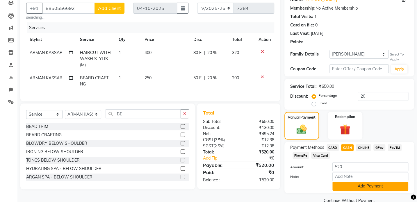
click at [362, 188] on button "Add Payment" at bounding box center [371, 186] width 76 height 9
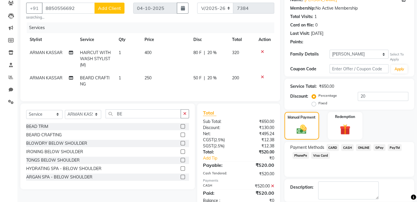
scroll to position [79, 0]
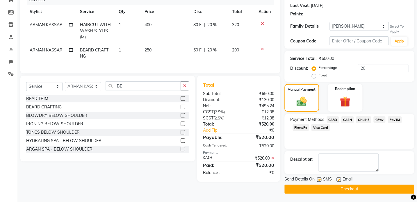
click at [363, 190] on button "Checkout" at bounding box center [350, 189] width 130 height 9
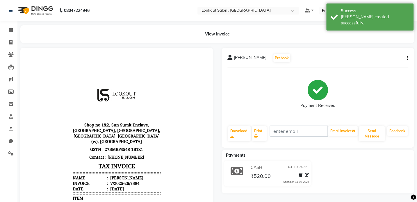
click at [6, 47] on li "Invoice" at bounding box center [8, 42] width 17 height 13
click at [12, 40] on icon at bounding box center [10, 42] width 3 height 4
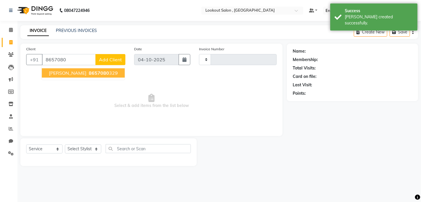
click at [68, 74] on span "[PERSON_NAME]" at bounding box center [68, 73] width 38 height 6
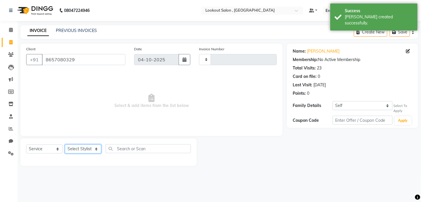
click at [98, 149] on select "Select Stylist" at bounding box center [83, 149] width 36 height 9
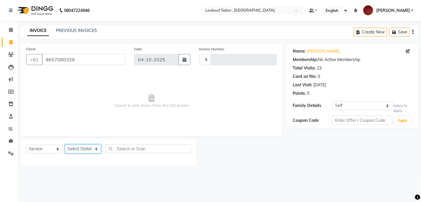
click at [96, 149] on select "Select Stylist" at bounding box center [83, 149] width 36 height 9
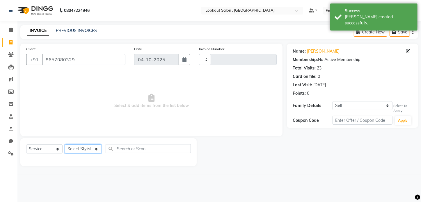
click at [96, 149] on select "Select Stylist" at bounding box center [83, 149] width 36 height 9
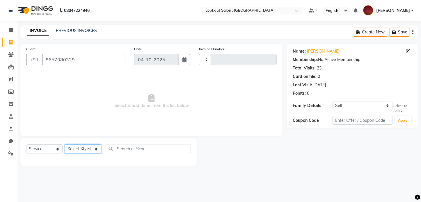
click at [96, 149] on select "Select Stylist" at bounding box center [83, 149] width 36 height 9
drag, startPoint x: 100, startPoint y: 59, endPoint x: -1, endPoint y: 61, distance: 101.6
click at [0, 61] on html "08047224946 Select Location × Lookout Salon , Chickoowadi Default Panel My Pane…" at bounding box center [210, 101] width 421 height 202
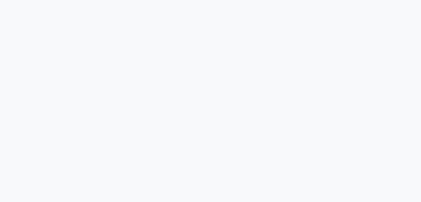
select select "151"
select select "service"
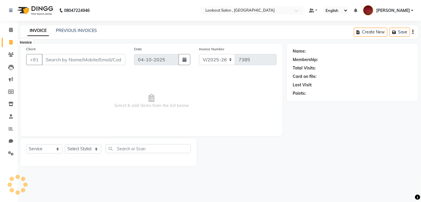
click at [15, 43] on span at bounding box center [11, 42] width 10 height 7
select select "service"
type input "7385"
select select "151"
type input "8657080329"
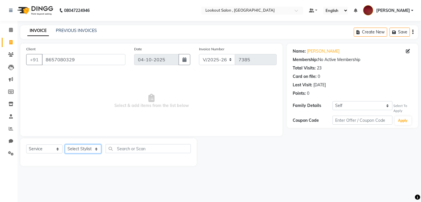
click at [88, 152] on select "Select Stylist [PERSON_NAME] [PERSON_NAME] [PERSON_NAME] [PERSON_NAME] [PERSON_…" at bounding box center [83, 149] width 36 height 9
select select "4387"
click at [65, 145] on select "Select Stylist [PERSON_NAME] [PERSON_NAME] [PERSON_NAME] [PERSON_NAME] [PERSON_…" at bounding box center [83, 149] width 36 height 9
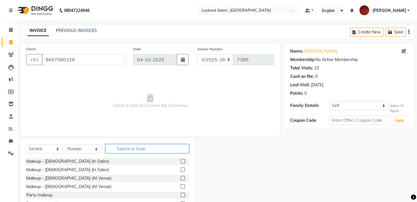
click at [147, 152] on input "text" at bounding box center [148, 148] width 84 height 9
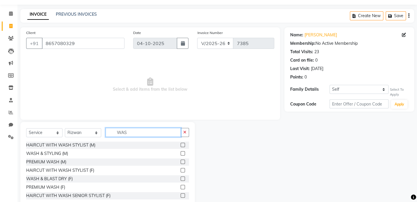
scroll to position [31, 0]
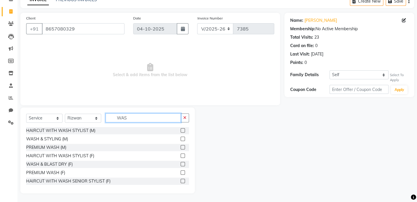
type input "WAS"
click at [181, 164] on label at bounding box center [183, 164] width 4 height 4
click at [181, 164] on input "checkbox" at bounding box center [183, 165] width 4 height 4
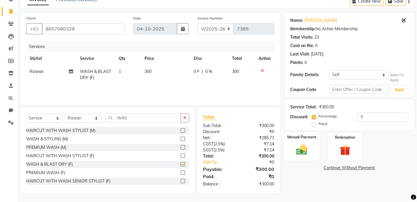
checkbox input "false"
click at [311, 148] on div "Manual Payment" at bounding box center [302, 146] width 36 height 29
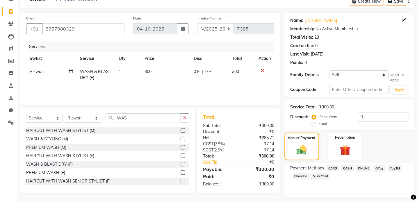
click at [340, 168] on div "CASH" at bounding box center [346, 169] width 15 height 8
click at [344, 167] on span "CASH" at bounding box center [347, 168] width 13 height 7
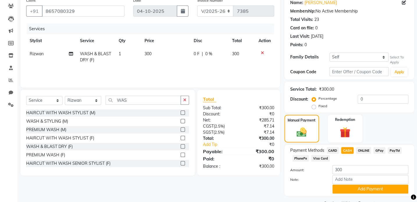
scroll to position [63, 0]
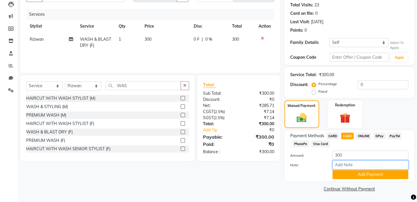
click at [345, 166] on input "Note:" at bounding box center [371, 165] width 76 height 9
click at [346, 169] on input "Note:" at bounding box center [371, 165] width 76 height 9
click at [350, 173] on button "Add Payment" at bounding box center [371, 174] width 76 height 9
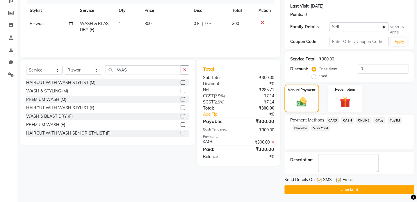
scroll to position [79, 0]
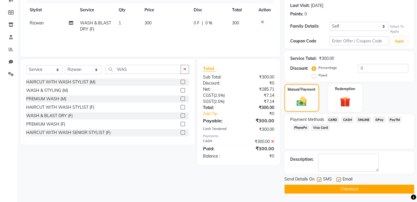
click at [344, 189] on button "Checkout" at bounding box center [350, 189] width 130 height 9
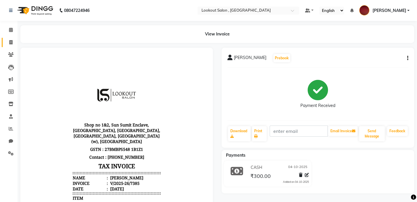
click at [11, 38] on link "Invoice" at bounding box center [9, 43] width 14 height 10
select select "service"
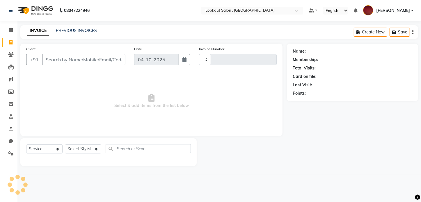
type input "7386"
select select "151"
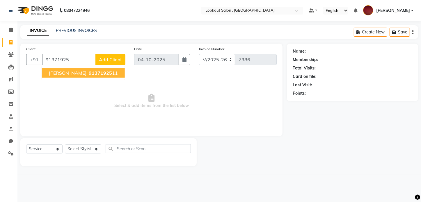
click at [72, 74] on span "Aaditya poojari" at bounding box center [68, 73] width 38 height 6
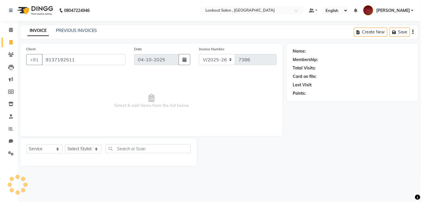
type input "9137192511"
click at [81, 147] on select "Select Stylist [PERSON_NAME] [PERSON_NAME] [PERSON_NAME] [PERSON_NAME] [PERSON_…" at bounding box center [83, 149] width 36 height 9
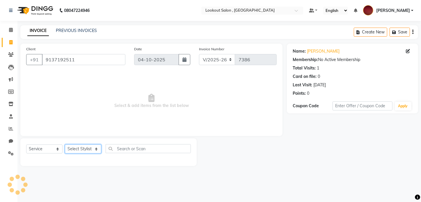
select select "90900"
click at [65, 145] on select "Select Stylist [PERSON_NAME] [PERSON_NAME] [PERSON_NAME] [PERSON_NAME] [PERSON_…" at bounding box center [83, 149] width 36 height 9
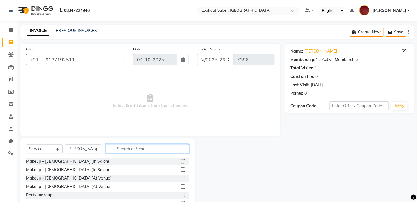
click at [127, 149] on input "text" at bounding box center [148, 148] width 84 height 9
type input "CUT"
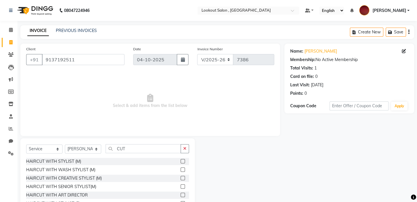
click at [181, 161] on label at bounding box center [183, 161] width 4 height 4
click at [181, 161] on input "checkbox" at bounding box center [183, 162] width 4 height 4
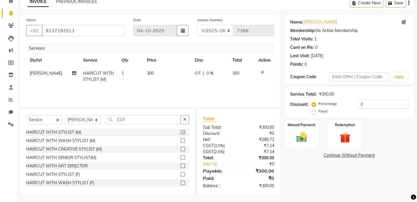
checkbox input "false"
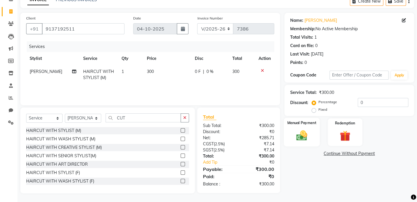
click at [302, 138] on img at bounding box center [302, 135] width 18 height 13
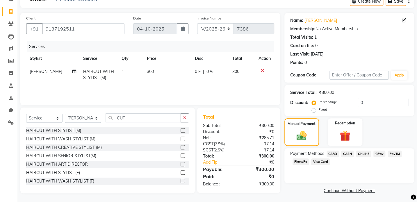
click at [344, 154] on span "CASH" at bounding box center [347, 154] width 13 height 7
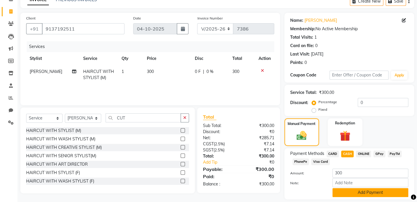
click at [371, 193] on button "Add Payment" at bounding box center [371, 192] width 76 height 9
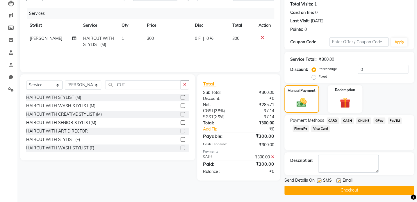
scroll to position [65, 0]
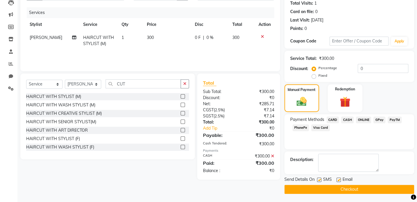
click at [366, 191] on button "Checkout" at bounding box center [350, 189] width 130 height 9
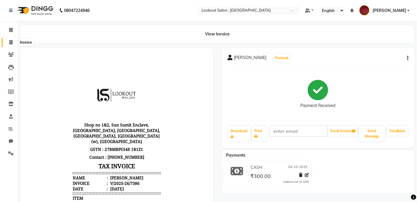
click at [10, 45] on span at bounding box center [11, 42] width 10 height 7
select select "service"
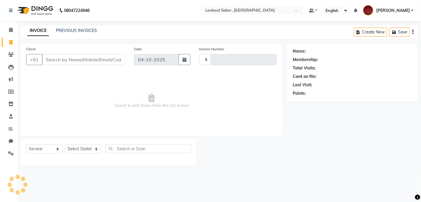
type input "7387"
select select "151"
type input "9"
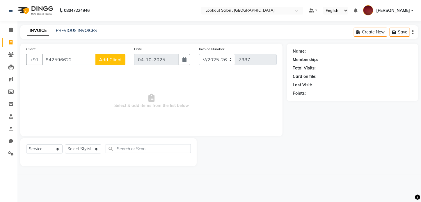
type input "842596622"
click at [113, 61] on span "Add Client" at bounding box center [110, 60] width 23 height 6
select select "22"
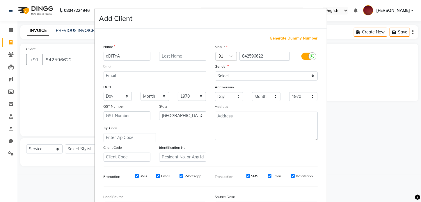
type input "aDITYA"
click at [221, 76] on select "Select [DEMOGRAPHIC_DATA] [DEMOGRAPHIC_DATA] Other Prefer Not To Say" at bounding box center [266, 76] width 103 height 9
select select "[DEMOGRAPHIC_DATA]"
click at [215, 72] on select "Select [DEMOGRAPHIC_DATA] [DEMOGRAPHIC_DATA] Other Prefer Not To Say" at bounding box center [266, 76] width 103 height 9
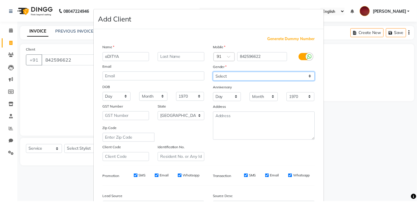
scroll to position [68, 0]
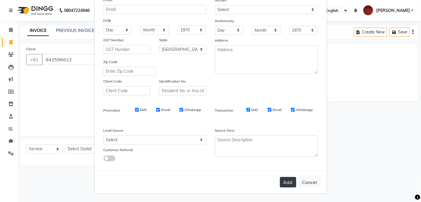
click at [284, 181] on button "Add" at bounding box center [288, 182] width 16 height 10
select select
select select "null"
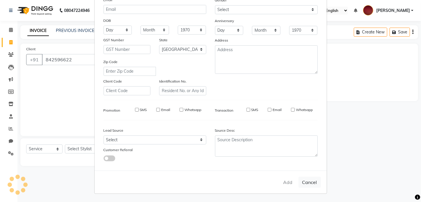
select select
checkbox input "false"
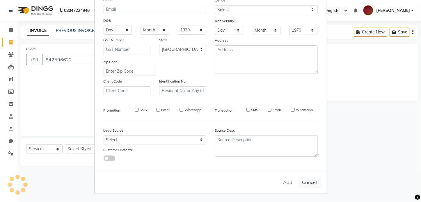
checkbox input "false"
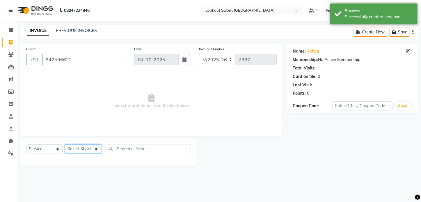
click at [76, 149] on select "Select Stylist [PERSON_NAME] [PERSON_NAME] [PERSON_NAME] [PERSON_NAME] [PERSON_…" at bounding box center [83, 149] width 36 height 9
select select "7174"
click at [65, 145] on select "Select Stylist [PERSON_NAME] [PERSON_NAME] [PERSON_NAME] [PERSON_NAME] [PERSON_…" at bounding box center [83, 149] width 36 height 9
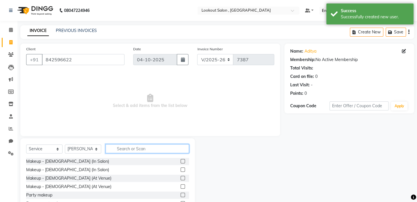
click at [129, 146] on input "text" at bounding box center [148, 148] width 84 height 9
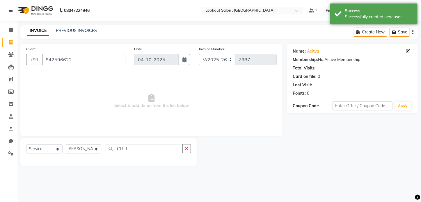
click at [177, 159] on div at bounding box center [108, 159] width 165 height 2
click at [160, 147] on input "CUTT" at bounding box center [144, 148] width 77 height 9
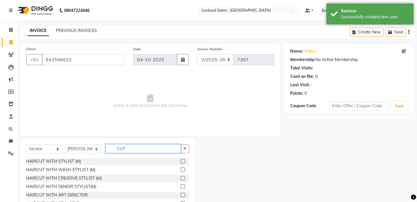
type input "CUT"
click at [181, 163] on label at bounding box center [183, 161] width 4 height 4
click at [181, 163] on input "checkbox" at bounding box center [183, 162] width 4 height 4
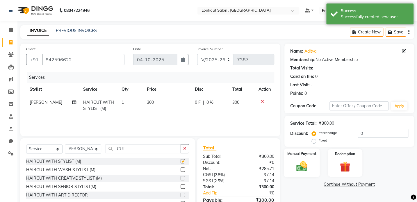
checkbox input "false"
click at [293, 162] on img at bounding box center [302, 166] width 18 height 13
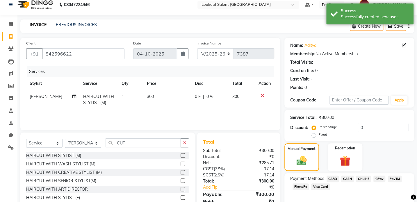
click at [342, 178] on span "CASH" at bounding box center [347, 179] width 13 height 7
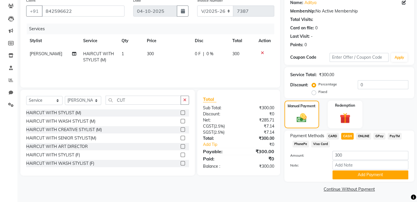
click at [348, 183] on div "Name: Aditya Membership: No Active Membership Total Visits: Card on file: 0 Las…" at bounding box center [352, 94] width 134 height 199
click at [347, 176] on button "Add Payment" at bounding box center [371, 174] width 76 height 9
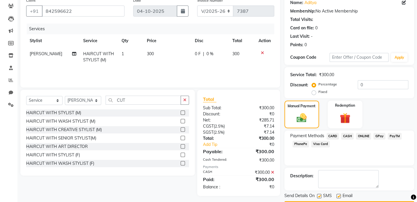
scroll to position [65, 0]
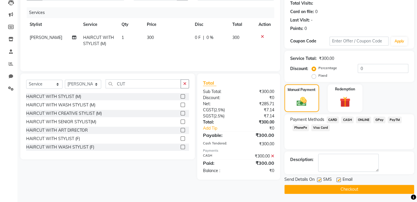
click at [338, 192] on button "Checkout" at bounding box center [350, 189] width 130 height 9
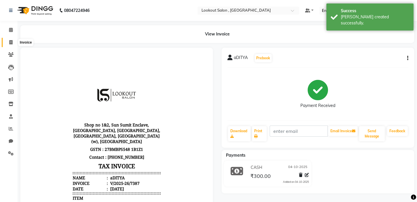
drag, startPoint x: 15, startPoint y: 39, endPoint x: 18, endPoint y: 38, distance: 3.2
click at [15, 39] on span at bounding box center [11, 42] width 10 height 7
select select "151"
select select "service"
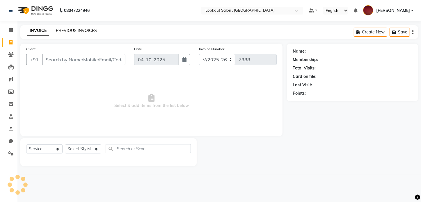
click at [64, 30] on link "PREVIOUS INVOICES" at bounding box center [76, 30] width 41 height 5
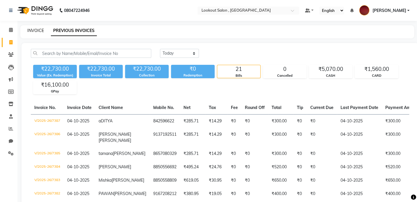
click at [29, 30] on link "INVOICE" at bounding box center [35, 30] width 17 height 5
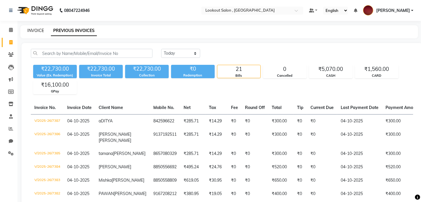
select select "151"
select select "service"
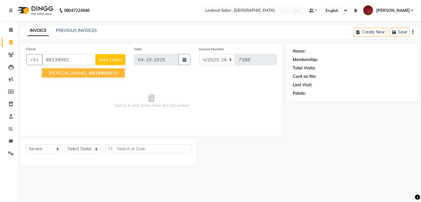
click at [89, 70] on span "98339092" at bounding box center [100, 73] width 23 height 6
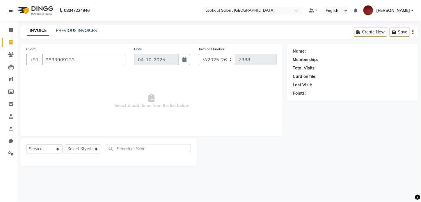
type input "9833909233"
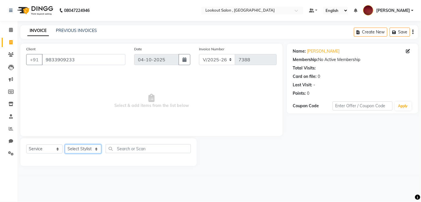
click at [76, 148] on select "Select Stylist [PERSON_NAME] [PERSON_NAME] [PERSON_NAME] [PERSON_NAME] [PERSON_…" at bounding box center [83, 149] width 36 height 9
select select "6223"
click at [65, 145] on select "Select Stylist [PERSON_NAME] [PERSON_NAME] [PERSON_NAME] [PERSON_NAME] [PERSON_…" at bounding box center [83, 149] width 36 height 9
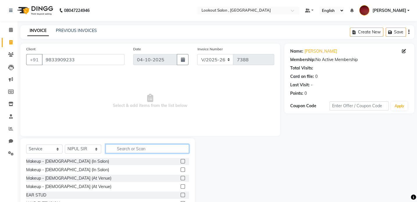
click at [137, 150] on input "text" at bounding box center [148, 148] width 84 height 9
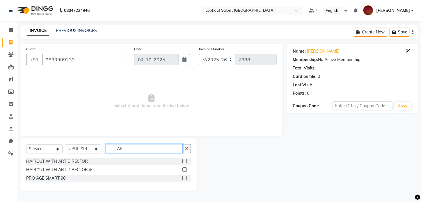
type input "ART"
click at [185, 171] on label at bounding box center [184, 170] width 4 height 4
click at [185, 171] on input "checkbox" at bounding box center [184, 170] width 4 height 4
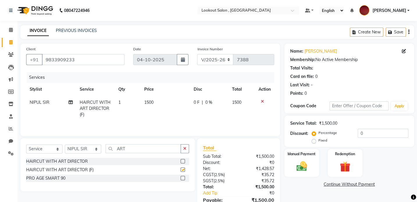
checkbox input "false"
click at [119, 154] on div "Select Service Product Membership Package Voucher Prepaid Gift Card Select Styl…" at bounding box center [107, 151] width 163 height 14
drag, startPoint x: 127, startPoint y: 151, endPoint x: 93, endPoint y: 144, distance: 34.2
click at [93, 144] on div "Select Service Product Membership Package Voucher Prepaid Gift Card Select Styl…" at bounding box center [107, 151] width 163 height 14
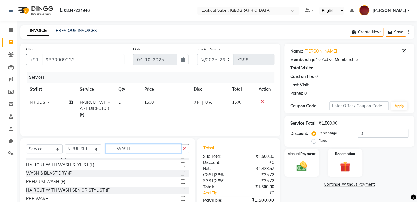
scroll to position [26, 0]
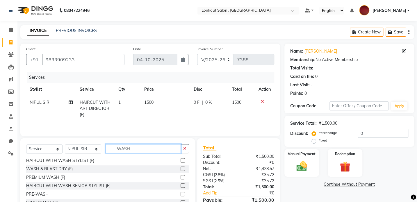
type input "WASH"
click at [181, 170] on label at bounding box center [183, 169] width 4 height 4
click at [181, 170] on input "checkbox" at bounding box center [183, 169] width 4 height 4
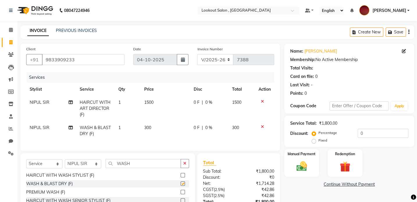
checkbox input "false"
drag, startPoint x: 148, startPoint y: 121, endPoint x: 148, endPoint y: 125, distance: 4.1
click at [148, 124] on tbody "NIPUL SIR HAIRCUT WITH ART DIRECTOR (F) 1 1500 0 F | 0 % 1500 NIPUL SIR WASH & …" at bounding box center [150, 118] width 248 height 45
click at [151, 134] on td "300" at bounding box center [165, 130] width 49 height 19
select select "6223"
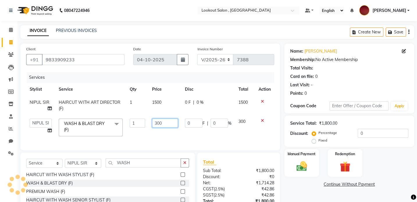
click at [155, 125] on input "300" at bounding box center [165, 123] width 26 height 9
type input "2300"
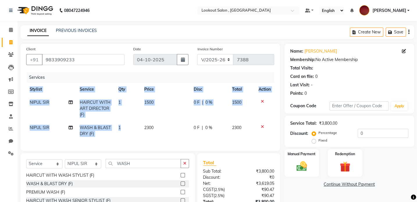
click at [166, 141] on div "Services Stylist Service Qty Price Disc Total Action NIPUL SIR HAIRCUT WITH ART…" at bounding box center [150, 108] width 248 height 73
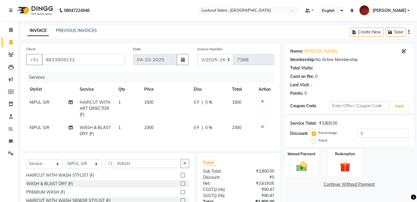
click at [147, 125] on td "2300" at bounding box center [165, 130] width 49 height 19
select select "6223"
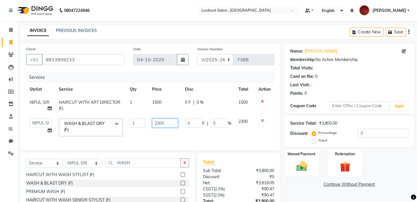
click at [157, 120] on input "2300" at bounding box center [165, 123] width 26 height 9
type input "200"
click at [179, 137] on td "200" at bounding box center [165, 127] width 33 height 25
select select "6223"
click at [297, 161] on img at bounding box center [302, 166] width 18 height 13
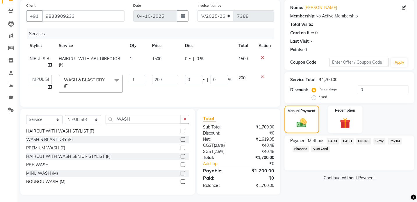
scroll to position [49, 0]
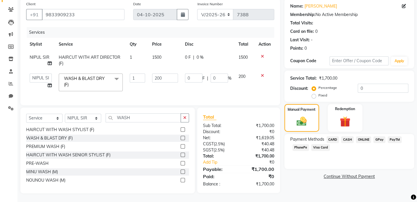
click at [350, 138] on span "CASH" at bounding box center [347, 139] width 13 height 7
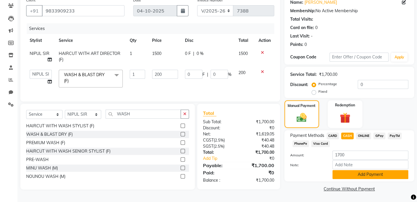
click at [351, 175] on button "Add Payment" at bounding box center [371, 174] width 76 height 9
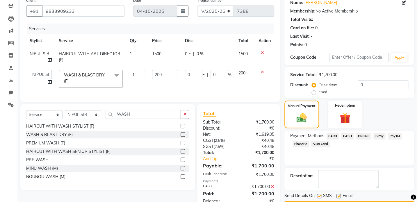
scroll to position [69, 0]
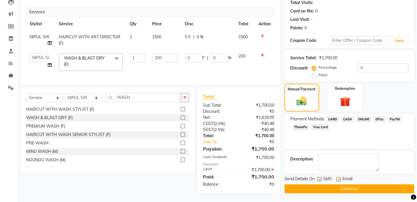
click at [367, 185] on button "Checkout" at bounding box center [350, 188] width 130 height 9
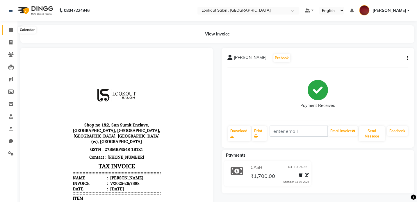
click at [12, 29] on icon at bounding box center [11, 30] width 4 height 4
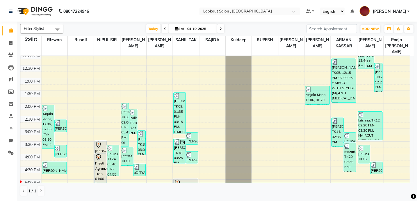
scroll to position [159, 0]
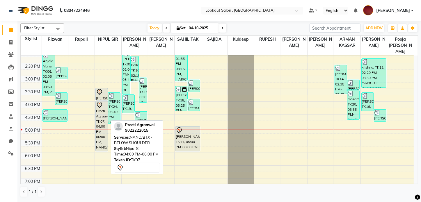
click at [97, 116] on div "Preeti Agraawal, TK07, 04:00 PM-06:00 PM, NANO/BTX - BELOW SHOULDER" at bounding box center [102, 126] width 12 height 50
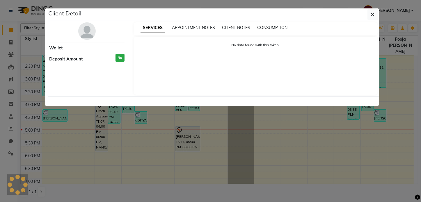
select select "7"
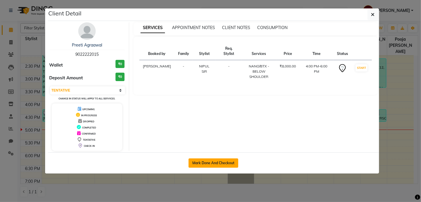
click at [218, 164] on button "Mark Done And Checkout" at bounding box center [214, 163] width 50 height 9
select select "service"
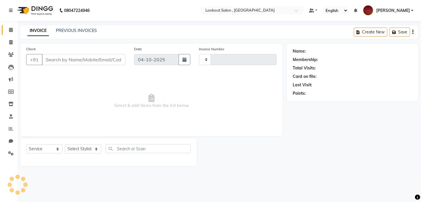
type input "7389"
select select "151"
type input "9022222015"
select select "6223"
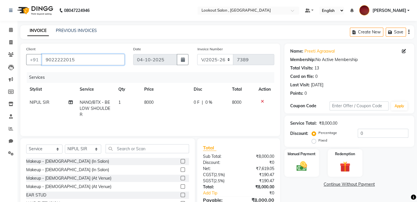
drag, startPoint x: 44, startPoint y: 58, endPoint x: 155, endPoint y: 51, distance: 110.8
click at [155, 51] on div "Client +91 9022222015 Date 04-10-2025 Invoice Number V/2025 V/2025-26 7389" at bounding box center [150, 58] width 257 height 24
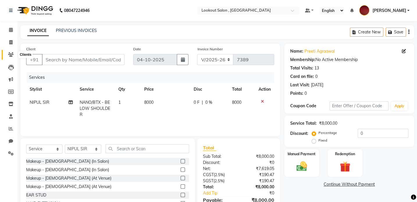
click at [10, 52] on icon at bounding box center [11, 54] width 6 height 4
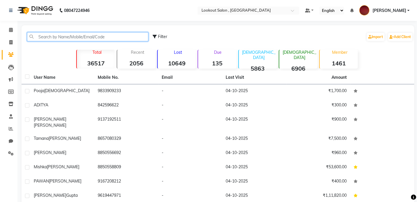
click at [81, 38] on input "text" at bounding box center [87, 36] width 121 height 9
paste input "9022222015"
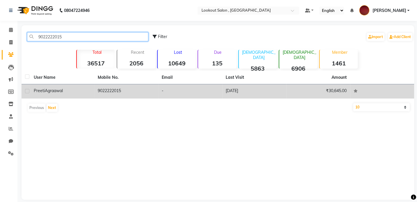
type input "9022222015"
click at [107, 90] on td "9022222015" at bounding box center [126, 91] width 64 height 14
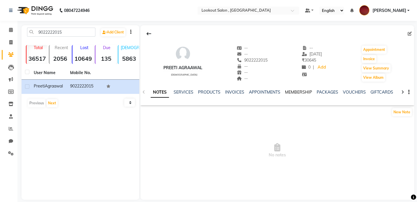
click at [298, 90] on link "MEMBERSHIP" at bounding box center [298, 92] width 27 height 5
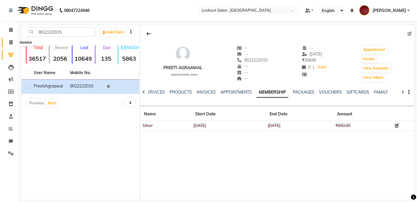
click at [7, 39] on span at bounding box center [11, 42] width 10 height 7
select select "service"
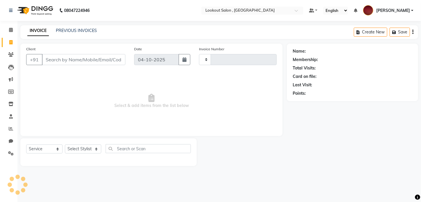
type input "7389"
select select "151"
click at [76, 63] on input "Client" at bounding box center [84, 59] width 84 height 11
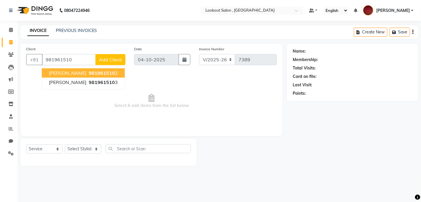
drag, startPoint x: 87, startPoint y: 74, endPoint x: 93, endPoint y: 78, distance: 7.3
click at [89, 76] on button "MADHAV PANDIT 981961510 2" at bounding box center [83, 72] width 83 height 9
type input "9819615102"
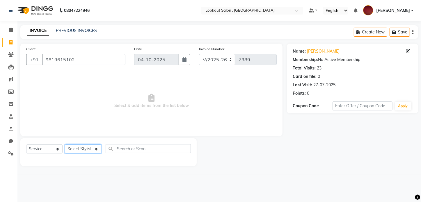
click at [74, 152] on select "Select Stylist [PERSON_NAME] [PERSON_NAME] [PERSON_NAME] [PERSON_NAME] [PERSON_…" at bounding box center [83, 149] width 36 height 9
select select "88368"
click at [65, 145] on select "Select Stylist [PERSON_NAME] [PERSON_NAME] [PERSON_NAME] [PERSON_NAME] [PERSON_…" at bounding box center [83, 149] width 36 height 9
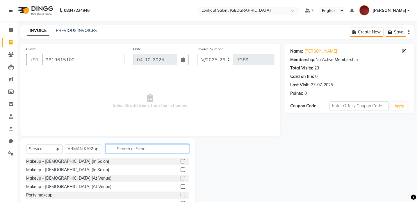
click at [118, 153] on input "text" at bounding box center [148, 148] width 84 height 9
type input "CUT"
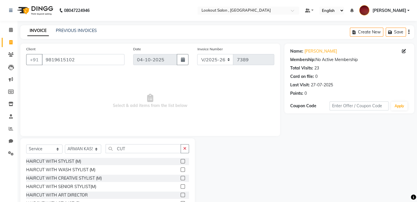
drag, startPoint x: 174, startPoint y: 161, endPoint x: 177, endPoint y: 162, distance: 3.1
click at [177, 162] on div "HAIRCUT WITH STYLIST (M)" at bounding box center [107, 161] width 163 height 7
click at [181, 162] on label at bounding box center [183, 161] width 4 height 4
click at [181, 162] on input "checkbox" at bounding box center [183, 162] width 4 height 4
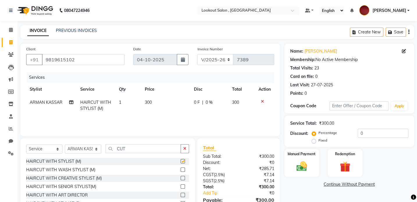
checkbox input "false"
drag, startPoint x: 138, startPoint y: 142, endPoint x: 111, endPoint y: 155, distance: 30.8
click at [108, 154] on div "Select Service Product Membership Package Voucher Prepaid Gift Card Select Styl…" at bounding box center [107, 181] width 175 height 86
drag, startPoint x: 127, startPoint y: 152, endPoint x: 104, endPoint y: 147, distance: 23.1
click at [104, 147] on div "Select Service Product Membership Package Voucher Prepaid Gift Card Select Styl…" at bounding box center [107, 151] width 163 height 14
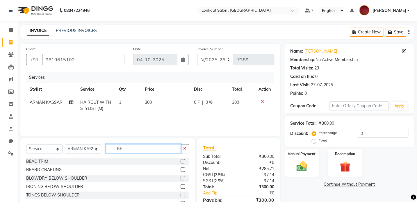
type input "BE"
click at [183, 171] on div at bounding box center [185, 169] width 8 height 7
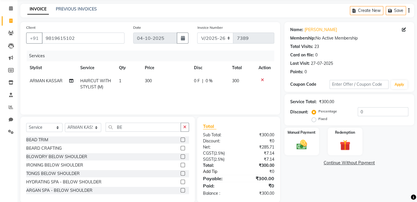
scroll to position [26, 0]
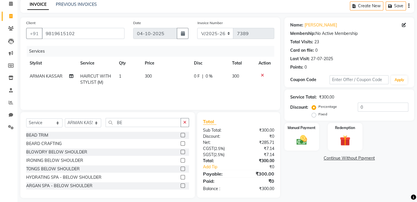
click at [181, 143] on label at bounding box center [183, 143] width 4 height 4
click at [181, 143] on input "checkbox" at bounding box center [183, 144] width 4 height 4
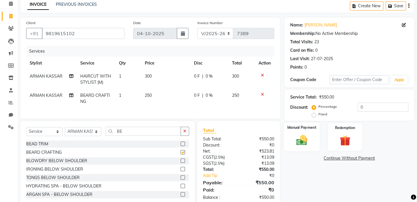
checkbox input "false"
click at [291, 128] on label "Manual Payment" at bounding box center [301, 128] width 29 height 6
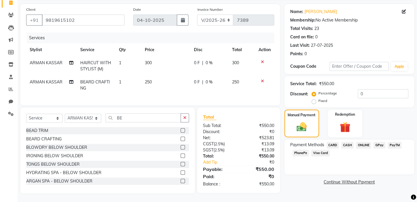
scroll to position [44, 0]
click at [379, 142] on span "GPay" at bounding box center [380, 145] width 12 height 7
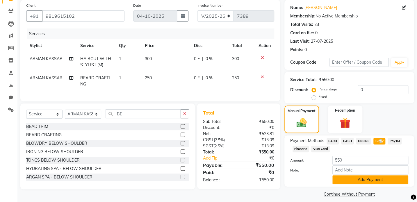
click at [358, 184] on button "Add Payment" at bounding box center [371, 179] width 76 height 9
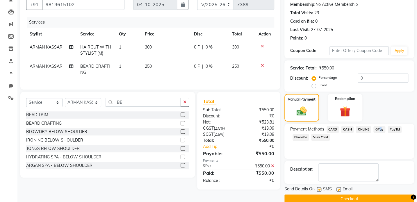
scroll to position [65, 0]
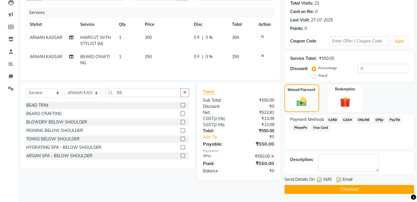
click at [369, 190] on button "Checkout" at bounding box center [350, 189] width 130 height 9
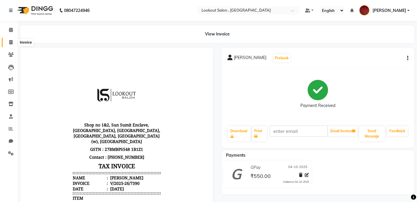
click at [8, 43] on span at bounding box center [11, 42] width 10 height 7
select select "151"
select select "service"
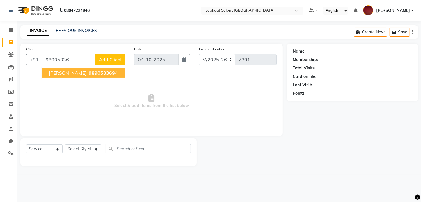
click at [56, 77] on button "NAMRATA RAO 98905336 94" at bounding box center [83, 72] width 83 height 9
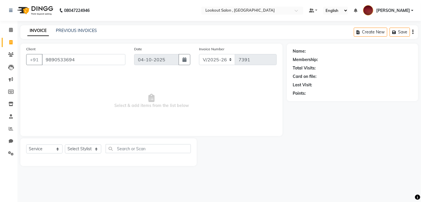
type input "9890533694"
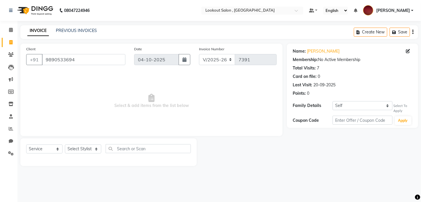
click at [358, 101] on div "Name: Namrata Rao Membership: No Active Membership Total Visits: 7 Card on file…" at bounding box center [352, 86] width 131 height 84
drag, startPoint x: 358, startPoint y: 106, endPoint x: 356, endPoint y: 110, distance: 4.7
click at [358, 106] on select "Self pratiksha deshmukh" at bounding box center [363, 105] width 60 height 9
select select "4000567"
click at [333, 101] on select "Self pratiksha deshmukh" at bounding box center [363, 105] width 60 height 9
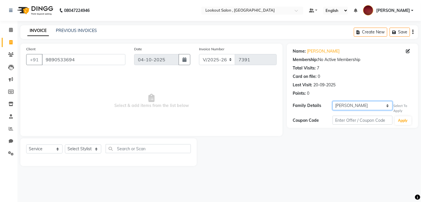
select select "1: Object"
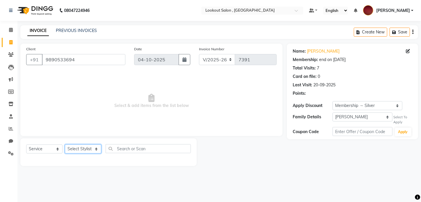
click at [74, 151] on select "Select Stylist [PERSON_NAME] [PERSON_NAME] [PERSON_NAME] [PERSON_NAME] [PERSON_…" at bounding box center [83, 149] width 36 height 9
select select "11497"
click at [65, 145] on select "Select Stylist [PERSON_NAME] [PERSON_NAME] [PERSON_NAME] [PERSON_NAME] [PERSON_…" at bounding box center [83, 149] width 36 height 9
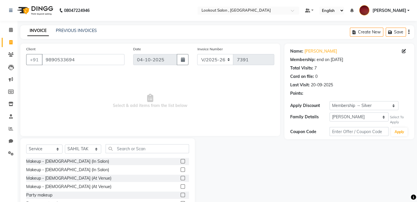
click at [124, 157] on div "Select Service Product Membership Package Voucher Prepaid Gift Card Select Styl…" at bounding box center [107, 151] width 163 height 14
click at [126, 150] on input "text" at bounding box center [148, 148] width 84 height 9
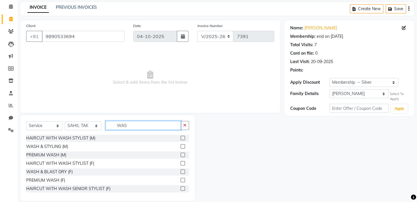
scroll to position [26, 0]
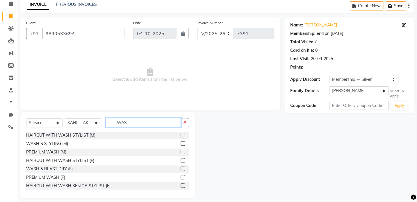
type input "WAS"
click at [181, 176] on label at bounding box center [183, 177] width 4 height 4
click at [181, 176] on input "checkbox" at bounding box center [183, 178] width 4 height 4
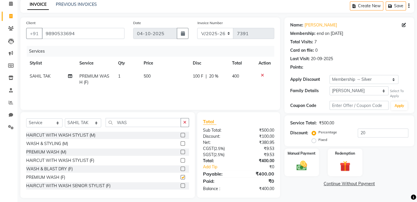
checkbox input "false"
click at [295, 159] on div "Manual Payment" at bounding box center [302, 162] width 36 height 29
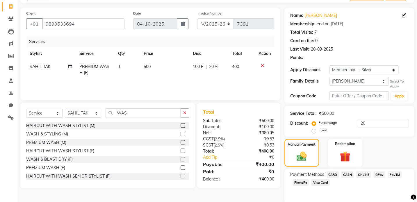
scroll to position [53, 0]
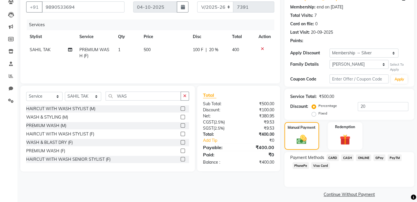
click at [378, 157] on span "GPay" at bounding box center [380, 157] width 12 height 7
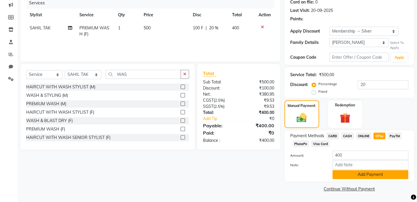
click at [384, 173] on button "Add Payment" at bounding box center [371, 174] width 76 height 9
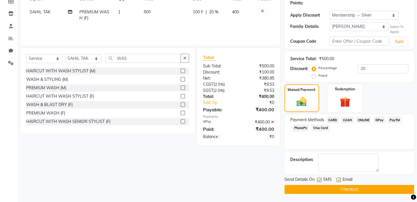
scroll to position [91, 0]
click at [364, 198] on main "INVOICE PREVIOUS INVOICES Create New Save Client +91 9890533694 Date 04-10-2025…" at bounding box center [217, 69] width 400 height 268
click at [363, 189] on button "Checkout" at bounding box center [350, 189] width 130 height 9
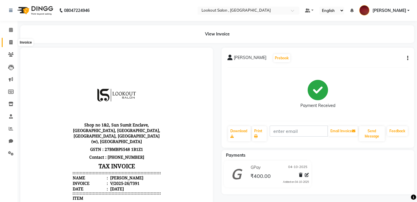
click at [9, 44] on icon at bounding box center [10, 42] width 3 height 4
select select "service"
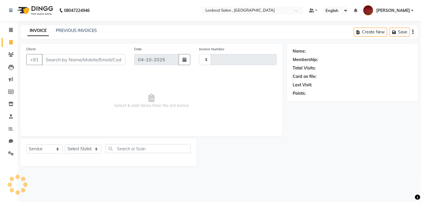
type input "7392"
select select "151"
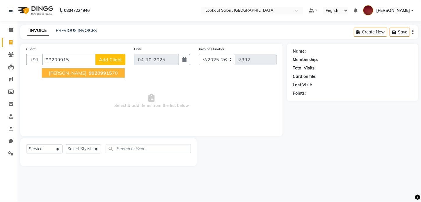
click at [56, 70] on span "akansha thakur" at bounding box center [68, 73] width 38 height 6
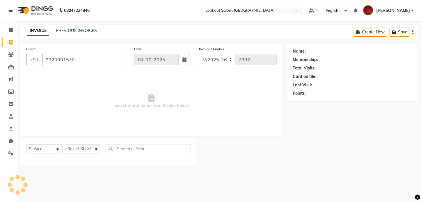
type input "9920991570"
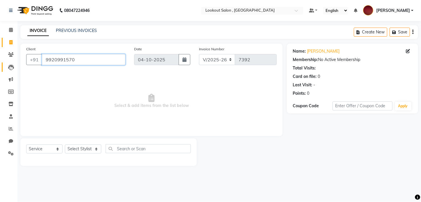
drag, startPoint x: 80, startPoint y: 56, endPoint x: 12, endPoint y: 63, distance: 68.4
click at [12, 63] on app-home "08047224946 Select Location × Lookout Salon , Chickoowadi Default Panel My Pane…" at bounding box center [210, 87] width 421 height 175
click at [11, 52] on span at bounding box center [11, 54] width 10 height 7
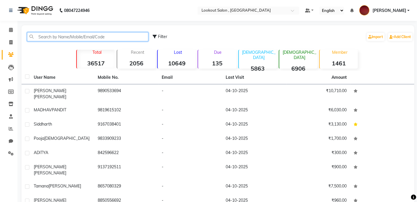
click at [134, 35] on input "text" at bounding box center [87, 36] width 121 height 9
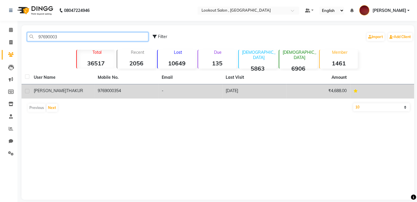
type input "97690003"
click at [190, 93] on td "-" at bounding box center [190, 91] width 64 height 14
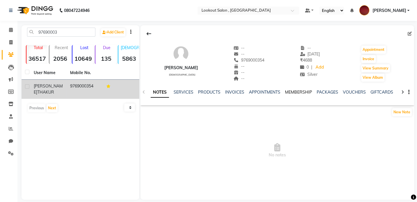
click at [299, 91] on link "MEMBERSHIP" at bounding box center [298, 92] width 27 height 5
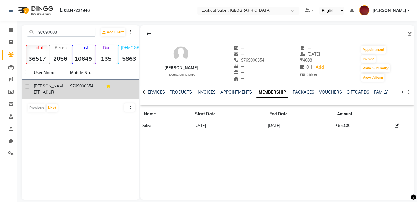
click at [377, 95] on div "NOTES SERVICES PRODUCTS INVOICES APPOINTMENTS MEMBERSHIP PACKAGES VOUCHERS GIFT…" at bounding box center [270, 94] width 239 height 11
drag, startPoint x: 376, startPoint y: 86, endPoint x: 376, endPoint y: 92, distance: 5.6
click at [376, 90] on div "NOTES SERVICES PRODUCTS INVOICES APPOINTMENTS MEMBERSHIP PACKAGES VOUCHERS GIFT…" at bounding box center [278, 92] width 274 height 20
click at [376, 92] on link "FAMILY" at bounding box center [381, 92] width 14 height 5
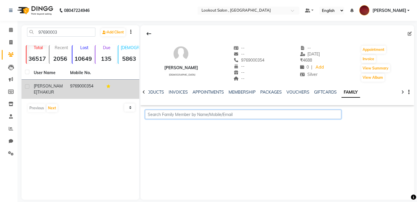
click at [257, 116] on input "text" at bounding box center [243, 114] width 196 height 9
paste input "9920991570"
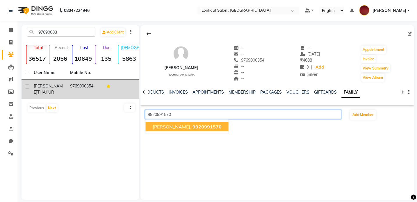
drag, startPoint x: 200, startPoint y: 128, endPoint x: 202, endPoint y: 131, distance: 3.3
click at [202, 131] on button "akansha thakur, 9920991570" at bounding box center [186, 126] width 83 height 9
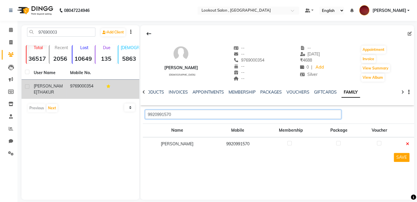
type input "9920991570"
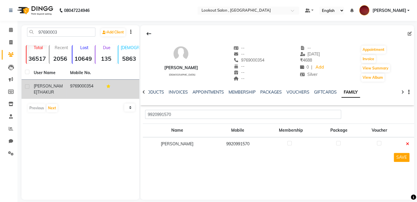
click at [290, 142] on label at bounding box center [289, 143] width 4 height 4
click at [290, 142] on input "checkbox" at bounding box center [289, 144] width 4 height 4
checkbox input "true"
click at [397, 157] on button "SAVE" at bounding box center [402, 157] width 16 height 9
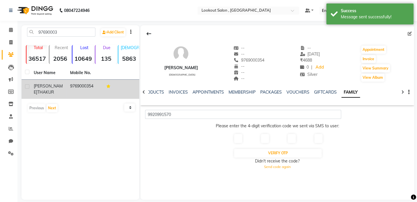
click at [244, 139] on div at bounding box center [237, 139] width 16 height 10
click at [247, 137] on div at bounding box center [277, 141] width 97 height 15
click at [237, 136] on input "text" at bounding box center [238, 138] width 8 height 9
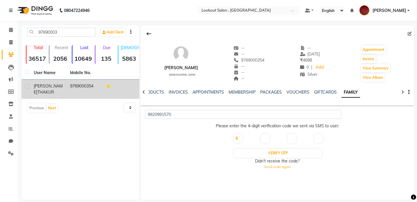
type input "6"
type input "0"
type input "7"
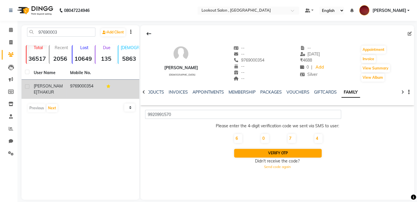
type input "4"
click at [287, 154] on button "Verify OTP" at bounding box center [278, 153] width 88 height 9
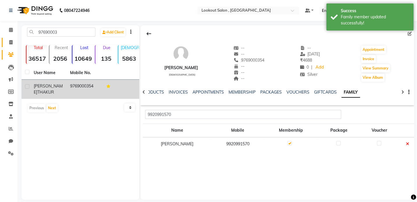
click at [13, 42] on span at bounding box center [11, 42] width 10 height 7
select select "service"
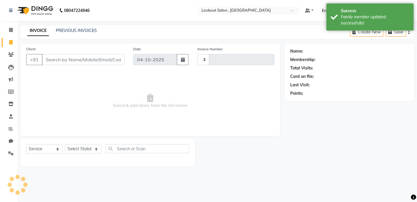
type input "7392"
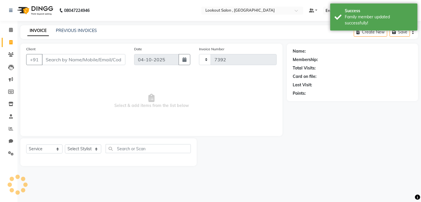
select select "151"
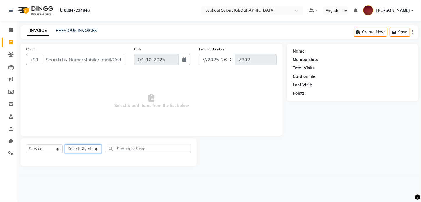
click at [83, 147] on select "Select Stylist [PERSON_NAME] [PERSON_NAME] [PERSON_NAME] [PERSON_NAME] [PERSON_…" at bounding box center [83, 149] width 36 height 9
select select "7174"
click at [65, 145] on select "Select Stylist [PERSON_NAME] [PERSON_NAME] [PERSON_NAME] [PERSON_NAME] [PERSON_…" at bounding box center [83, 149] width 36 height 9
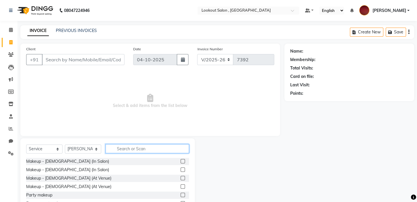
click at [119, 148] on input "text" at bounding box center [148, 148] width 84 height 9
type input "CUT"
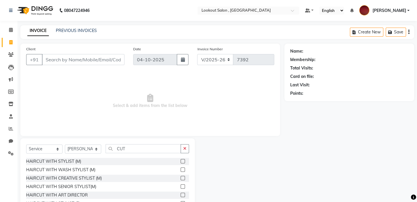
click at [181, 161] on label at bounding box center [183, 161] width 4 height 4
click at [181, 161] on input "checkbox" at bounding box center [183, 162] width 4 height 4
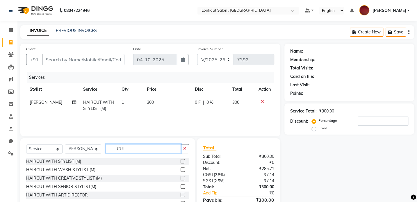
checkbox input "false"
drag, startPoint x: 141, startPoint y: 149, endPoint x: 107, endPoint y: 148, distance: 33.8
click at [107, 148] on input "CUT" at bounding box center [143, 148] width 75 height 9
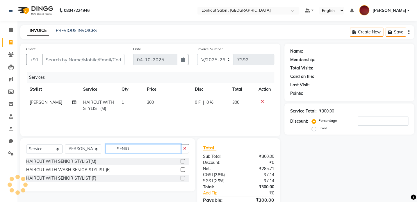
type input "SENIO"
click at [182, 159] on div at bounding box center [185, 161] width 8 height 7
click at [184, 160] on label at bounding box center [183, 161] width 4 height 4
click at [184, 160] on input "checkbox" at bounding box center [183, 162] width 4 height 4
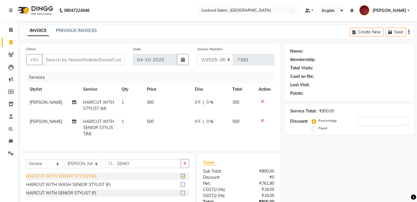
checkbox input "false"
drag, startPoint x: 65, startPoint y: 175, endPoint x: 74, endPoint y: 168, distance: 10.7
click at [70, 173] on div "Select Service Product Membership Package Voucher Prepaid Gift Card Select Styl…" at bounding box center [107, 166] width 163 height 14
click at [72, 168] on select "Select Stylist [PERSON_NAME] [PERSON_NAME] [PERSON_NAME] [PERSON_NAME] [PERSON_…" at bounding box center [83, 163] width 36 height 9
select select "4400"
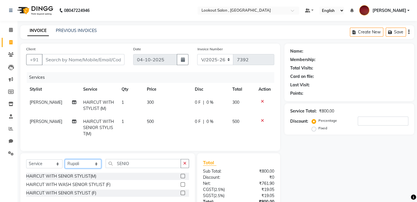
click at [65, 164] on select "Select Stylist [PERSON_NAME] [PERSON_NAME] [PERSON_NAME] [PERSON_NAME] [PERSON_…" at bounding box center [83, 163] width 36 height 9
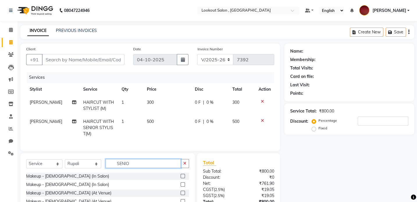
drag, startPoint x: 154, startPoint y: 164, endPoint x: 100, endPoint y: 168, distance: 54.3
click at [99, 167] on div "Select Service Product Membership Package Voucher Prepaid Gift Card Select Styl…" at bounding box center [107, 166] width 163 height 14
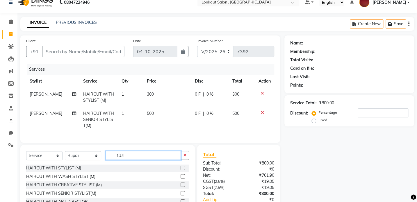
scroll to position [49, 0]
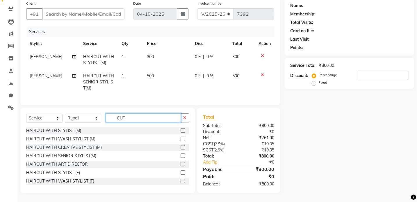
drag, startPoint x: 162, startPoint y: 114, endPoint x: 94, endPoint y: 122, distance: 68.0
click at [94, 122] on div "Select Service Product Membership Package Voucher Prepaid Gift Card Select Styl…" at bounding box center [107, 120] width 163 height 14
type input "PREMIU"
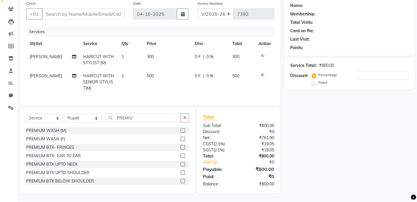
click at [181, 138] on label at bounding box center [183, 139] width 4 height 4
click at [181, 138] on input "checkbox" at bounding box center [183, 139] width 4 height 4
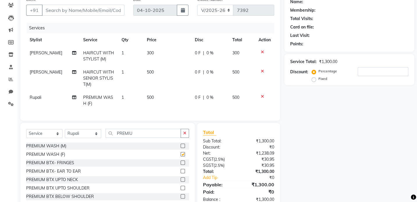
checkbox input "false"
click at [87, 135] on select "Select Stylist [PERSON_NAME] [PERSON_NAME] [PERSON_NAME] [PERSON_NAME] [PERSON_…" at bounding box center [83, 133] width 36 height 9
select select "43261"
click at [65, 133] on select "Select Stylist [PERSON_NAME] [PERSON_NAME] [PERSON_NAME] [PERSON_NAME] [PERSON_…" at bounding box center [83, 133] width 36 height 9
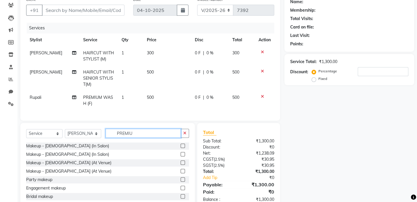
drag, startPoint x: 114, startPoint y: 133, endPoint x: 93, endPoint y: 129, distance: 21.3
click at [90, 129] on div "Select Service Product Membership Package Voucher Prepaid Gift Card Select Styl…" at bounding box center [107, 166] width 175 height 86
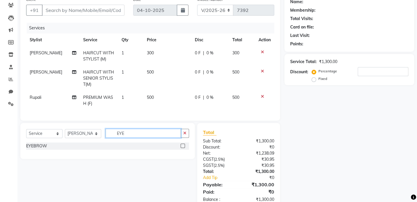
type input "EYE"
click at [180, 149] on div "EYEBROW" at bounding box center [107, 146] width 163 height 7
click at [182, 148] on label at bounding box center [183, 146] width 4 height 4
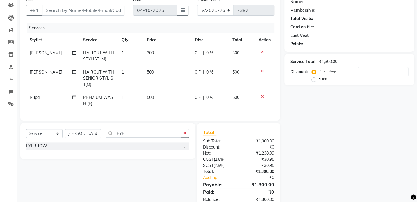
click at [182, 148] on input "checkbox" at bounding box center [183, 146] width 4 height 4
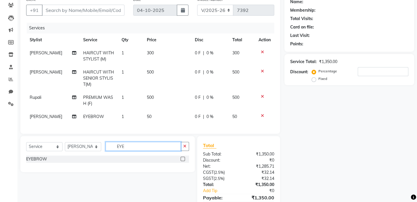
checkbox input "false"
drag, startPoint x: 151, startPoint y: 146, endPoint x: 70, endPoint y: 152, distance: 82.0
click at [70, 152] on div "Select Service Product Membership Package Voucher Prepaid Gift Card Select Styl…" at bounding box center [107, 149] width 163 height 14
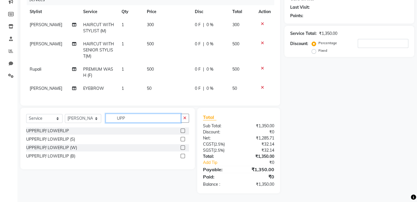
scroll to position [81, 0]
type input "UPP"
click at [180, 154] on div "UPPERLIP/ LOWERLIP (B)" at bounding box center [107, 156] width 163 height 7
click at [182, 157] on label at bounding box center [183, 156] width 4 height 4
click at [182, 157] on input "checkbox" at bounding box center [183, 156] width 4 height 4
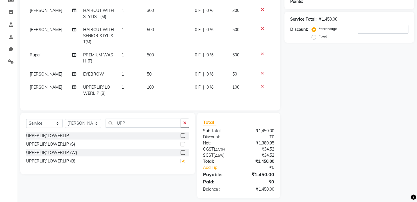
scroll to position [101, 0]
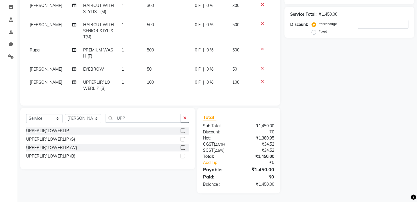
checkbox input "false"
drag, startPoint x: 131, startPoint y: 117, endPoint x: 90, endPoint y: 131, distance: 43.1
click at [90, 131] on div "Select Service Product Membership Package Voucher Prepaid Gift Card Select Styl…" at bounding box center [107, 138] width 175 height 61
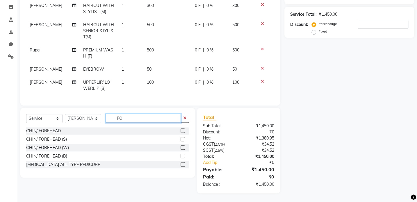
type input "FO"
click at [183, 156] on label at bounding box center [183, 156] width 4 height 4
click at [183, 156] on input "checkbox" at bounding box center [183, 156] width 4 height 4
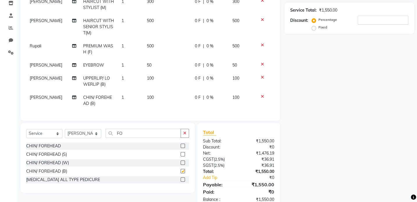
checkbox input "false"
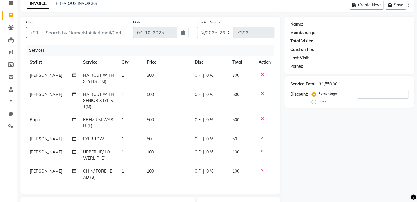
scroll to position [0, 0]
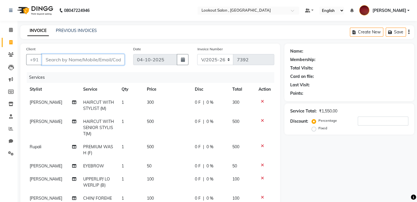
click at [43, 61] on input "Client" at bounding box center [83, 59] width 83 height 11
paste input "9920991570"
type input "9920991570"
type input "0"
type input "9920991570"
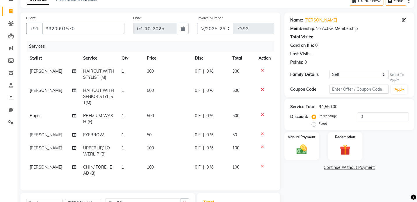
scroll to position [53, 0]
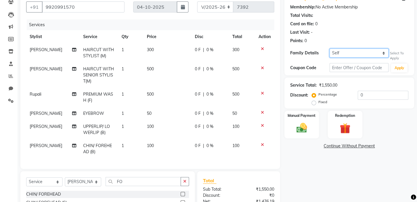
click at [355, 54] on select "Self VIKRANT THAKUR" at bounding box center [359, 53] width 59 height 9
select select "5299474"
click at [330, 49] on select "Self VIKRANT THAKUR" at bounding box center [359, 53] width 59 height 9
select select "1: Object"
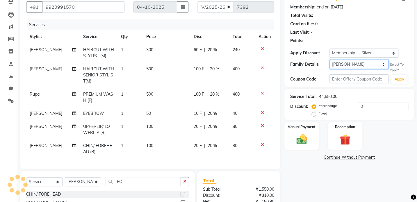
type input "20"
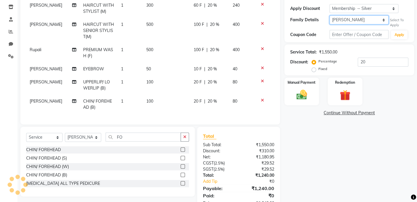
scroll to position [118, 0]
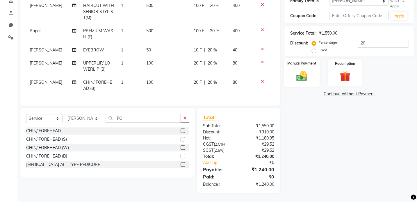
click at [293, 83] on div "Manual Payment" at bounding box center [302, 72] width 36 height 29
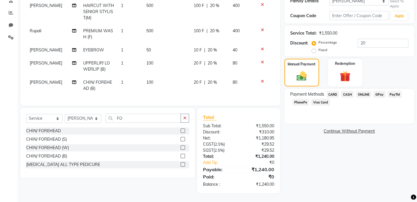
click at [382, 94] on span "GPay" at bounding box center [380, 94] width 12 height 7
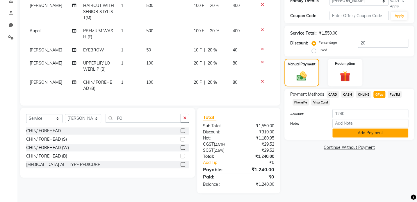
click at [365, 136] on button "Add Payment" at bounding box center [371, 133] width 76 height 9
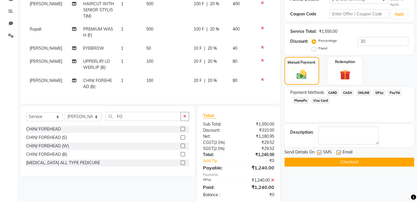
click at [372, 163] on button "Checkout" at bounding box center [350, 162] width 130 height 9
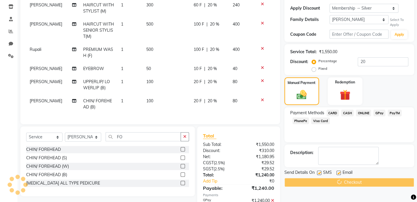
scroll to position [65, 0]
